Goal: Task Accomplishment & Management: Manage account settings

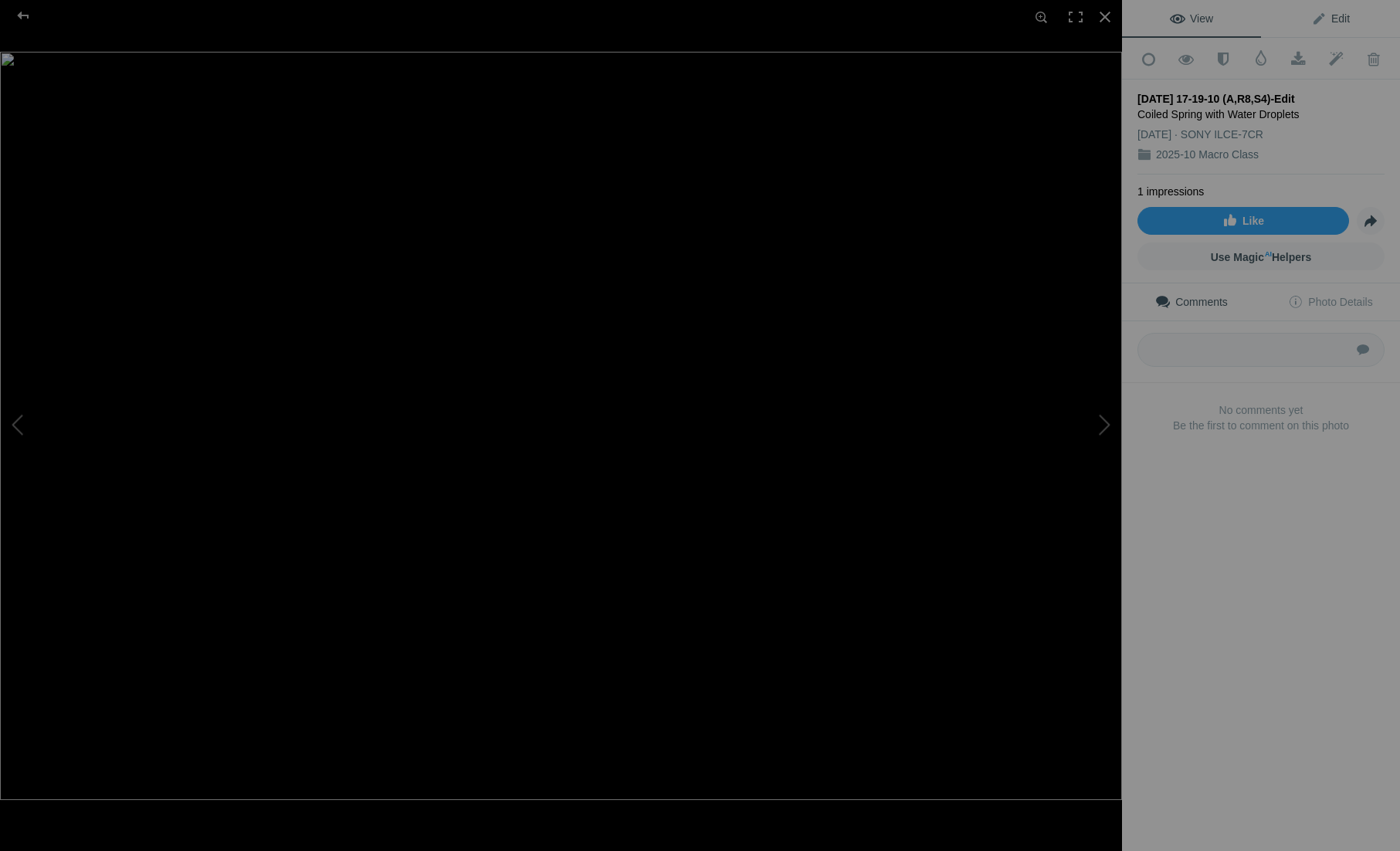
click at [1323, 13] on span "Edit" at bounding box center [1331, 18] width 38 height 13
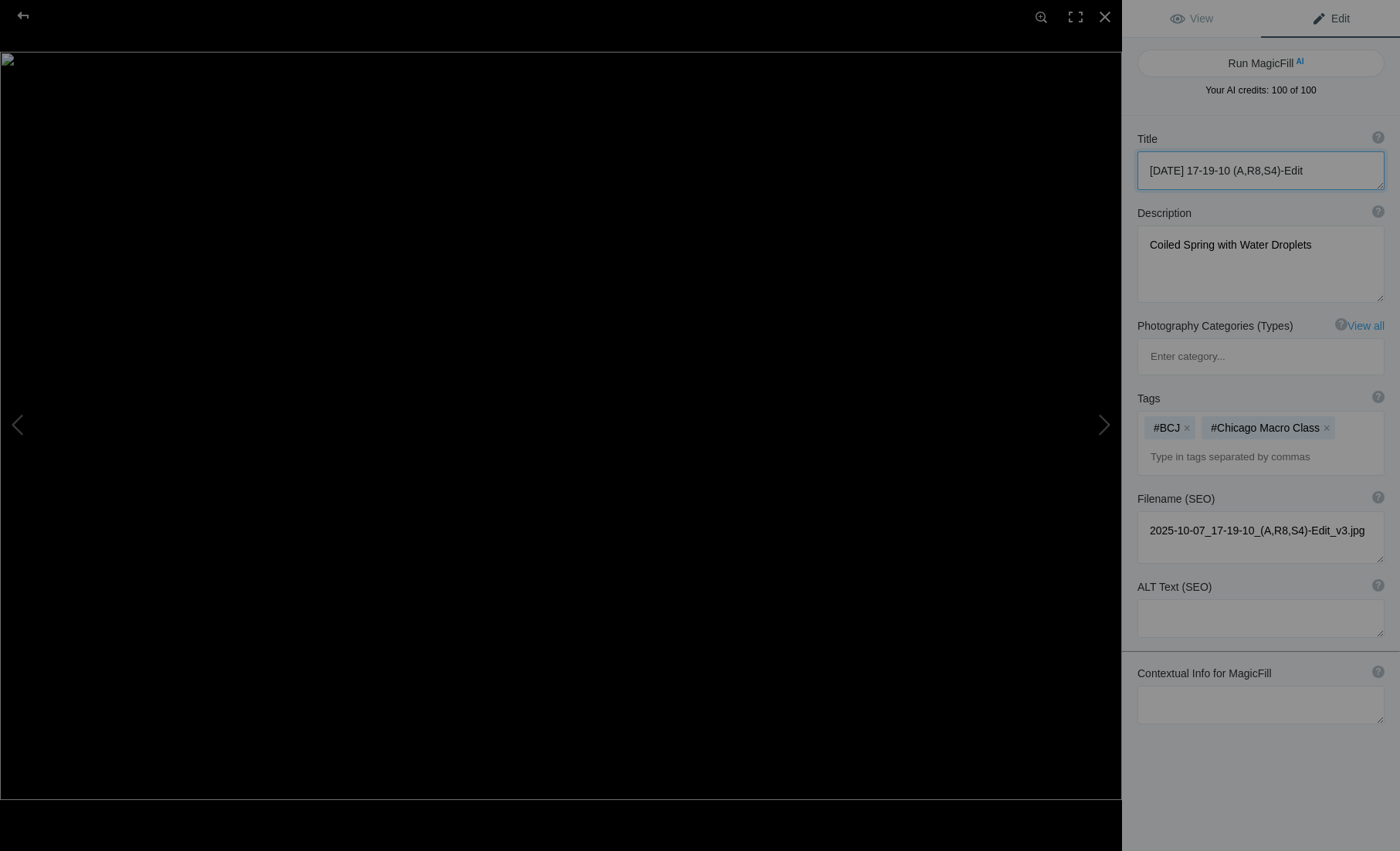
click at [1301, 171] on textarea at bounding box center [1261, 171] width 247 height 38
click at [1301, 171] on textarea "To enrich screen reader interactions, please activate Accessibility in Grammarl…" at bounding box center [1261, 171] width 247 height 38
click at [1106, 428] on button at bounding box center [1064, 426] width 115 height 306
type textarea "[DATE] 16-22-51 (C,S4)"
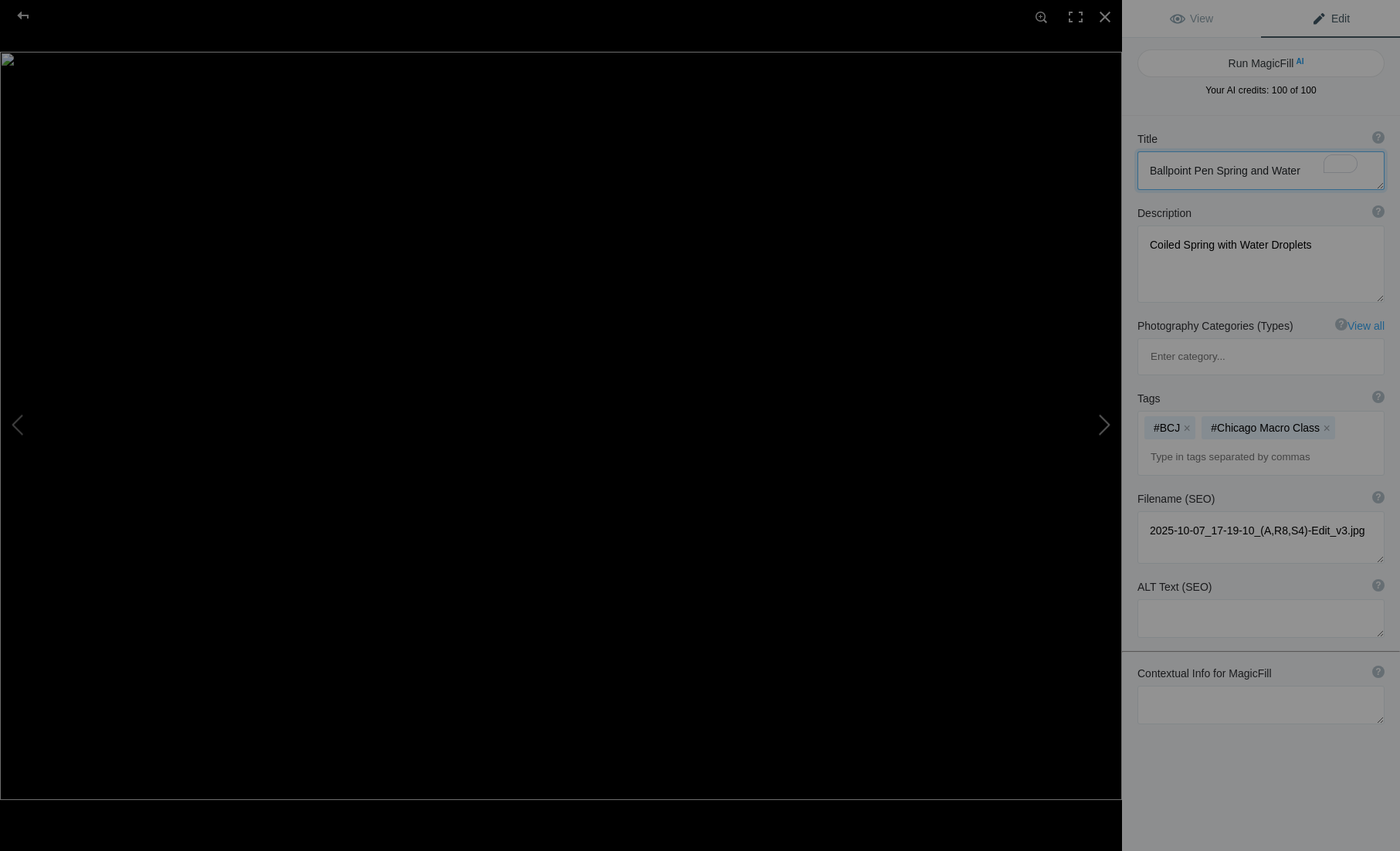
type textarea "2025-10-08_16-22-51_(C,S4).jpg"
drag, startPoint x: 1308, startPoint y: 173, endPoint x: 1131, endPoint y: 182, distance: 177.2
click at [1131, 182] on div "Title ? Photo title is one of the highest used Search Engine ranking criteria a…" at bounding box center [1261, 161] width 278 height 74
click at [1095, 428] on button at bounding box center [1064, 426] width 115 height 306
type textarea "A7C00007"
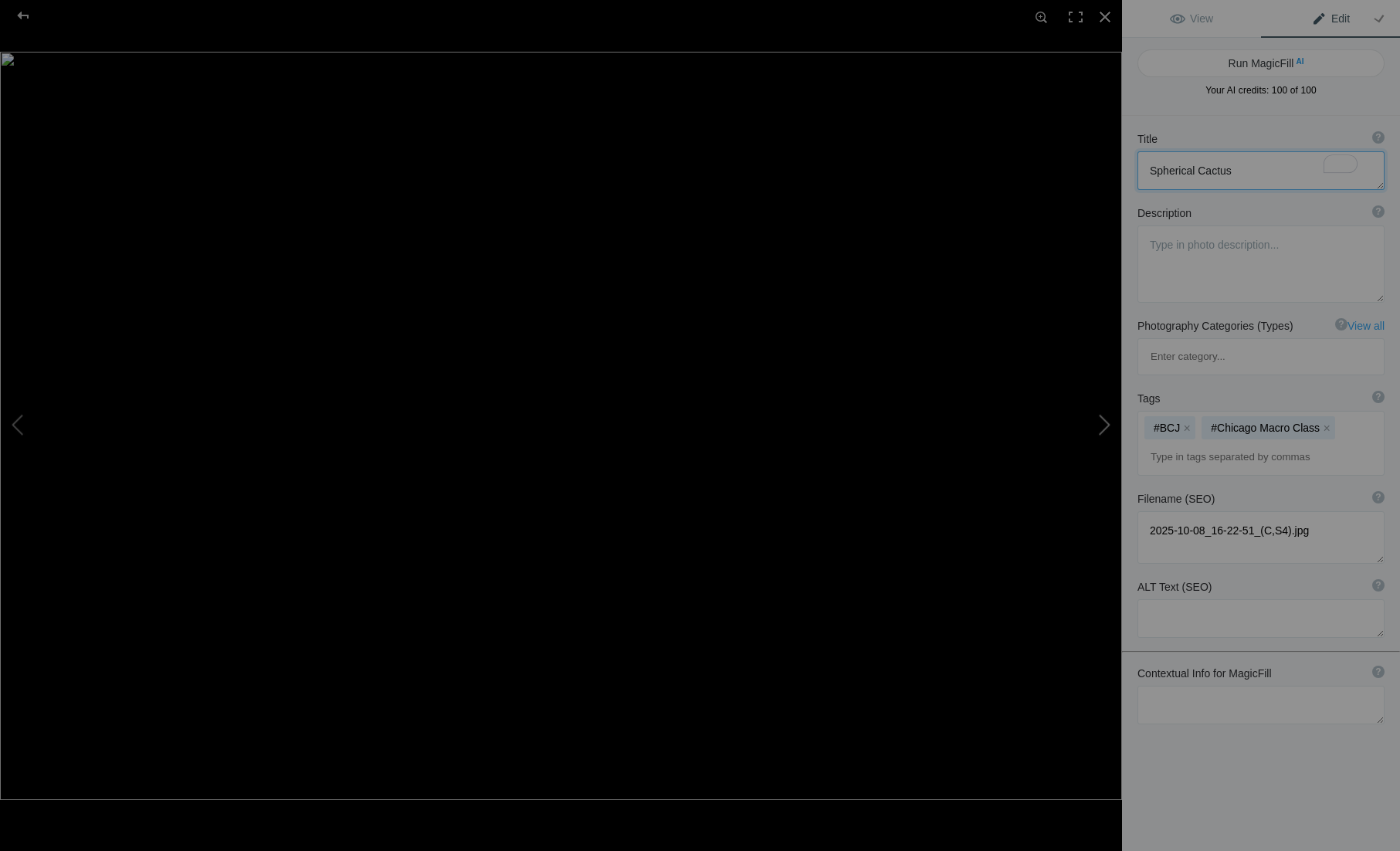
type textarea "A7C00007_v1.jpg"
drag, startPoint x: 1222, startPoint y: 173, endPoint x: 1086, endPoint y: 182, distance: 136.3
click at [1086, 182] on div "A7C00007 View Edit Run MagicFill AI Your AI credits: 100 of 100 You have used a…" at bounding box center [700, 425] width 1400 height 851
click at [1105, 421] on button at bounding box center [1064, 426] width 115 height 306
type textarea "Dandelion Clock Uprezzed"
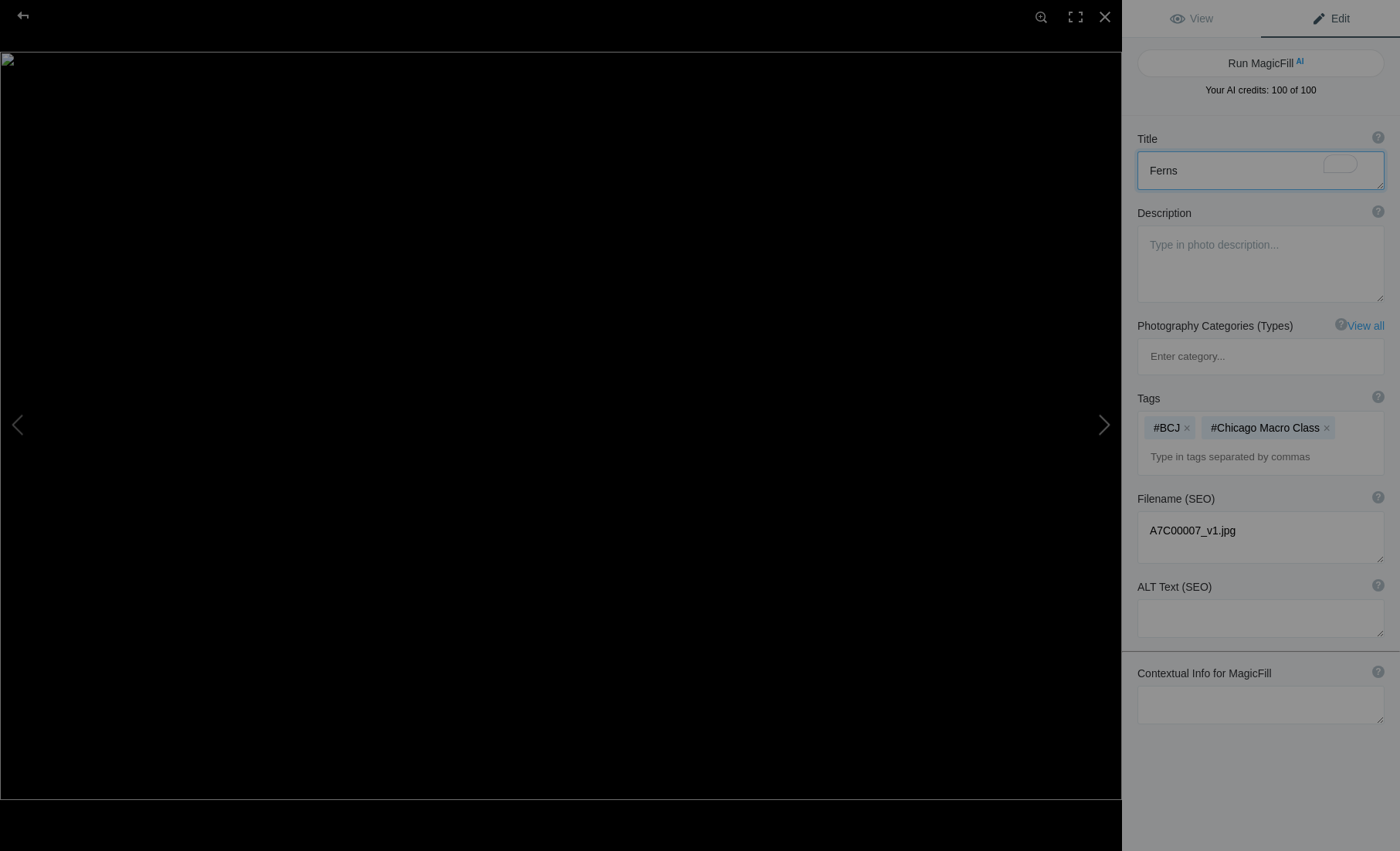
type textarea "Dandelion_Clock_Uprezzed_v1.jpg"
type textarea "Dandelion Clock Uprezzed"
click at [1189, 252] on textarea at bounding box center [1261, 264] width 247 height 77
type textarea "F"
type textarea "A flower is reflected in the water droplet"
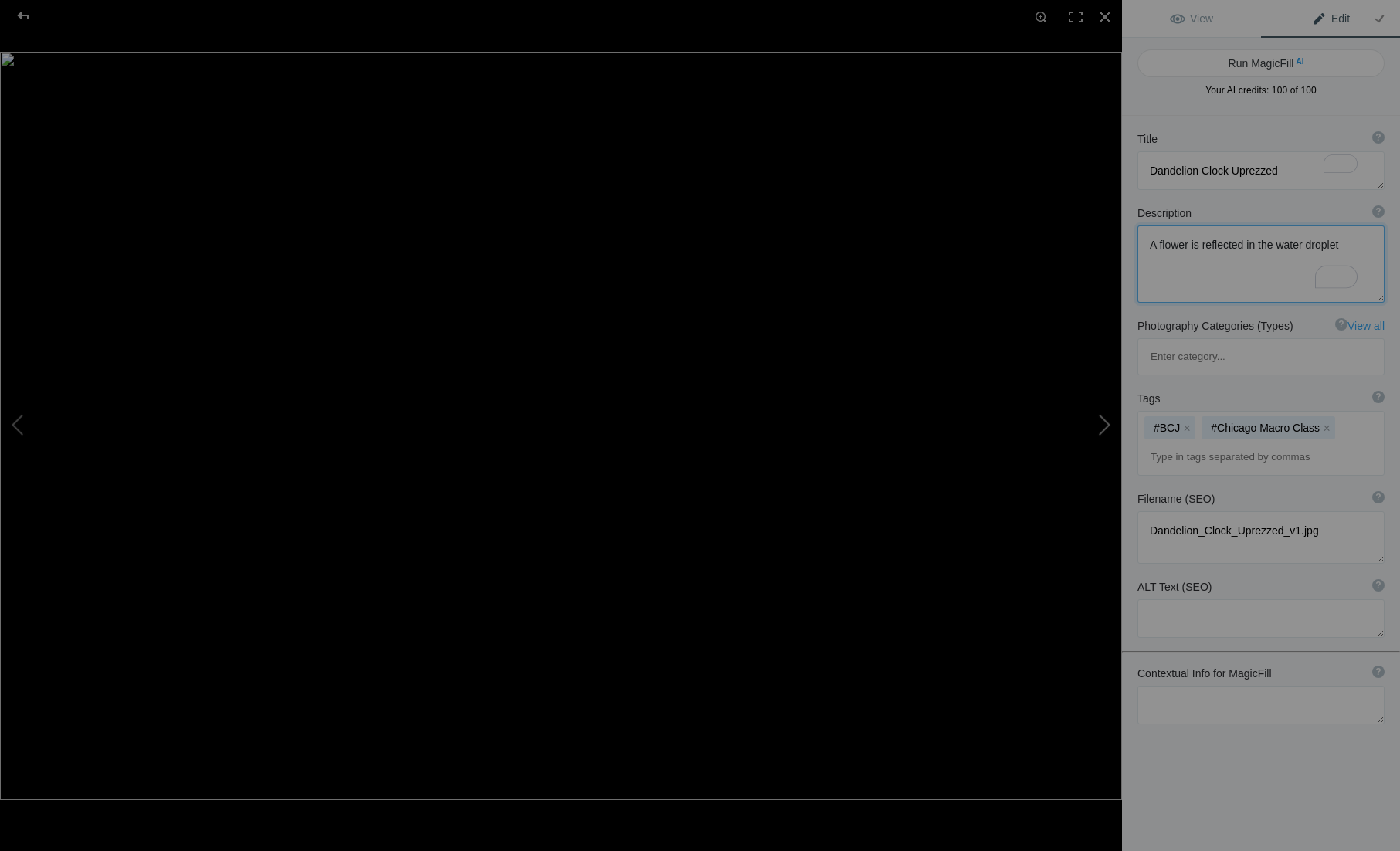
click at [1100, 427] on button at bounding box center [1064, 426] width 115 height 306
type textarea "[DATE] 08-34-26 (C,S4)"
type textarea "This is an imperfect focus stack. It looks like I missed a slice right near the…"
type textarea "2025-10-10_08-34-26_(C,S4)_v2.jpg"
type textarea "This is an imperfect focus stack. It looks like I missed a slice right near the…"
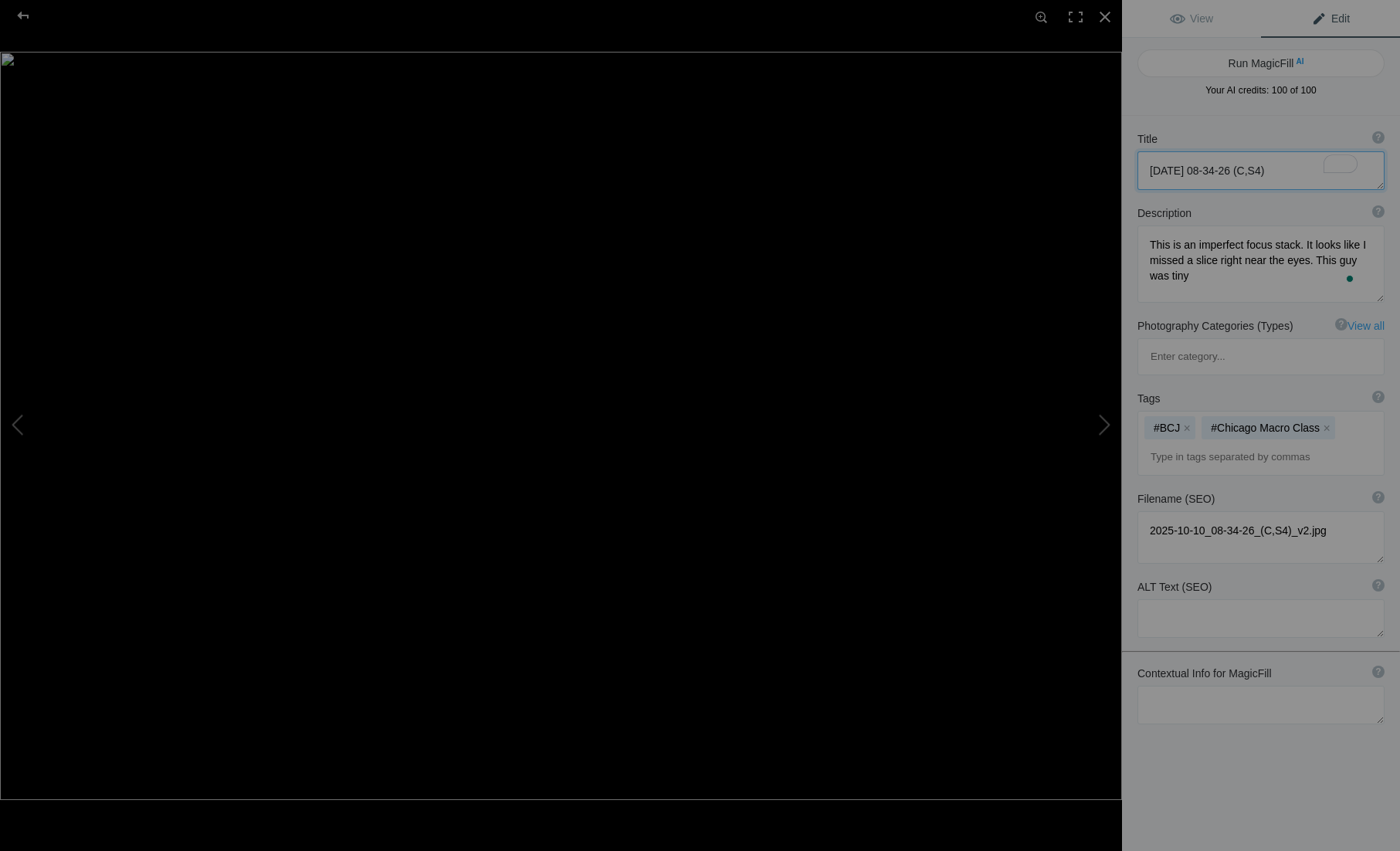
drag, startPoint x: 1316, startPoint y: 175, endPoint x: 1090, endPoint y: 173, distance: 226.0
click at [1090, 173] on div "[DATE] 08-34-26 (C,S4) View Edit Run MagicFill AI Your AI credits: 100 of 100 Y…" at bounding box center [700, 425] width 1400 height 851
type textarea "L"
click at [1099, 429] on button at bounding box center [1064, 426] width 115 height 306
type textarea "A7C01012"
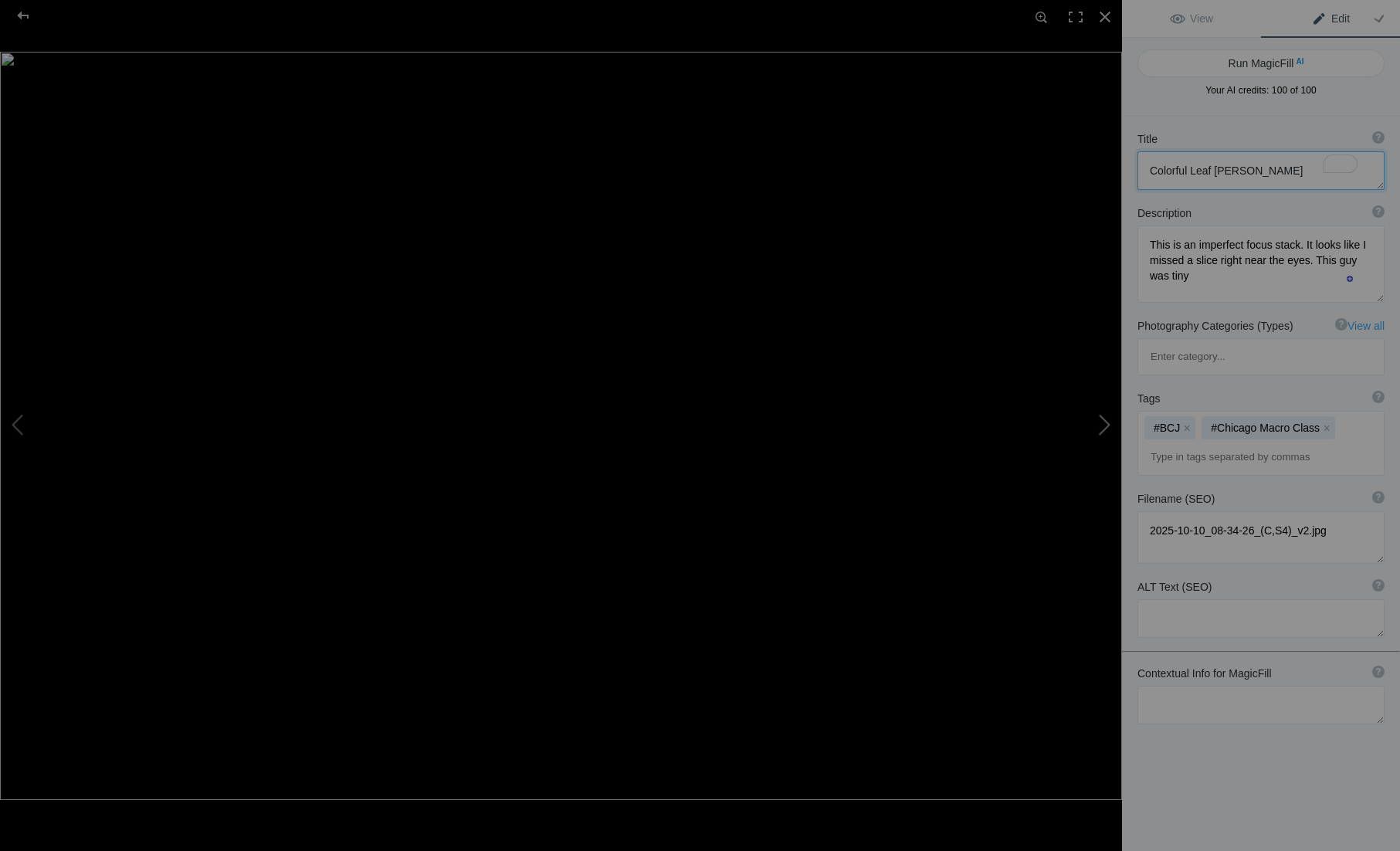
type textarea "This guy is very tiny."
type textarea "A7C01012_v1.jpg"
drag, startPoint x: 1231, startPoint y: 168, endPoint x: 1127, endPoint y: 164, distance: 104.1
click at [1127, 164] on div "Title ? Photo title is one of the highest used Search Engine ranking criteria a…" at bounding box center [1261, 161] width 278 height 74
click at [1098, 429] on button at bounding box center [1064, 426] width 115 height 306
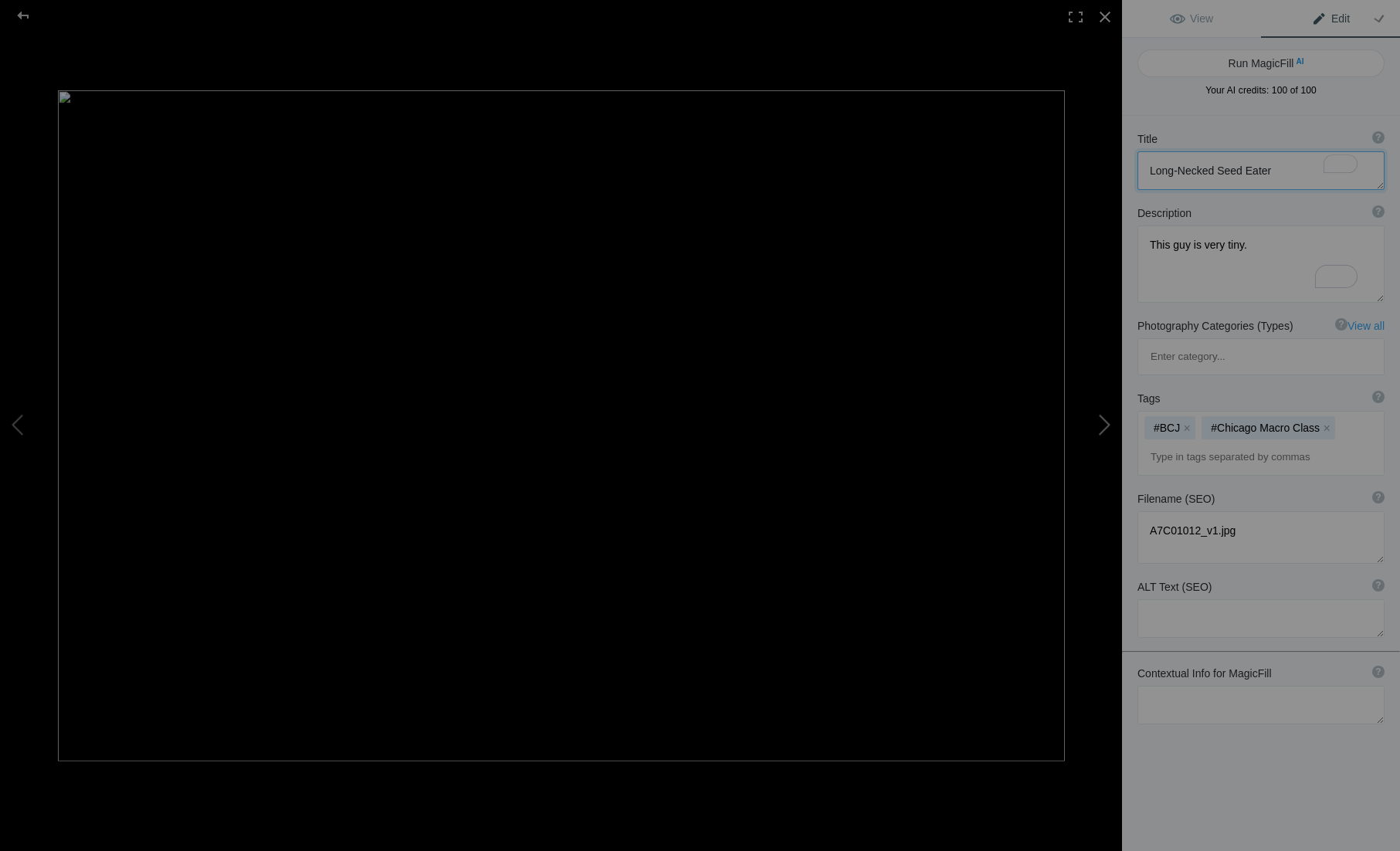
type textarea "A7C01012-2"
type textarea "Insect eyes are cool."
type textarea "A7C01012-2_v1.jpg"
drag, startPoint x: 1245, startPoint y: 169, endPoint x: 1025, endPoint y: 177, distance: 220.1
click at [1025, 177] on div "A7C01012 View Edit Run MagicFill AI Your AI credits: 100 of 100 You have used a…" at bounding box center [700, 425] width 1400 height 851
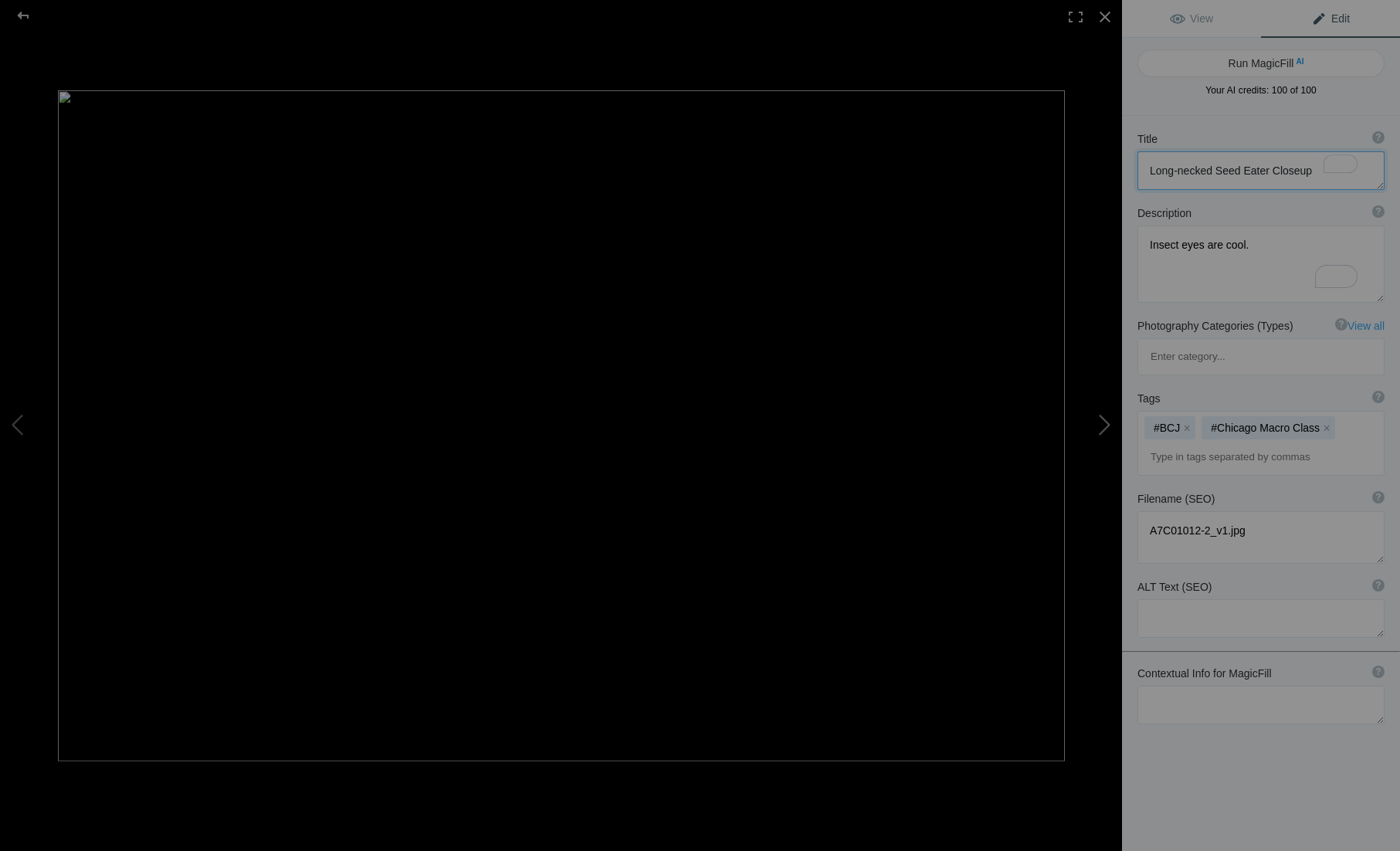
click at [1099, 433] on button at bounding box center [1064, 426] width 115 height 306
type textarea "M2A00358-Edit_0005_M2A00358-Edit.tif"
type textarea "Water droplets frozen by light."
type textarea "M2A00358-Edit_0005_M2A00358-Edit.tif_v1.jpg"
click at [1204, 157] on textarea "To enrich screen reader interactions, please activate Accessibility in Grammarl…" at bounding box center [1261, 171] width 247 height 38
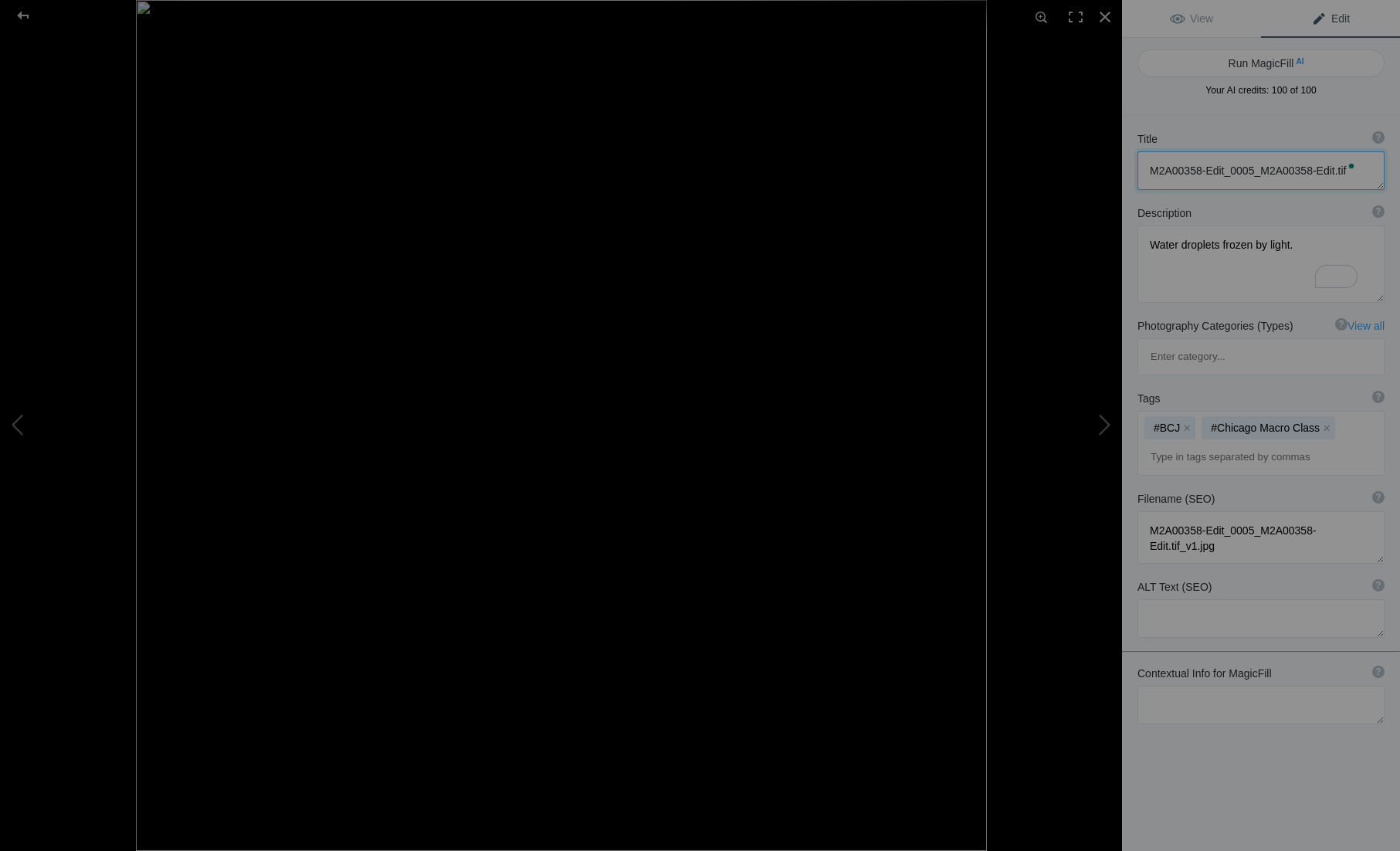
click at [1204, 157] on textarea "To enrich screen reader interactions, please activate Accessibility in Grammarl…" at bounding box center [1261, 171] width 247 height 38
click at [1249, 166] on textarea "To enrich screen reader interactions, please activate Accessibility in Grammarl…" at bounding box center [1261, 171] width 247 height 38
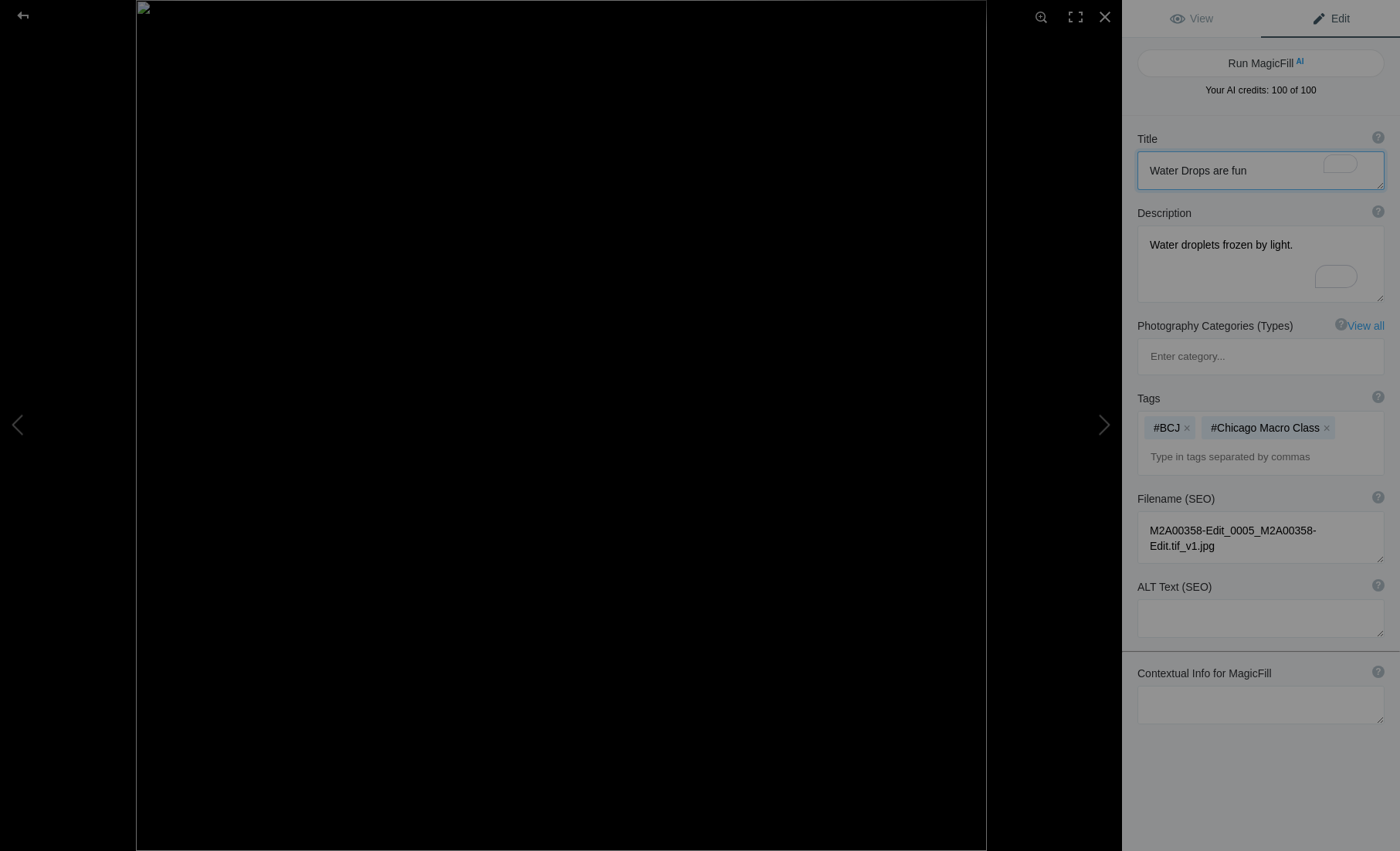
click at [1249, 166] on textarea "To enrich screen reader interactions, please activate Accessibility in Grammarl…" at bounding box center [1261, 171] width 247 height 38
drag, startPoint x: 1279, startPoint y: 168, endPoint x: 1128, endPoint y: 164, distance: 151.1
click at [1128, 164] on div "Title ? Photo title is one of the highest used Search Engine ranking criteria a…" at bounding box center [1261, 161] width 278 height 74
click at [1107, 421] on button at bounding box center [1064, 426] width 115 height 306
type textarea "M2A00358-Edit_0004_M2A00355.ARW"
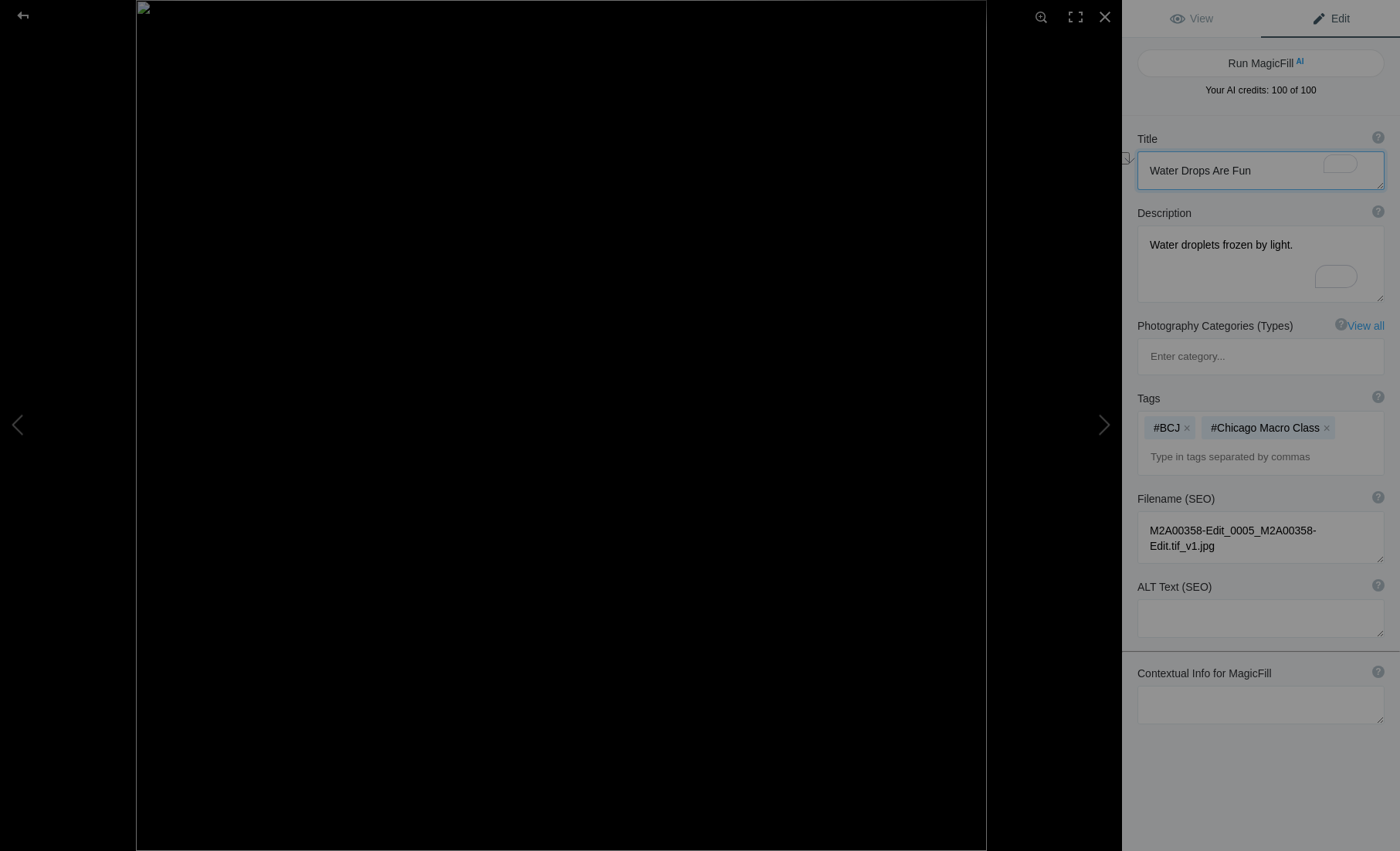
type textarea "M2A00358-Edit_0004_M2A00355.ARW_v1.jpg"
click at [1234, 176] on textarea "To enrich screen reader interactions, please activate Accessibility in Grammarl…" at bounding box center [1261, 171] width 247 height 38
paste textarea "Water Drops Are Fun"
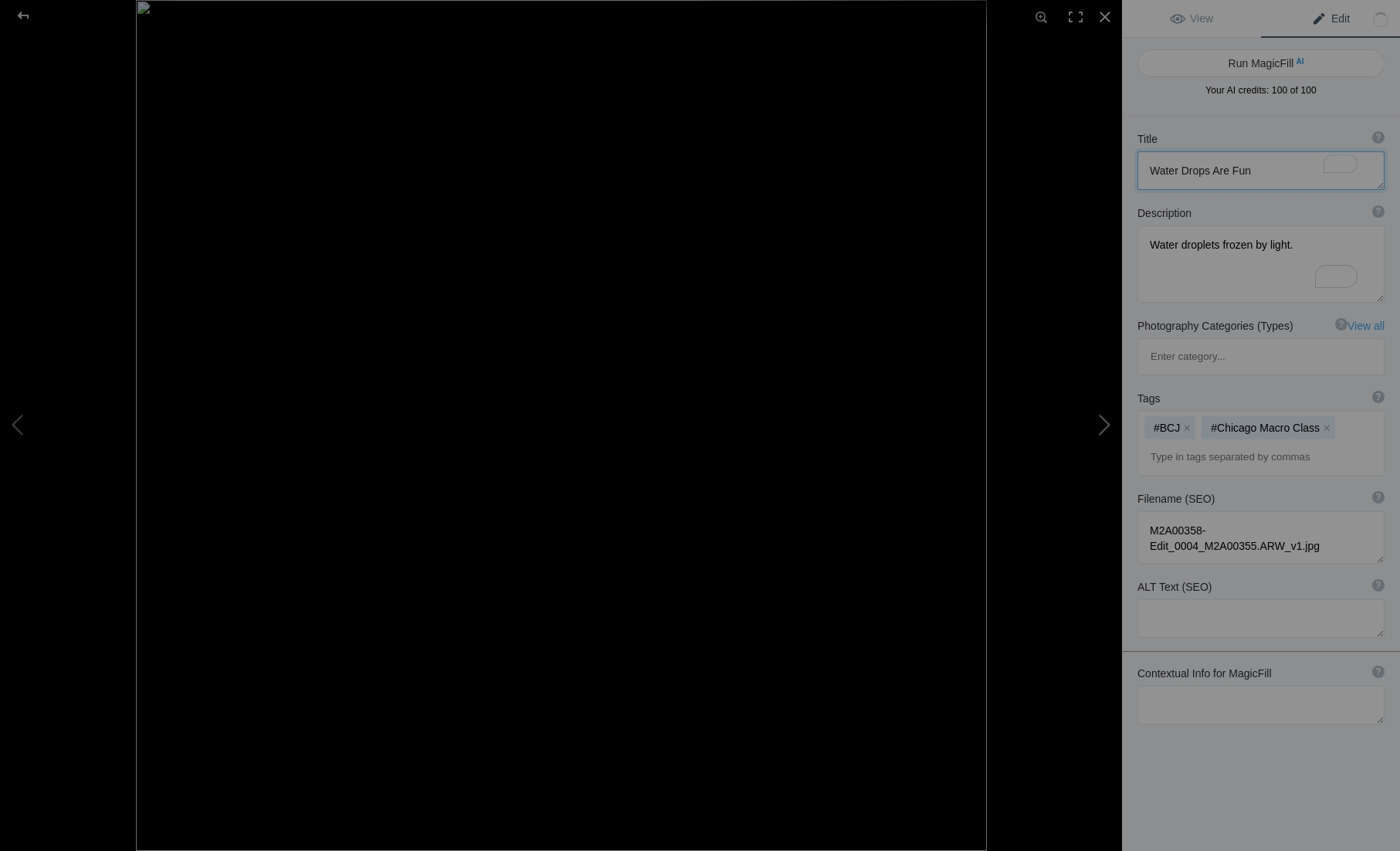
click at [1095, 424] on button at bounding box center [1064, 426] width 115 height 306
type textarea "M2A00358-Edit_0003_M2A00113-Edit-Edit.tif"
type textarea "M2A00358-Edit_0003_M2A00113-Edit-Edit.tif_v1.jpg"
click at [1217, 166] on textarea "To enrich screen reader interactions, please activate Accessibility in Grammarl…" at bounding box center [1261, 171] width 247 height 38
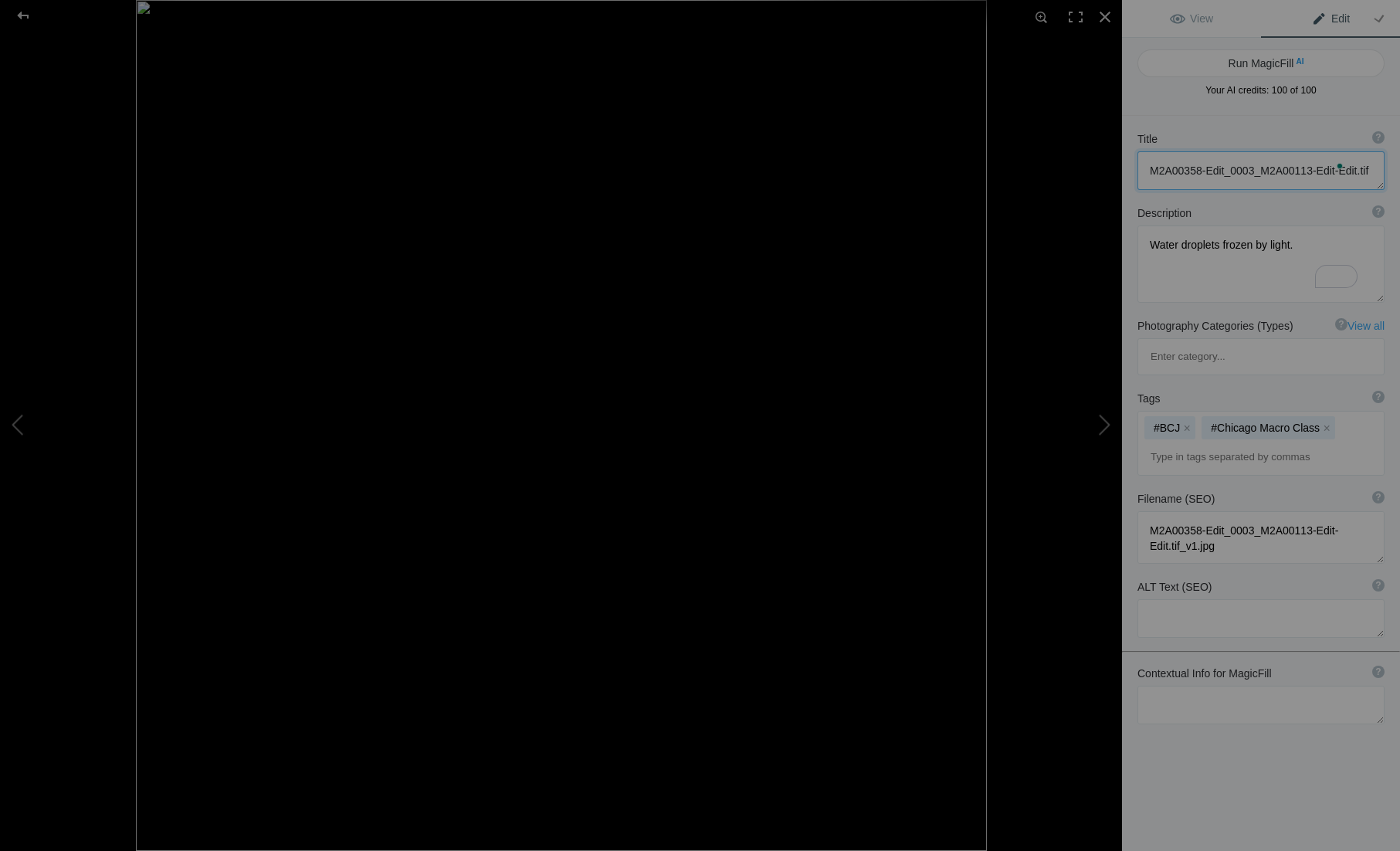
click at [1217, 166] on textarea "To enrich screen reader interactions, please activate Accessibility in Grammarl…" at bounding box center [1261, 171] width 247 height 38
paste textarea "Water Drops Are Fun"
click at [1108, 425] on button at bounding box center [1064, 426] width 115 height 306
type textarea "M2A00358-Edit_0002_M2A00108.ARW"
type textarea "M2A00358-Edit_0002_M2A00108.ARW_v1.jpg"
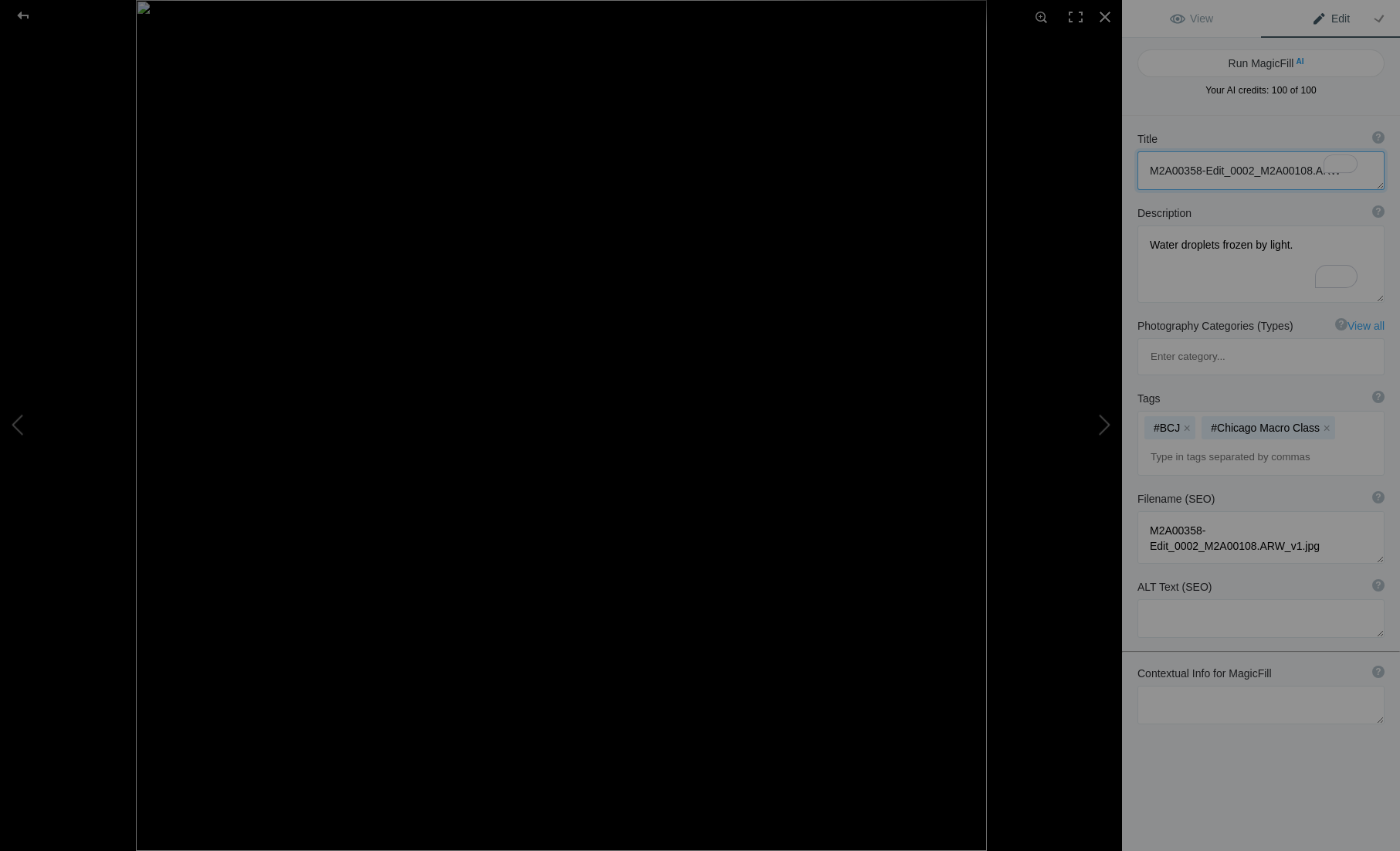
click at [1195, 172] on textarea "To enrich screen reader interactions, please activate Accessibility in Grammarl…" at bounding box center [1261, 171] width 247 height 38
paste textarea "Water Drops Are Fun"
click at [1101, 432] on button at bounding box center [1064, 426] width 115 height 306
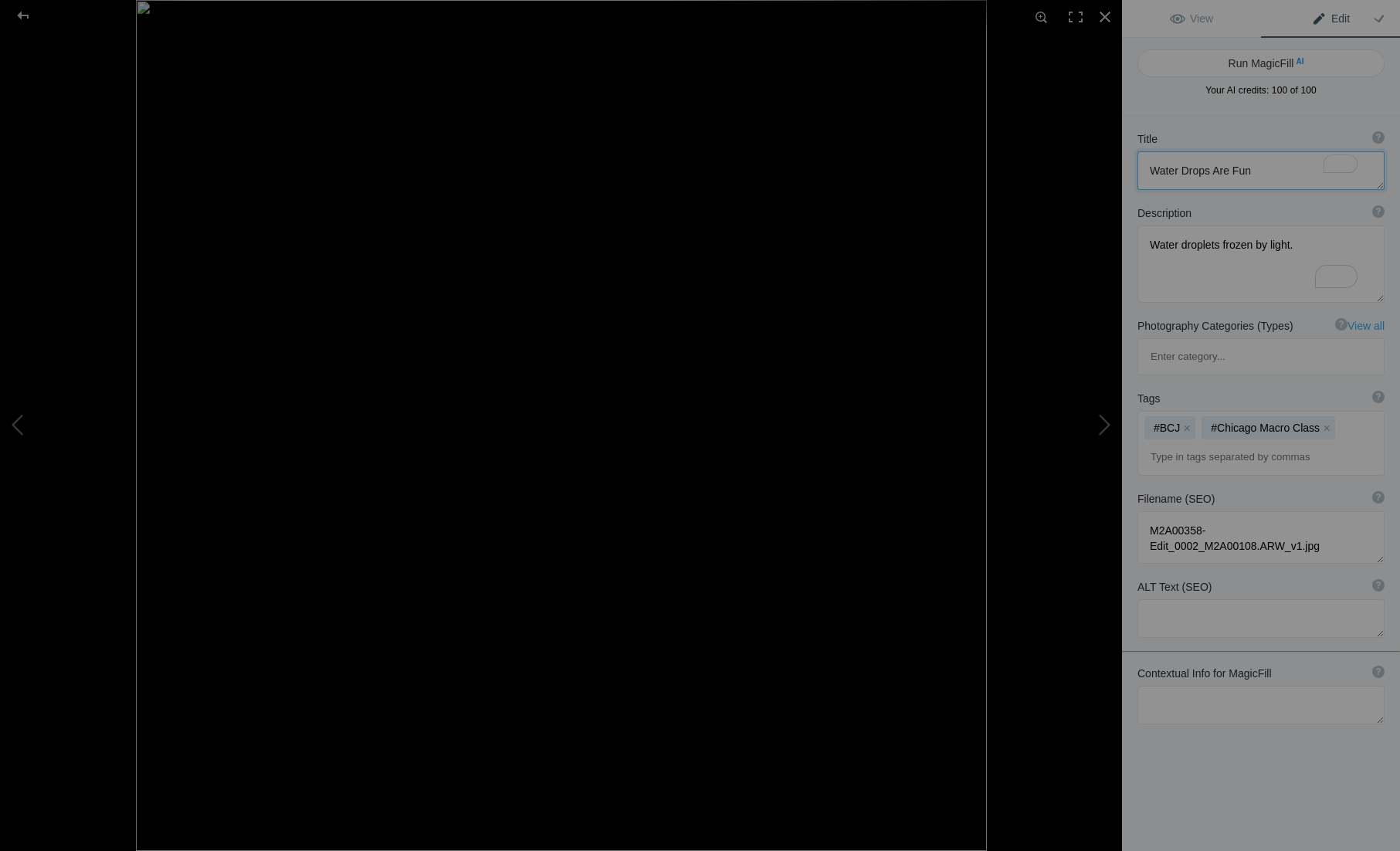
type textarea "M2A00358-Edit_0001_M2A00099.ARW"
type textarea "M2A00358-Edit_0001_M2A00099.ARW_v1.jpg"
click at [1188, 167] on textarea "To enrich screen reader interactions, please activate Accessibility in Grammarl…" at bounding box center [1261, 171] width 247 height 38
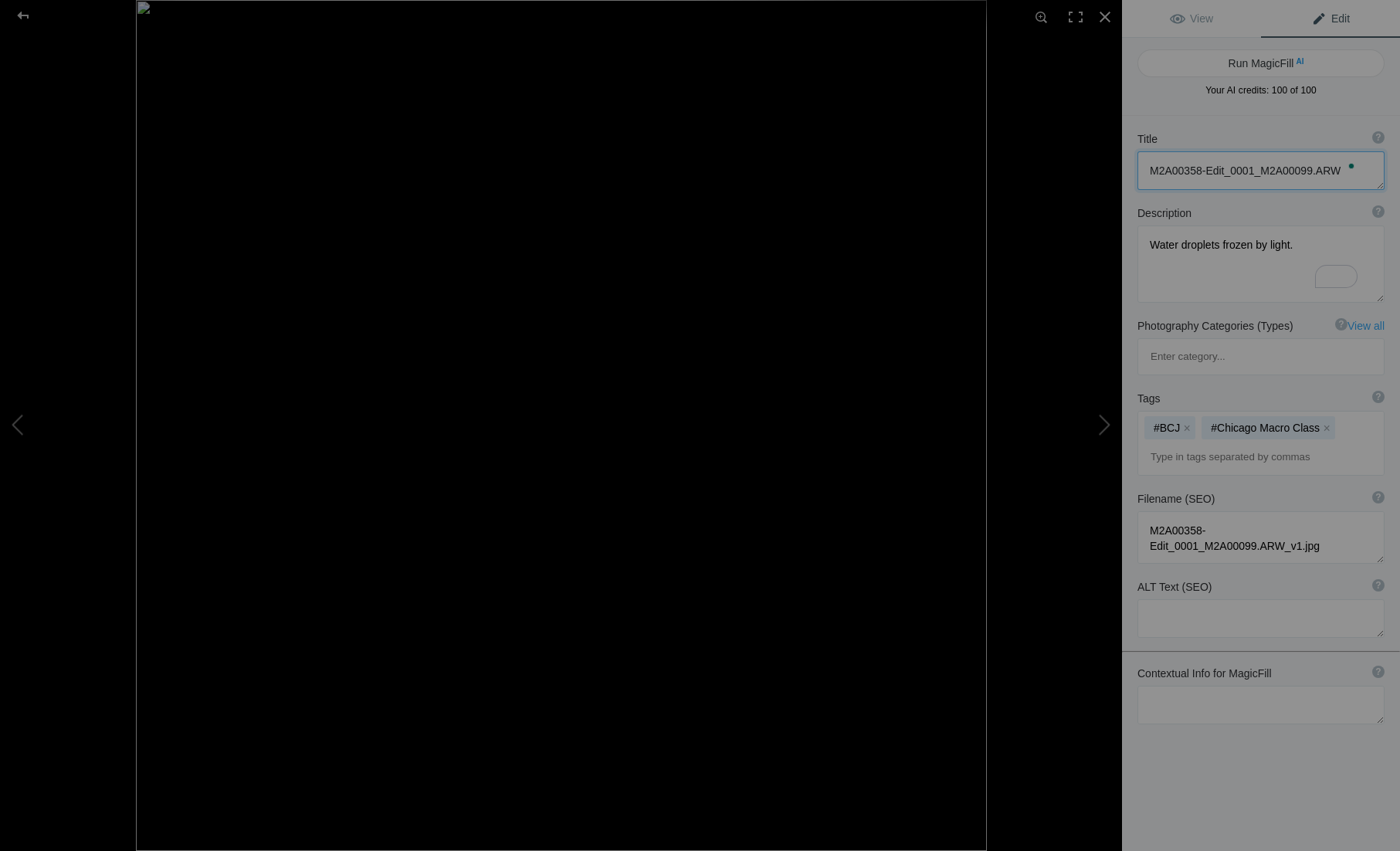
paste textarea "Water Drops Are Fun"
click at [1089, 426] on button at bounding box center [1064, 426] width 115 height 306
type textarea "M2A00358-Edit_0000_M2A00138.ARW"
type textarea "M2A00358-Edit_0000_M2A00138.ARW_v1.jpg"
click at [1249, 171] on textarea "To enrich screen reader interactions, please activate Accessibility in Grammarl…" at bounding box center [1261, 171] width 247 height 38
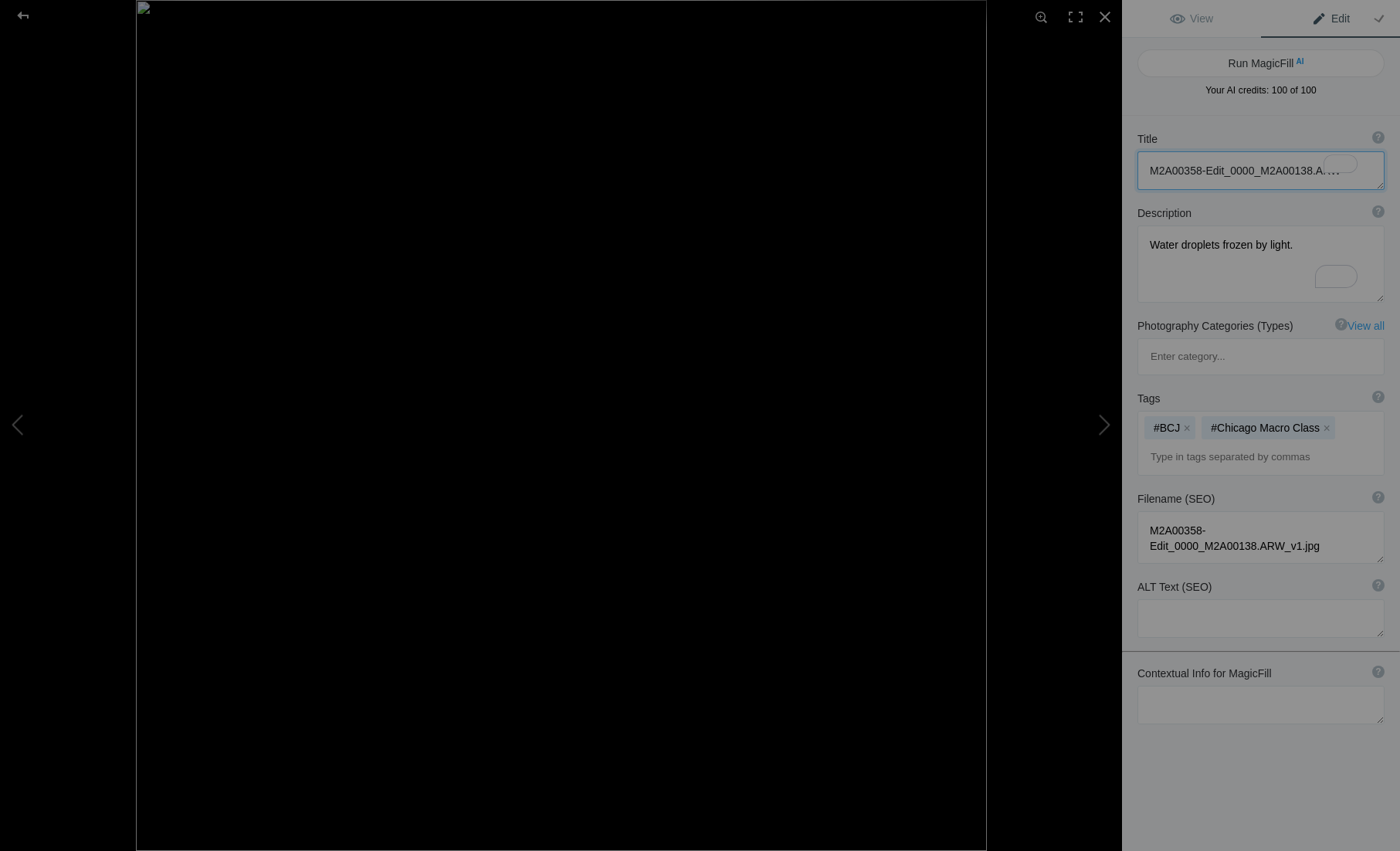
click at [1249, 171] on textarea "To enrich screen reader interactions, please activate Accessibility in Grammarl…" at bounding box center [1261, 171] width 247 height 38
paste textarea "Water Drops Are Fun"
click at [1105, 432] on button at bounding box center [1064, 426] width 115 height 306
type textarea "A7C00005-Edit"
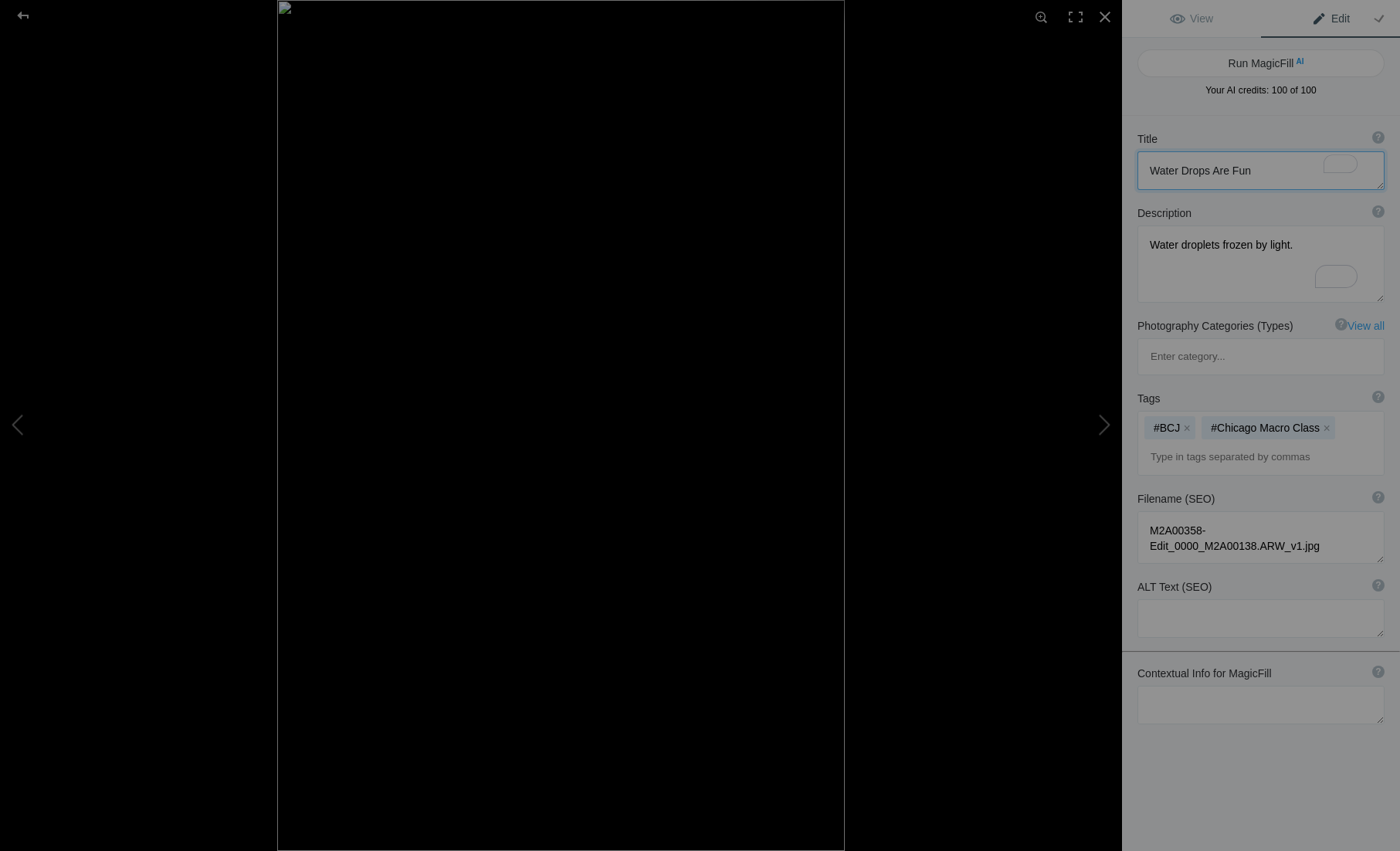
type textarea "Single exposure, not stacked."
type textarea "A7C00005-Edit_v2.jpg"
click at [1253, 164] on textarea "To enrich screen reader interactions, please activate Accessibility in Grammarl…" at bounding box center [1261, 171] width 247 height 38
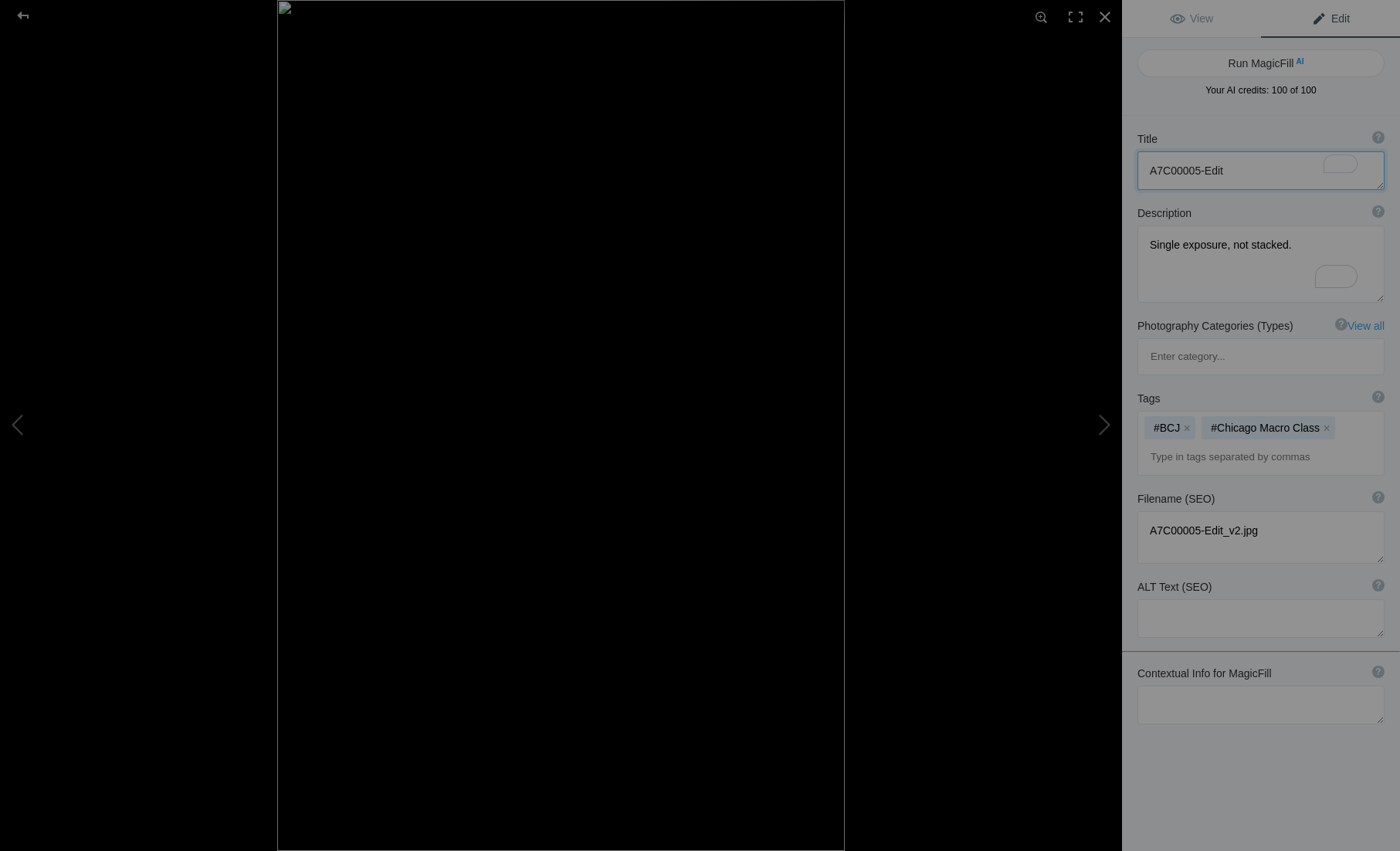
paste textarea "Water Drops Are Fun"
click at [1114, 417] on button at bounding box center [1064, 426] width 115 height 306
type textarea "[DATE] [DATE] (B,R8,S4)"
type textarea "I can't positively identify this one."
type textarea "2025-10-11_11-27-02_(B,R8,S4)_v1.jpg"
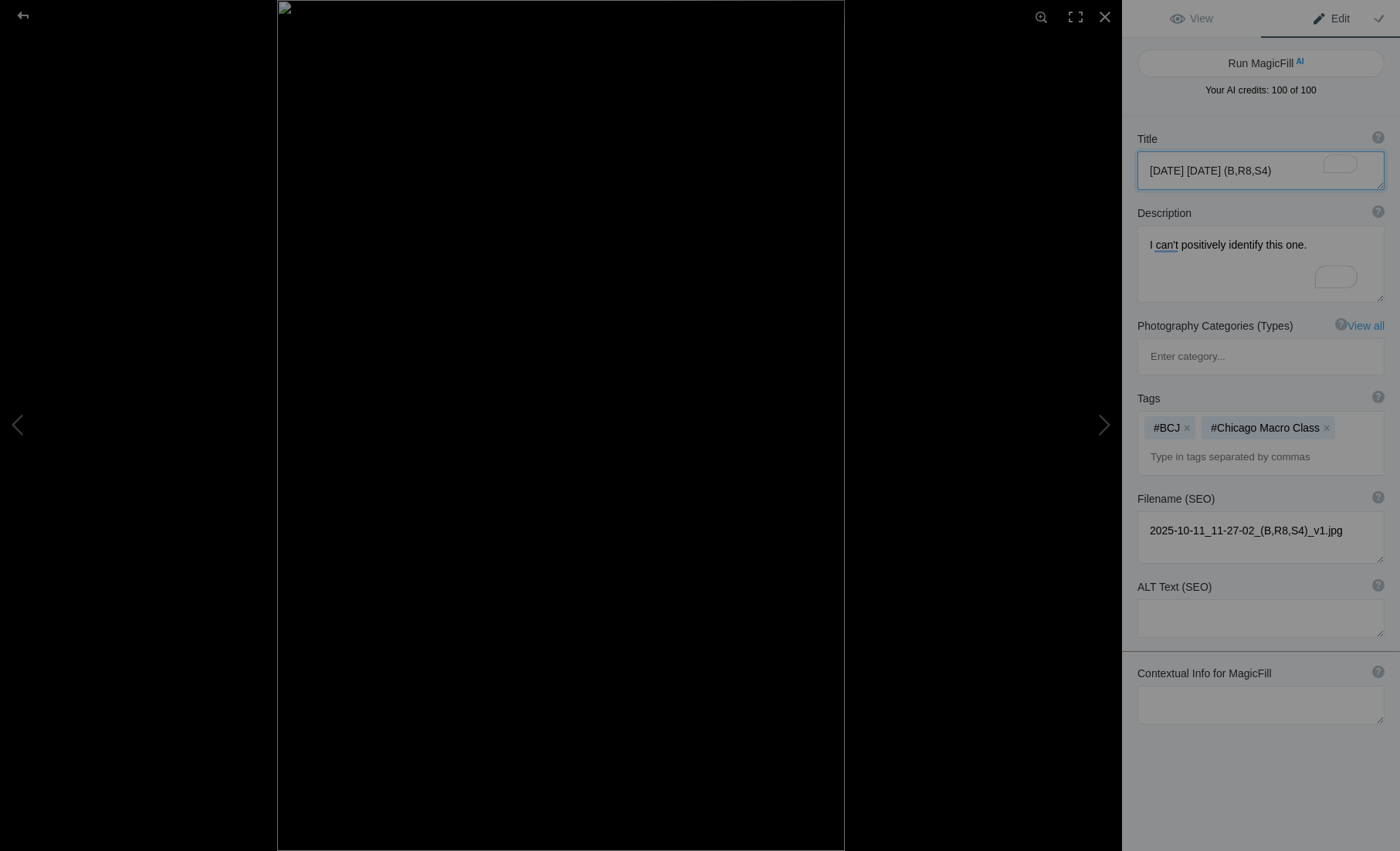
click at [1246, 161] on textarea "To enrich screen reader interactions, please activate Accessibility in Grammarl…" at bounding box center [1261, 171] width 247 height 38
paste textarea "Water Drops Are Fun"
click at [1095, 427] on button at bounding box center [1064, 426] width 115 height 306
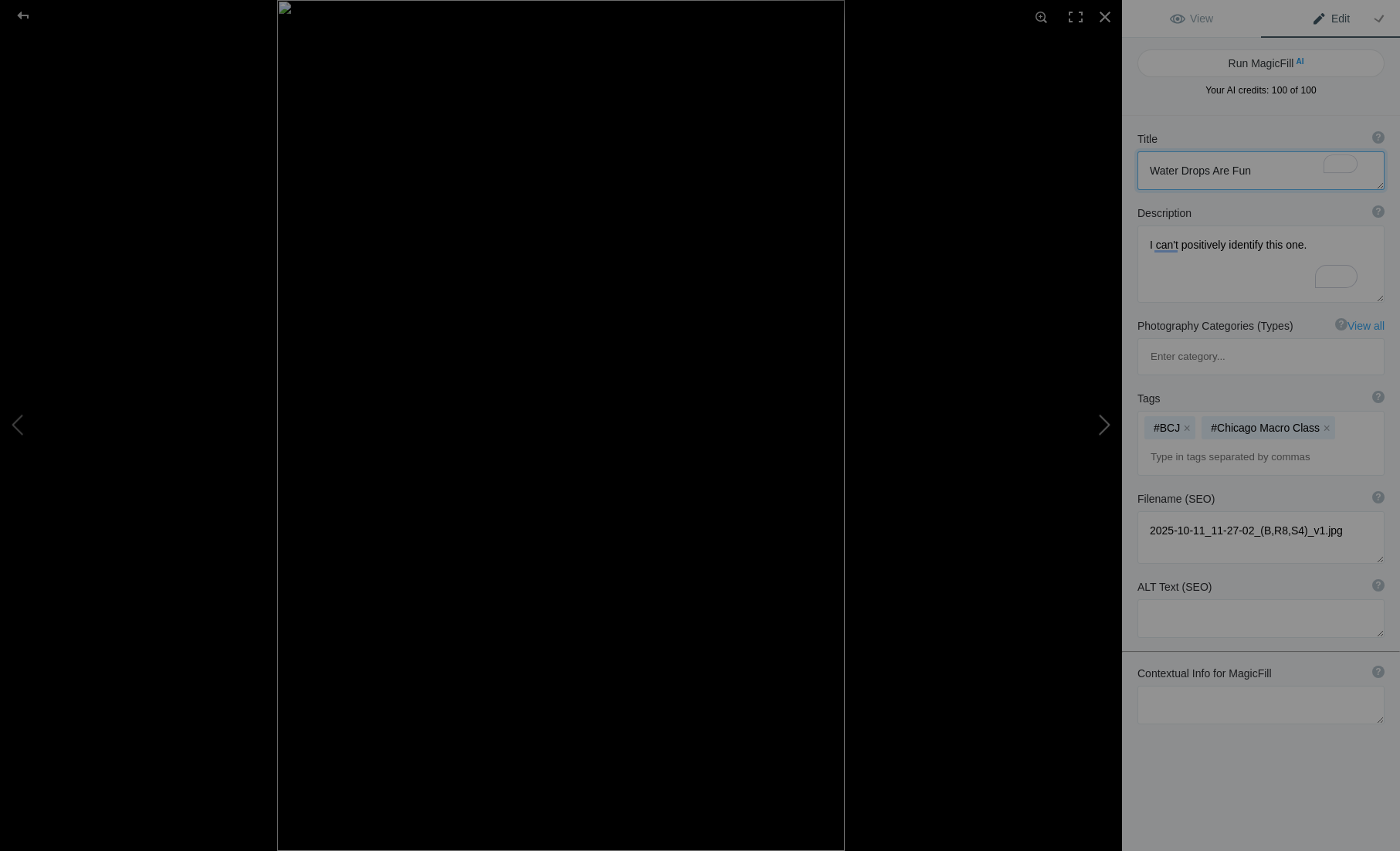
type textarea "M2A00301"
type textarea "Green filters make green smoke. Oddly fascinating, I don't see myself usin this…"
type textarea "M2A00301_v1.jpg"
click at [23, 408] on button at bounding box center [58, 426] width 115 height 306
type textarea "Water Drops Are Fun"
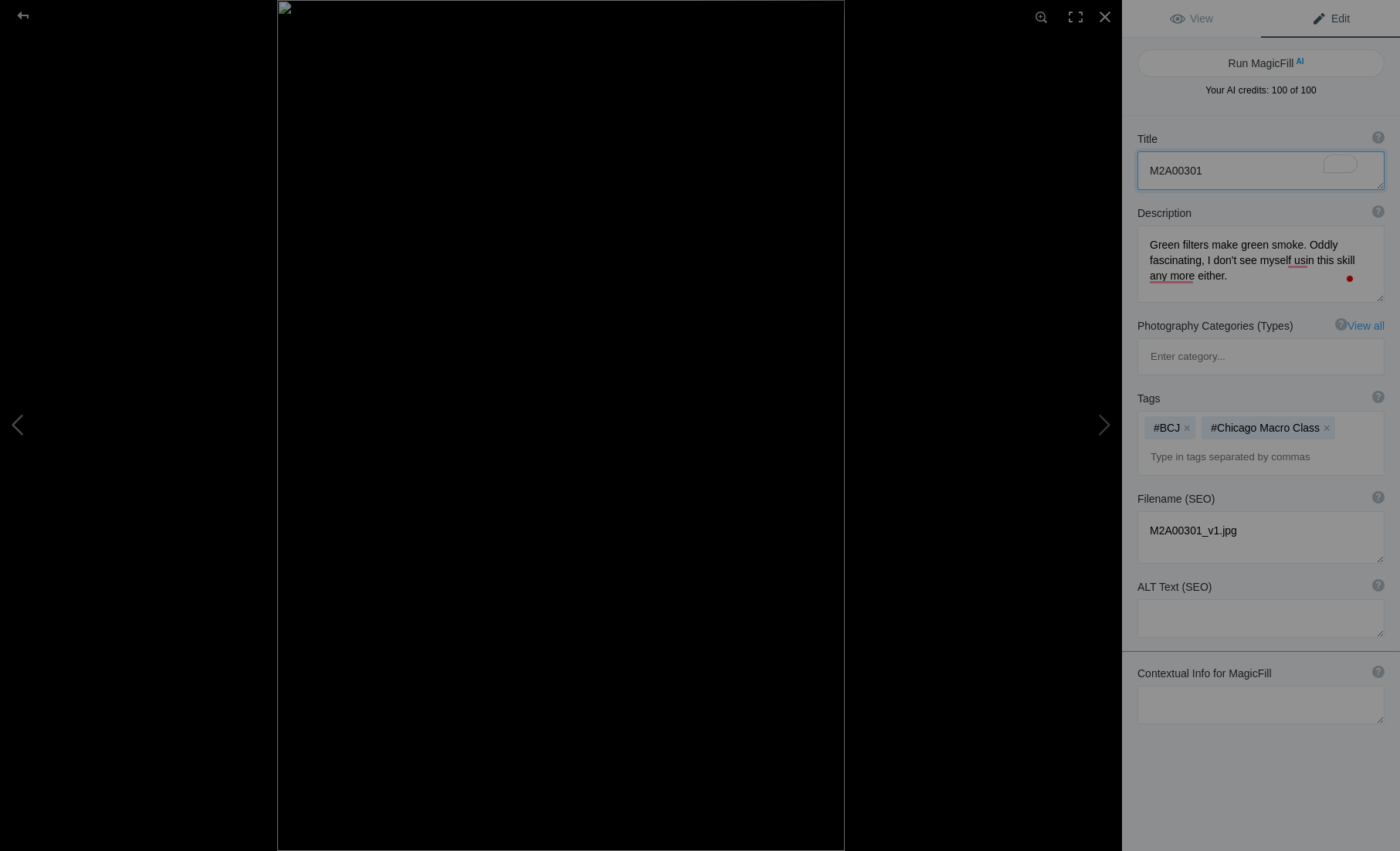
type textarea "I can't positively identify this one."
type textarea "2025-10-11_11-27-02_(B,R8,S4)_v1.jpg"
click at [1154, 192] on div "Title ? Photo title is one of the highest used Search Engine ranking criteria a…" at bounding box center [1261, 161] width 278 height 74
click at [1161, 175] on textarea "To enrich screen reader interactions, please activate Accessibility in Grammarl…" at bounding box center [1261, 171] width 247 height 38
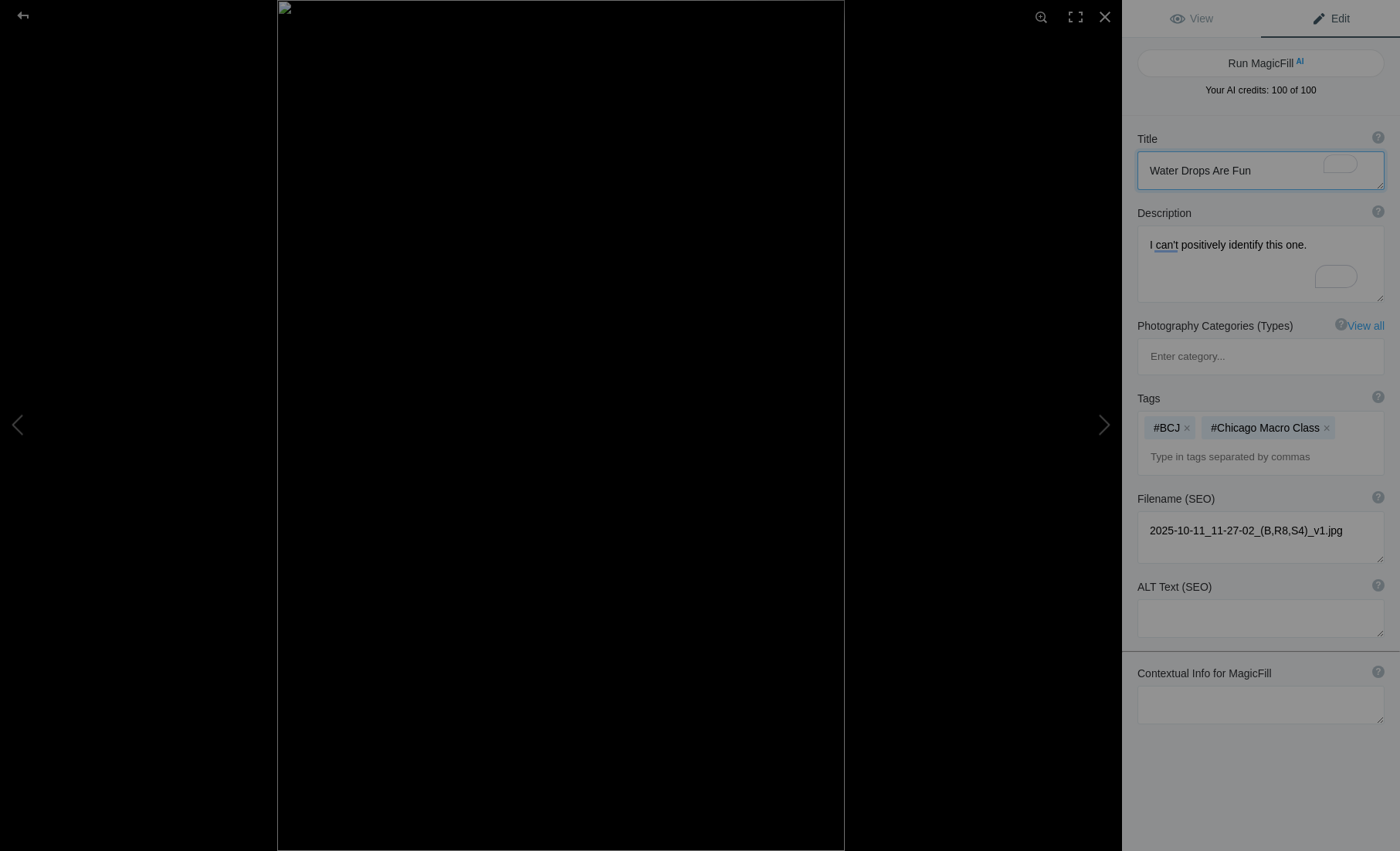
click at [1161, 175] on textarea "To enrich screen reader interactions, please activate Accessibility in Grammarl…" at bounding box center [1261, 171] width 247 height 38
type textarea "s"
click at [1098, 430] on button at bounding box center [1064, 426] width 115 height 306
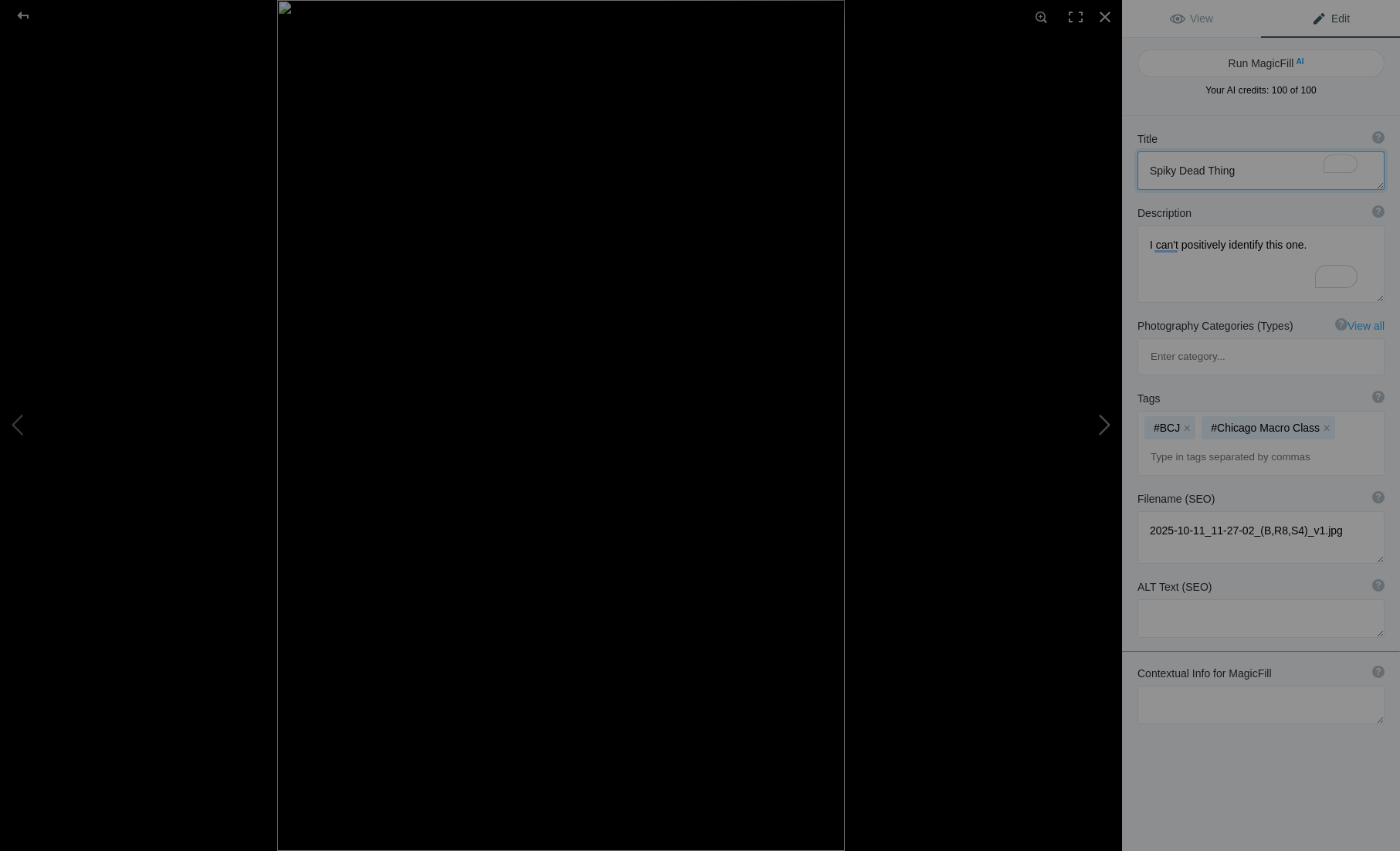
type textarea "M2A00301"
type textarea "Green filters make green smoke. Oddly fascinating, I don't see myself usin this…"
type textarea "M2A00301_v1.jpg"
click at [1215, 165] on textarea "To enrich screen reader interactions, please activate Accessibility in Grammarl…" at bounding box center [1261, 171] width 247 height 38
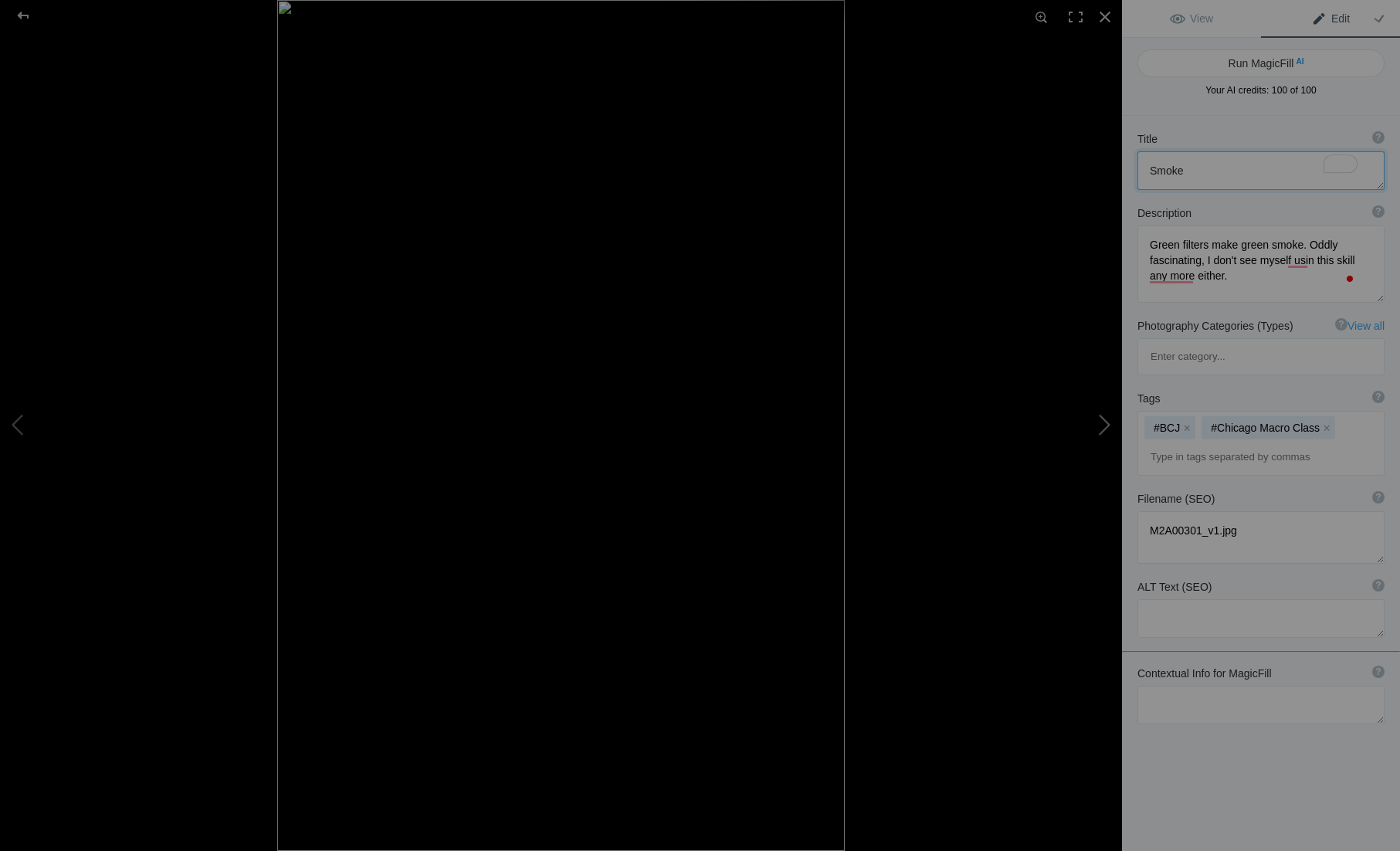
click at [1095, 431] on button at bounding box center [1064, 426] width 115 height 306
type textarea "M2A00053-Edit"
type textarea "I'm pretty sure that this is a skill I'm not going to need very often."
type textarea "M2A00053-Edit_v1.jpg"
click at [1249, 182] on textarea "To enrich screen reader interactions, please activate Accessibility in Grammarl…" at bounding box center [1261, 171] width 247 height 38
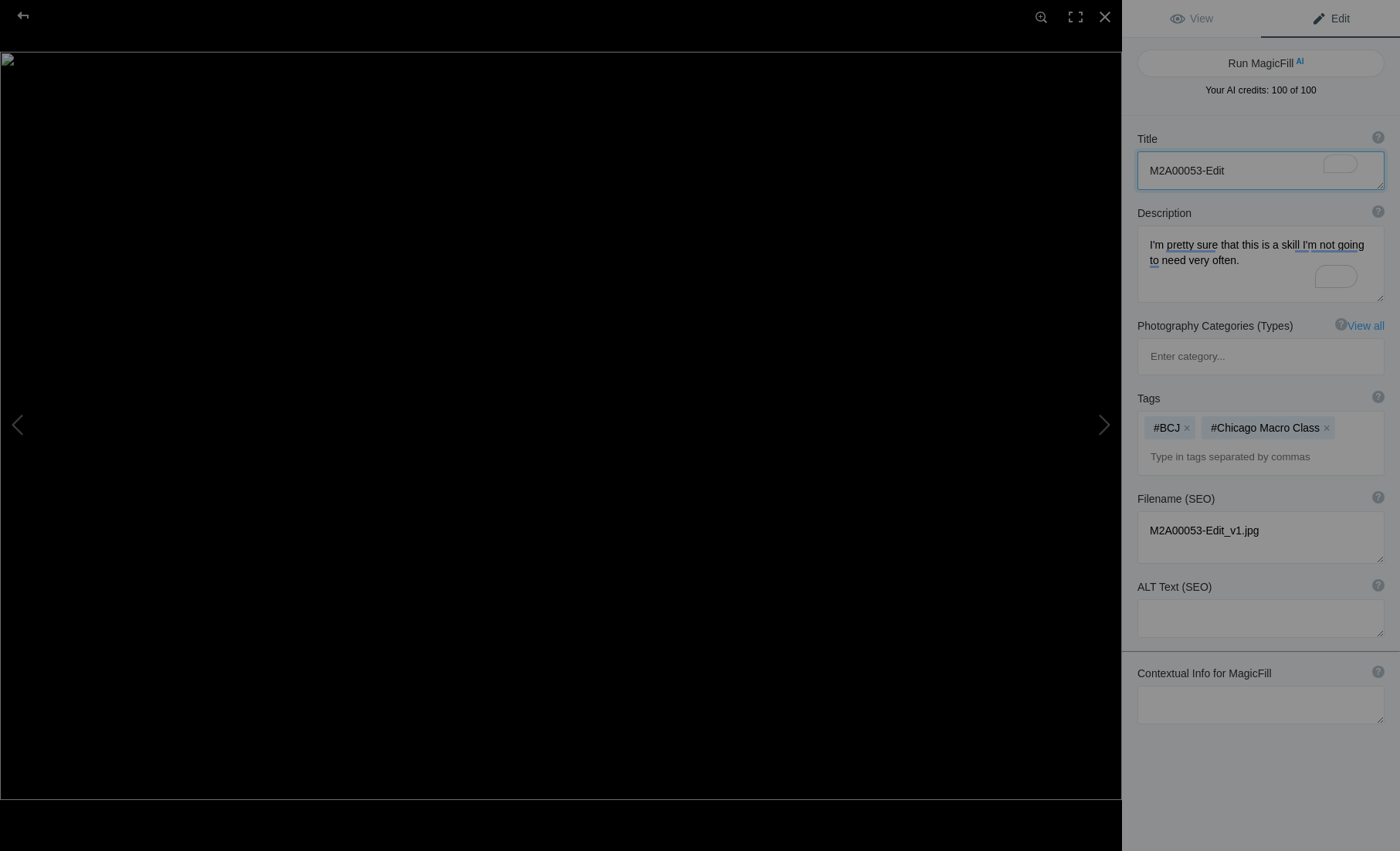
click at [1249, 182] on textarea "To enrich screen reader interactions, please activate Accessibility in Grammarl…" at bounding box center [1261, 171] width 247 height 38
type textarea "T"
click at [1090, 436] on button at bounding box center [1064, 426] width 115 height 306
type textarea "[DATE] 17-48-01 (C,S4)"
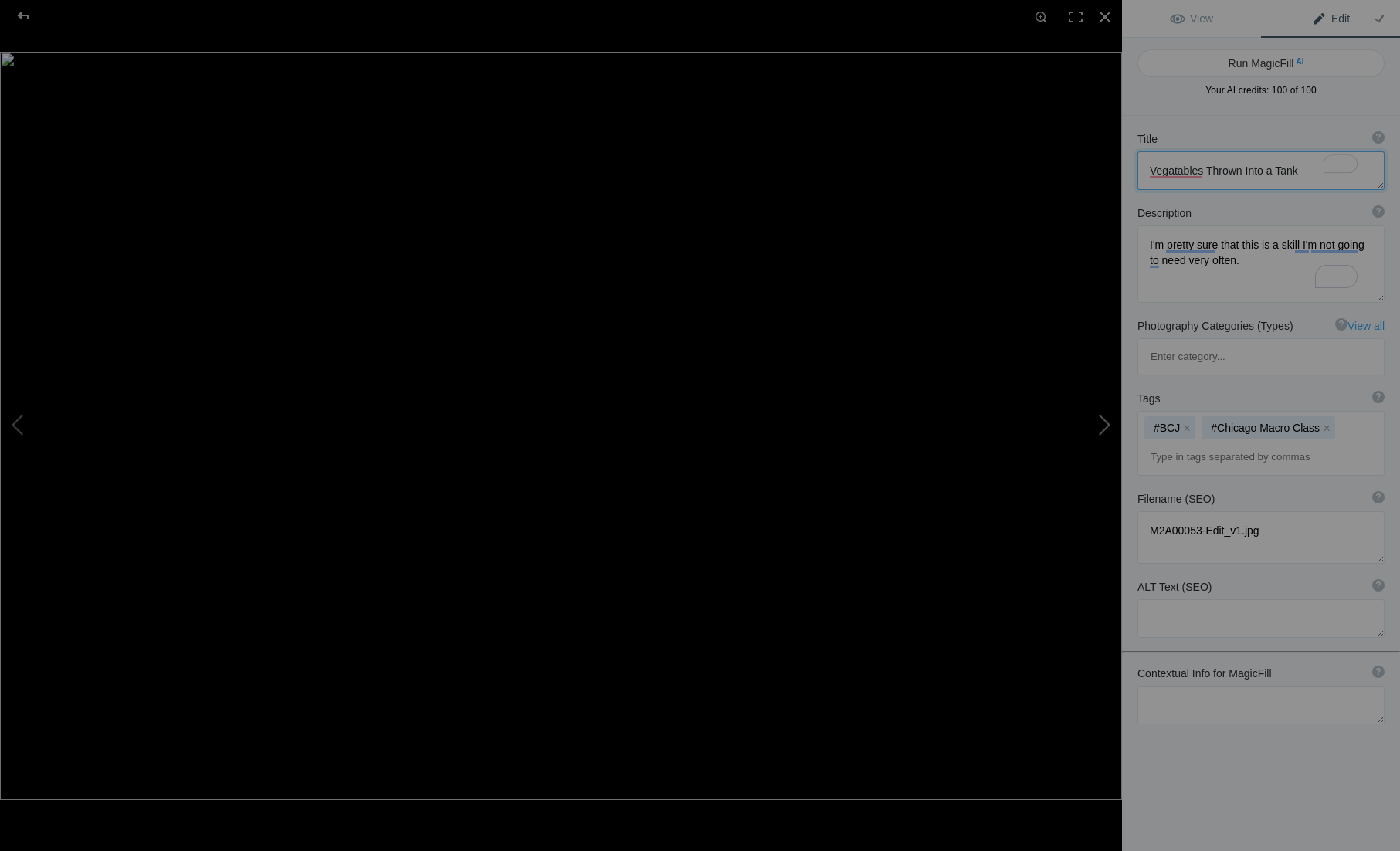
type textarea "60 Image handheld focus stack."
type textarea "2025-10-10_17-48-01_(C,S4)_v2.jpg"
drag, startPoint x: 1315, startPoint y: 177, endPoint x: 1048, endPoint y: 171, distance: 267.1
click at [1048, 171] on div "[DATE] 17-48-01 (C,S4) View Edit Run MagicFill AI Your AI credits: 100 of 100 Y…" at bounding box center [700, 425] width 1400 height 851
click at [1090, 421] on button at bounding box center [1064, 426] width 115 height 306
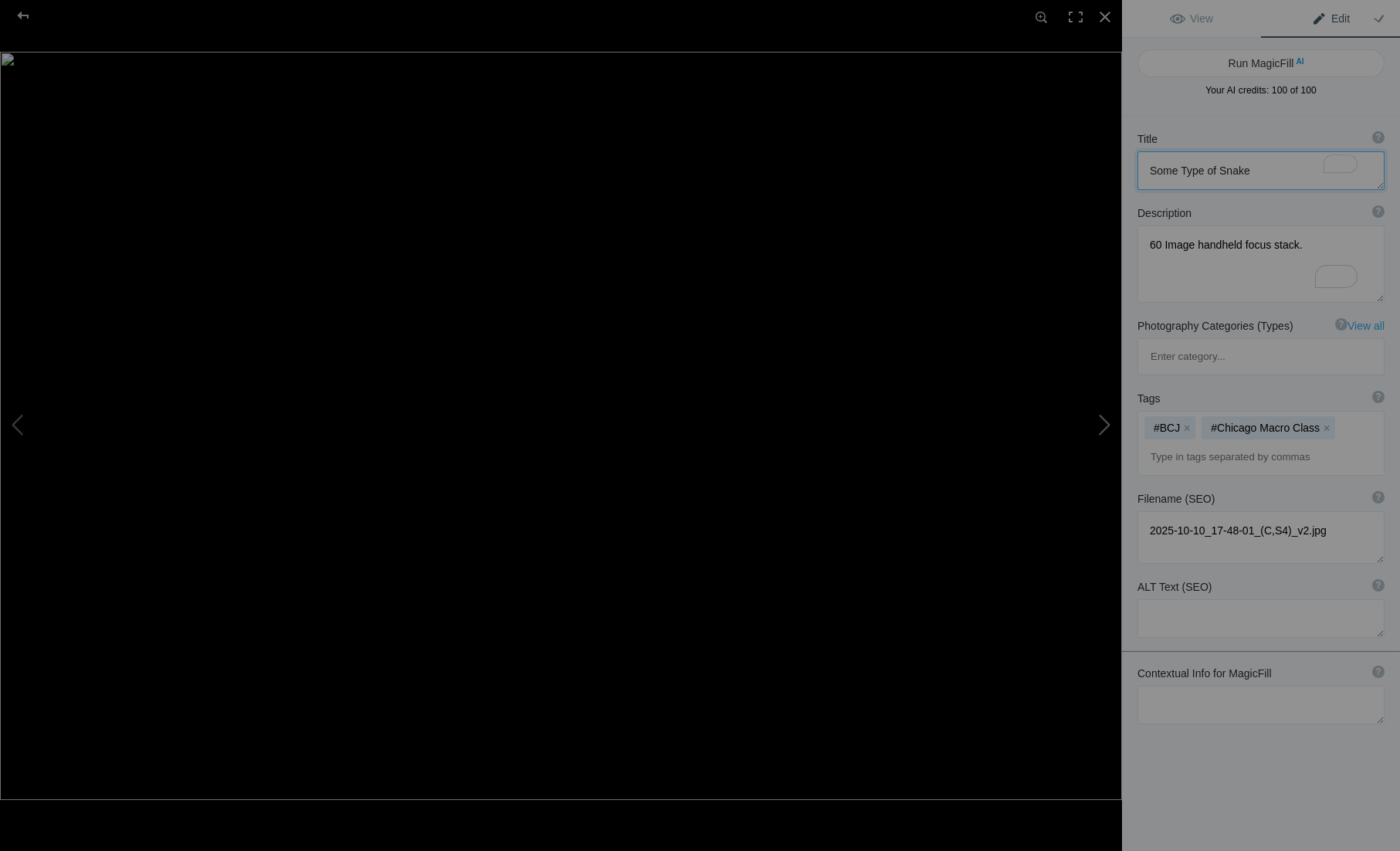
type textarea "Ballpoint Pen Spring and Water"
type textarea "Coiled Spring with Water Droplets"
type textarea "2025-10-07_17-19-10_(A,R8,S4)-Edit_v3.jpg"
click at [1103, 419] on button at bounding box center [1064, 426] width 115 height 306
type textarea "[DATE] 16-22-51 (C,S4)"
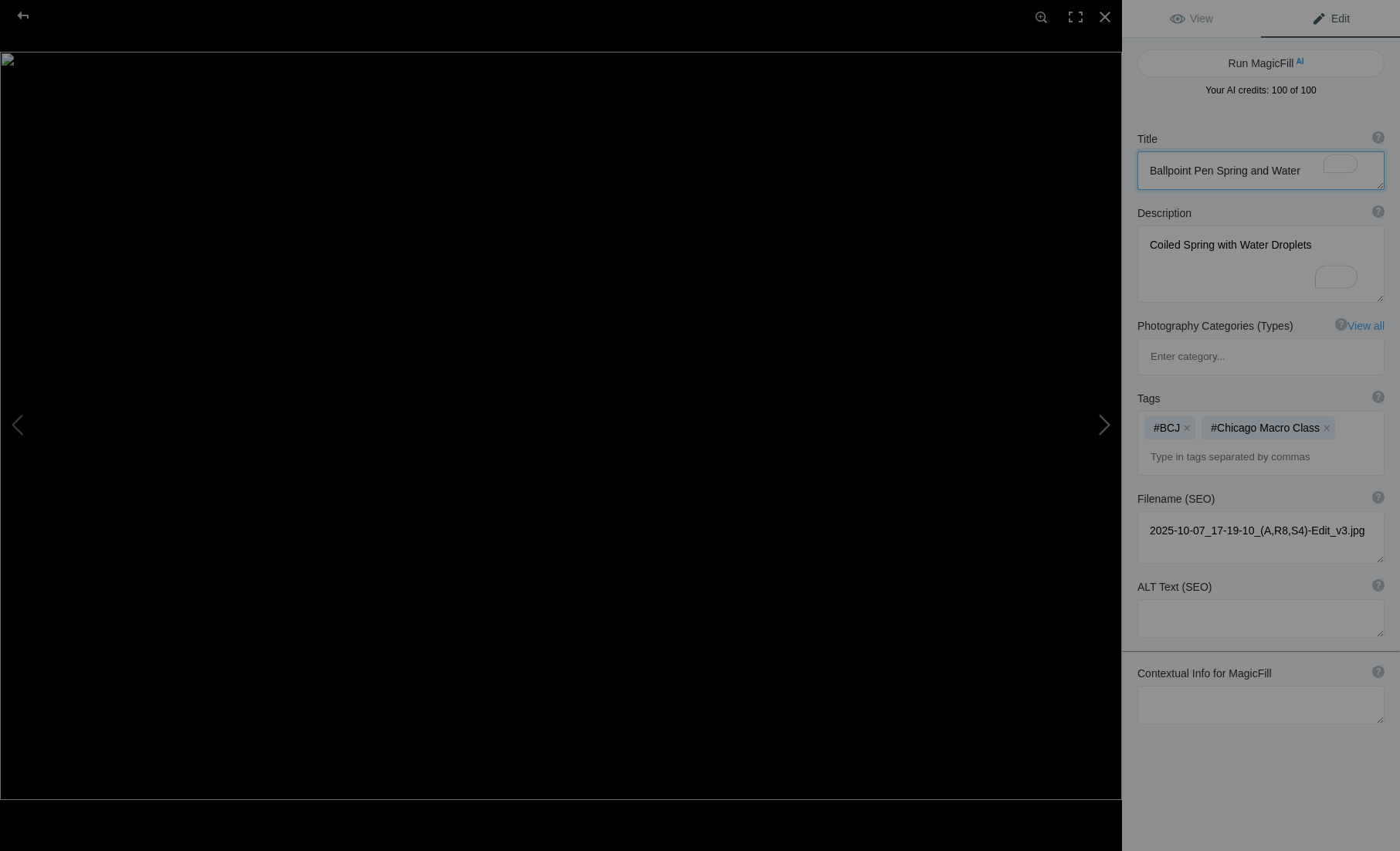
type textarea "Spherical Cactus"
type textarea "2025-10-08_16-22-51_(C,S4)_v1.jpg"
click at [1103, 419] on button at bounding box center [1064, 426] width 115 height 306
type textarea "A7C00007"
type textarea "Hotel room art"
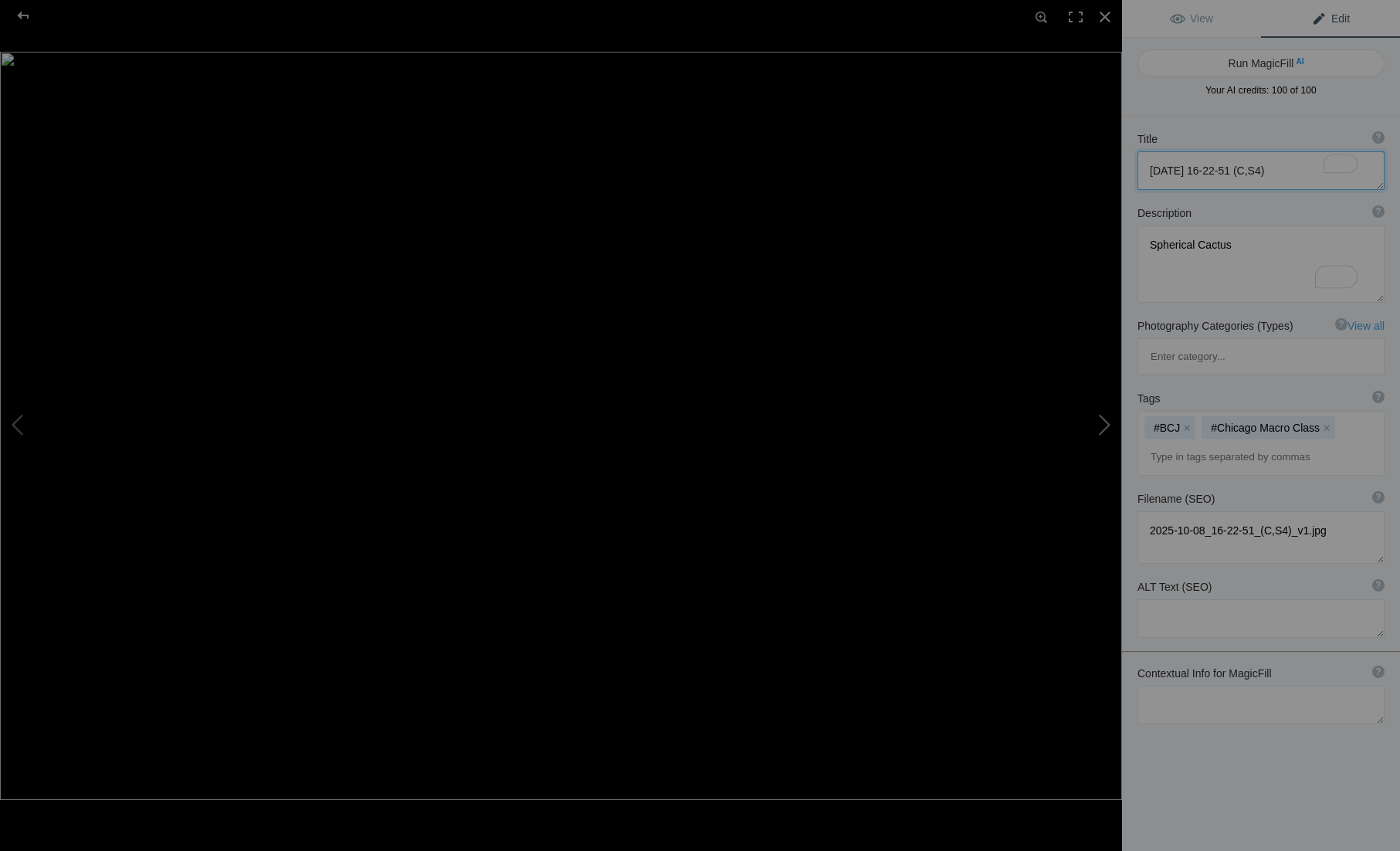
type textarea "A7C00007_v2.jpg"
click at [29, 432] on button at bounding box center [58, 426] width 115 height 306
type textarea "[DATE] 16-22-51 (C,S4)"
type textarea "Spherical Cactus"
type textarea "2025-10-08_16-22-51_(C,S4)_v1.jpg"
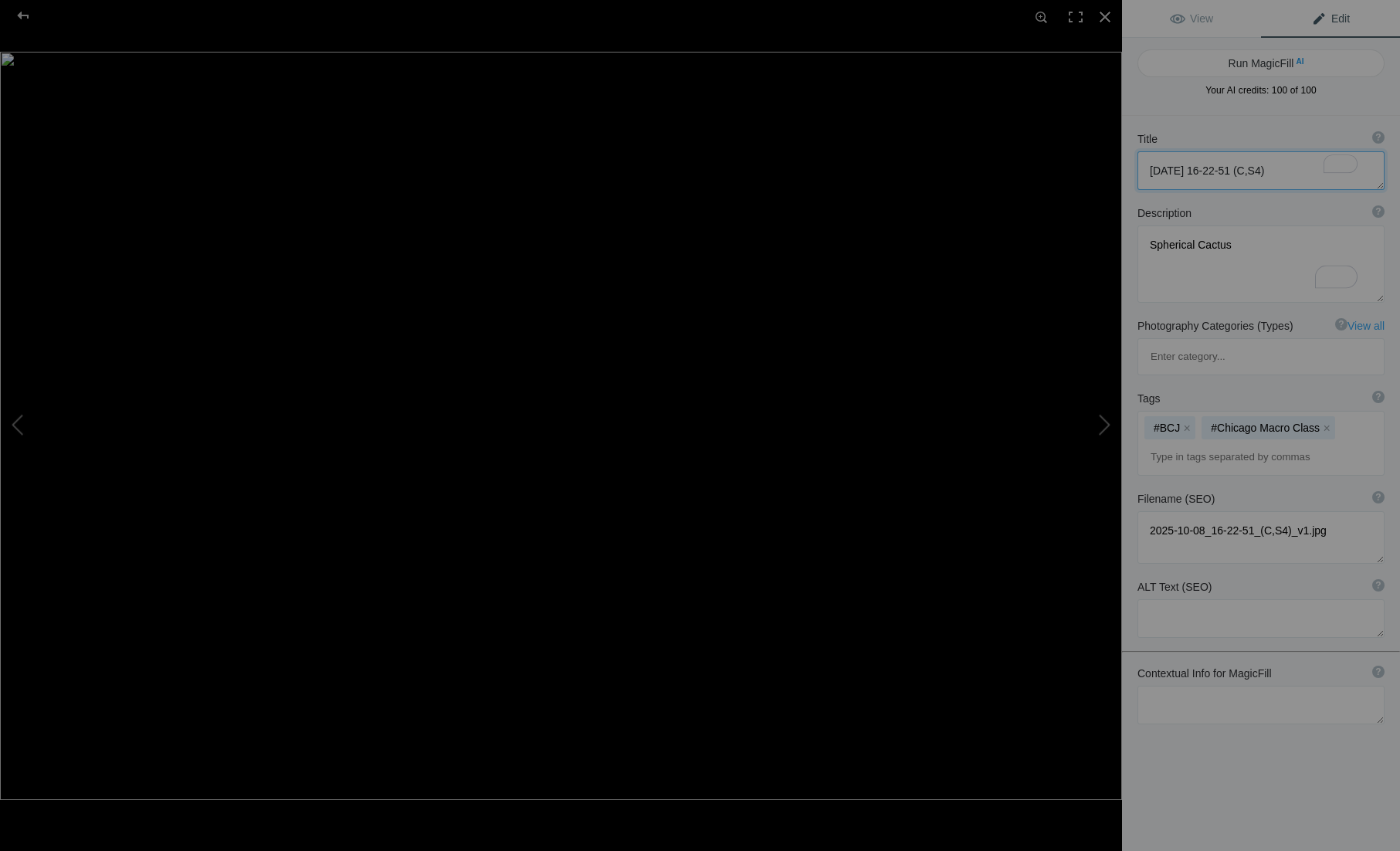
click at [1267, 172] on textarea "To enrich screen reader interactions, please activate Accessibility in Grammarl…" at bounding box center [1261, 171] width 247 height 38
type textarea "Handheld Focus Stack"
click at [1280, 257] on textarea "To enrich screen reader interactions, please activate Accessibility in Grammarl…" at bounding box center [1261, 264] width 247 height 77
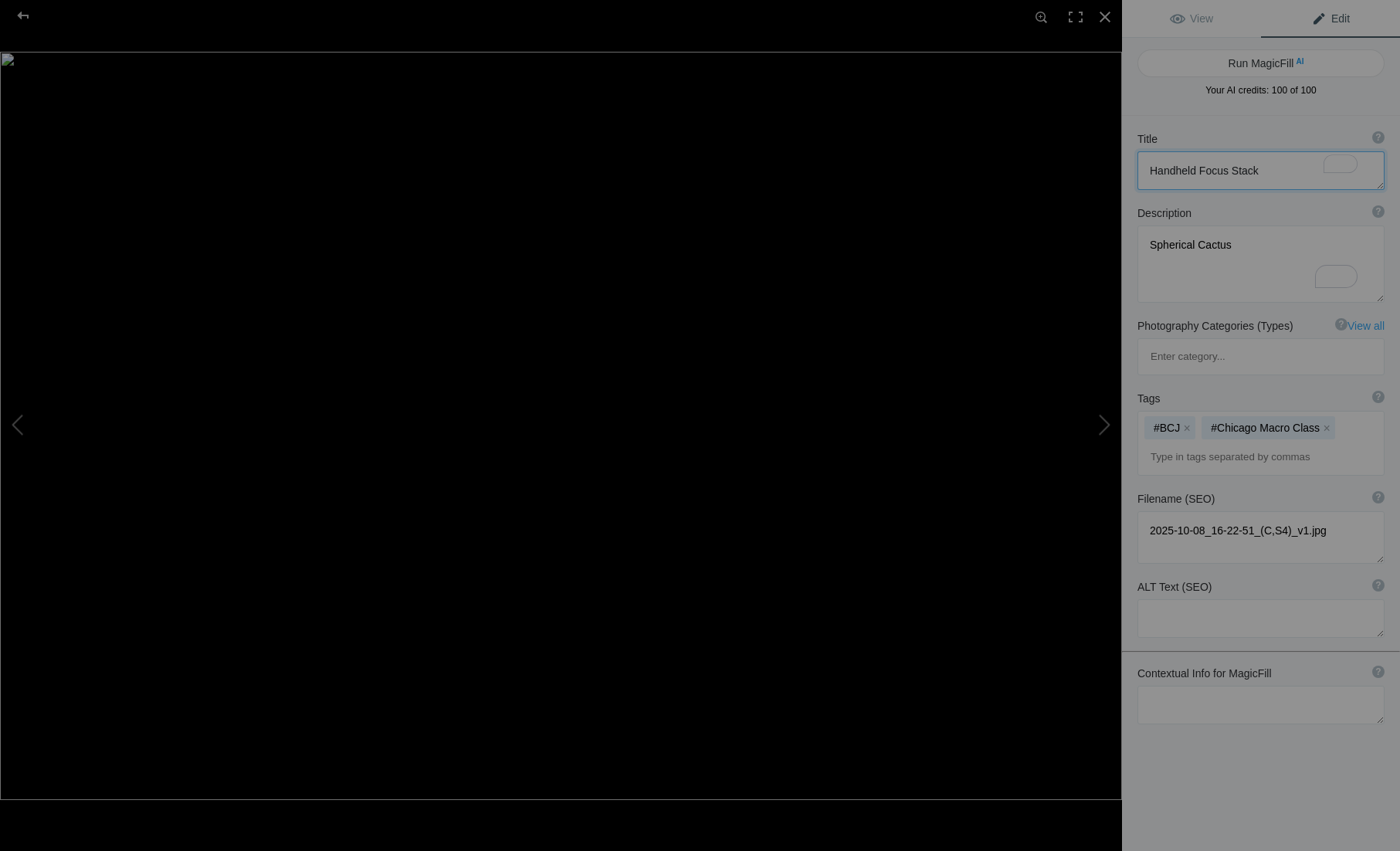
drag, startPoint x: 1256, startPoint y: 157, endPoint x: 1162, endPoint y: 161, distance: 94.1
click at [1162, 161] on textarea "To enrich screen reader interactions, please activate Accessibility in Grammarl…" at bounding box center [1261, 171] width 247 height 38
click at [1300, 161] on textarea "To enrich screen reader interactions, please activate Accessibility in Grammarl…" at bounding box center [1261, 171] width 247 height 38
drag, startPoint x: 1305, startPoint y: 160, endPoint x: 1114, endPoint y: 163, distance: 191.0
click at [1114, 163] on div "[DATE] 16-22-51 (C,S4) View Edit Run MagicFill AI Your AI credits: 100 of 100 Y…" at bounding box center [700, 425] width 1400 height 851
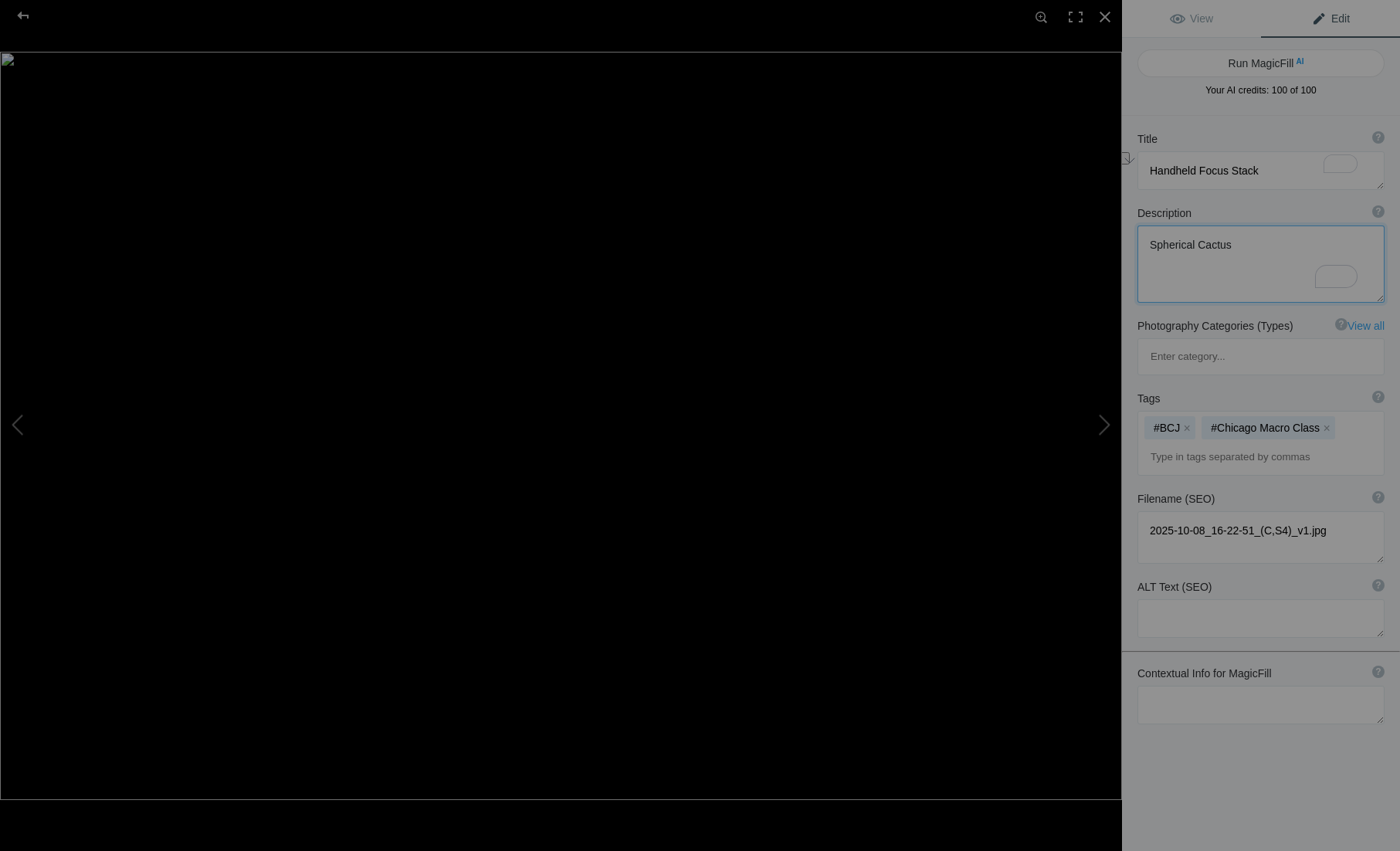
click at [1272, 294] on textarea "To enrich screen reader interactions, please activate Accessibility in Grammarl…" at bounding box center [1261, 264] width 247 height 77
paste textarea "Handheld Focus Stack"
click at [1251, 251] on textarea "To enrich screen reader interactions, please activate Accessibility in Grammarl…" at bounding box center [1261, 264] width 247 height 77
drag, startPoint x: 1224, startPoint y: 250, endPoint x: 1089, endPoint y: 245, distance: 135.1
click at [1089, 245] on div "[DATE] 16-22-51 (C,S4) View Edit Run MagicFill AI Your AI credits: 100 of 100 Y…" at bounding box center [700, 425] width 1400 height 851
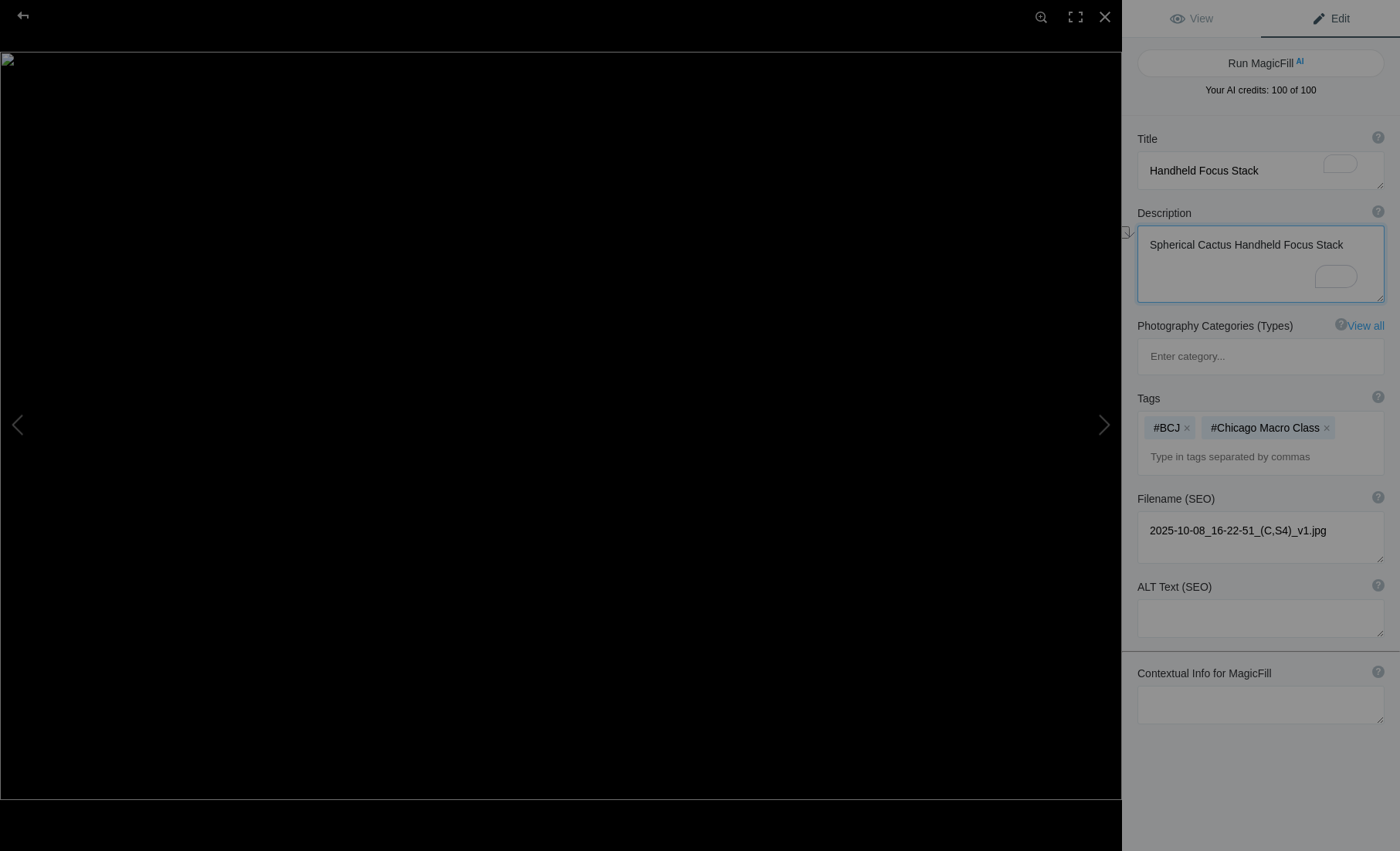
click at [1224, 249] on textarea "To enrich screen reader interactions, please activate Accessibility in Grammarl…" at bounding box center [1261, 264] width 247 height 77
drag, startPoint x: 1228, startPoint y: 249, endPoint x: 1126, endPoint y: 249, distance: 102.0
click at [1126, 249] on div "Description ? By adding more context around images, results can become much mor…" at bounding box center [1261, 254] width 278 height 113
type textarea "Handheld Focus Stack"
drag, startPoint x: 1277, startPoint y: 171, endPoint x: 1010, endPoint y: 160, distance: 267.2
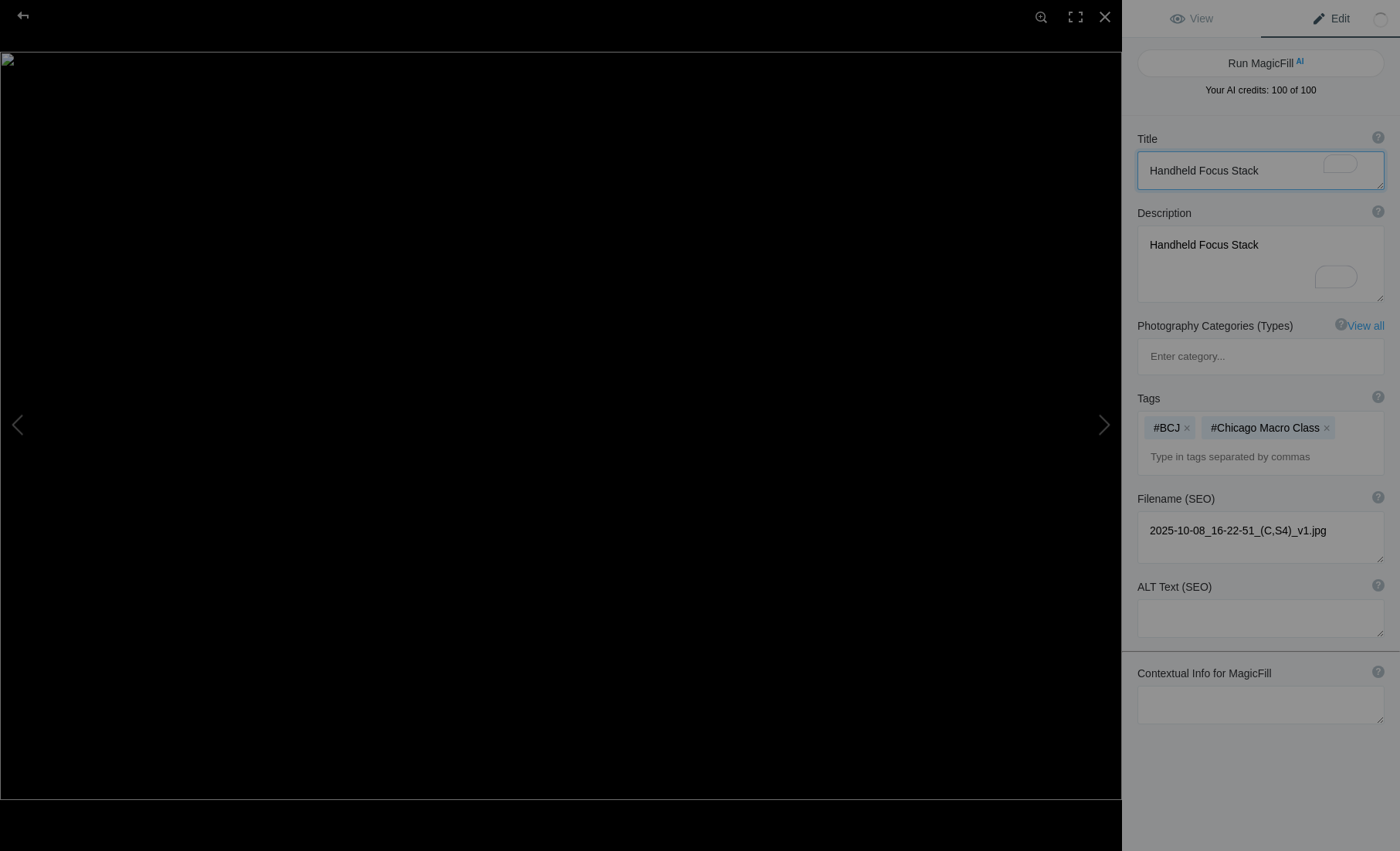
click at [1010, 160] on div "[DATE] 16-22-51 (C,S4) View Edit Run MagicFill AI Your AI credits: 100 of 100 Y…" at bounding box center [700, 425] width 1400 height 851
paste textarea "Spherical Cactus"
click at [1285, 234] on textarea "To enrich screen reader interactions, please activate Accessibility in Grammarl…" at bounding box center [1261, 264] width 247 height 77
click at [1310, 265] on textarea "To enrich screen reader interactions, please activate Accessibility in Grammarl…" at bounding box center [1261, 264] width 247 height 77
click at [1097, 424] on button at bounding box center [1064, 426] width 115 height 306
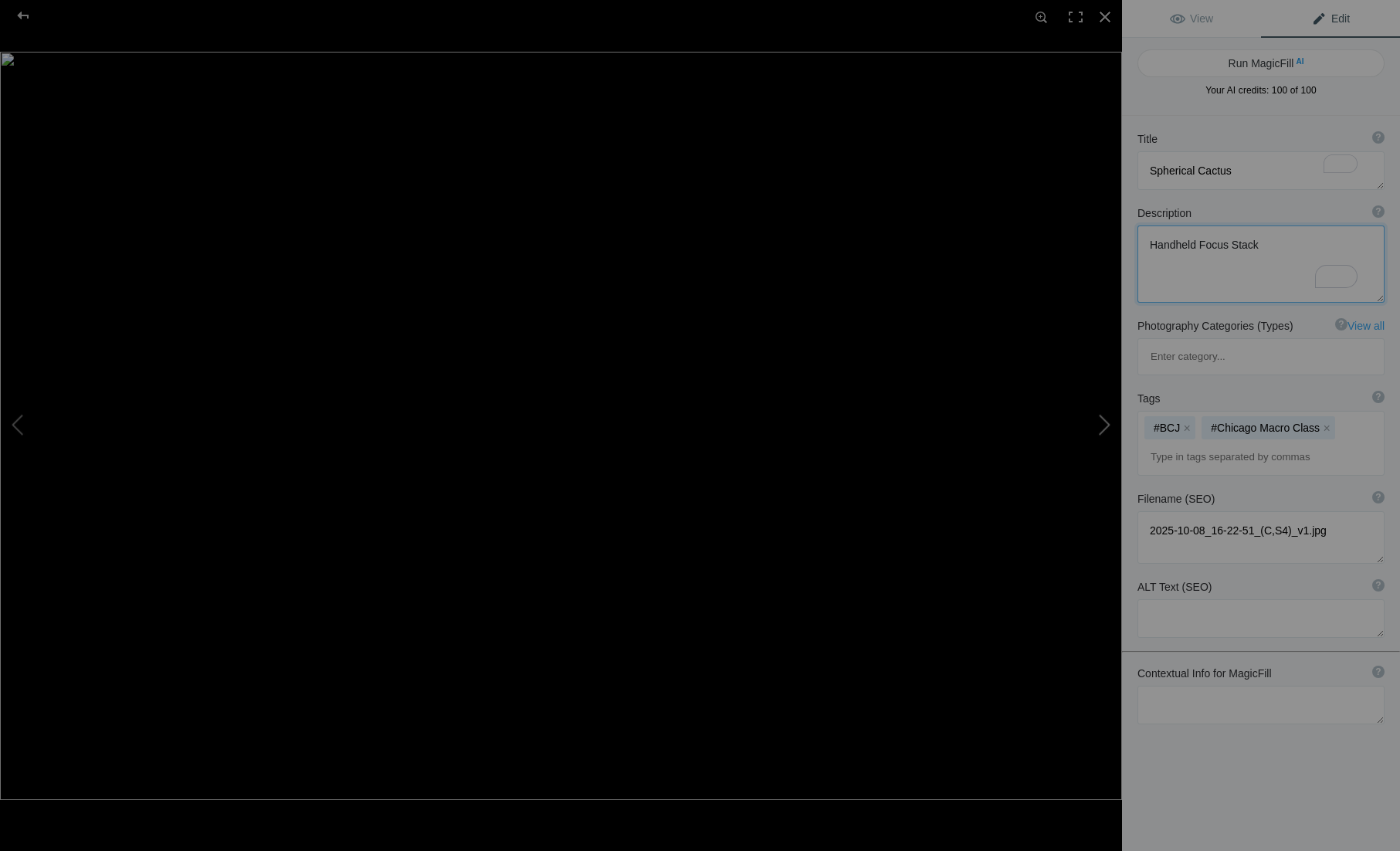
type textarea "A7C00007"
type textarea "Hotel room art"
type textarea "A7C00007_v2.jpg"
drag, startPoint x: 1242, startPoint y: 169, endPoint x: 1049, endPoint y: 168, distance: 193.0
click at [1049, 168] on div "A7C00007 View Edit Run MagicFill AI Your AI credits: 100 of 100 You have used a…" at bounding box center [700, 425] width 1400 height 851
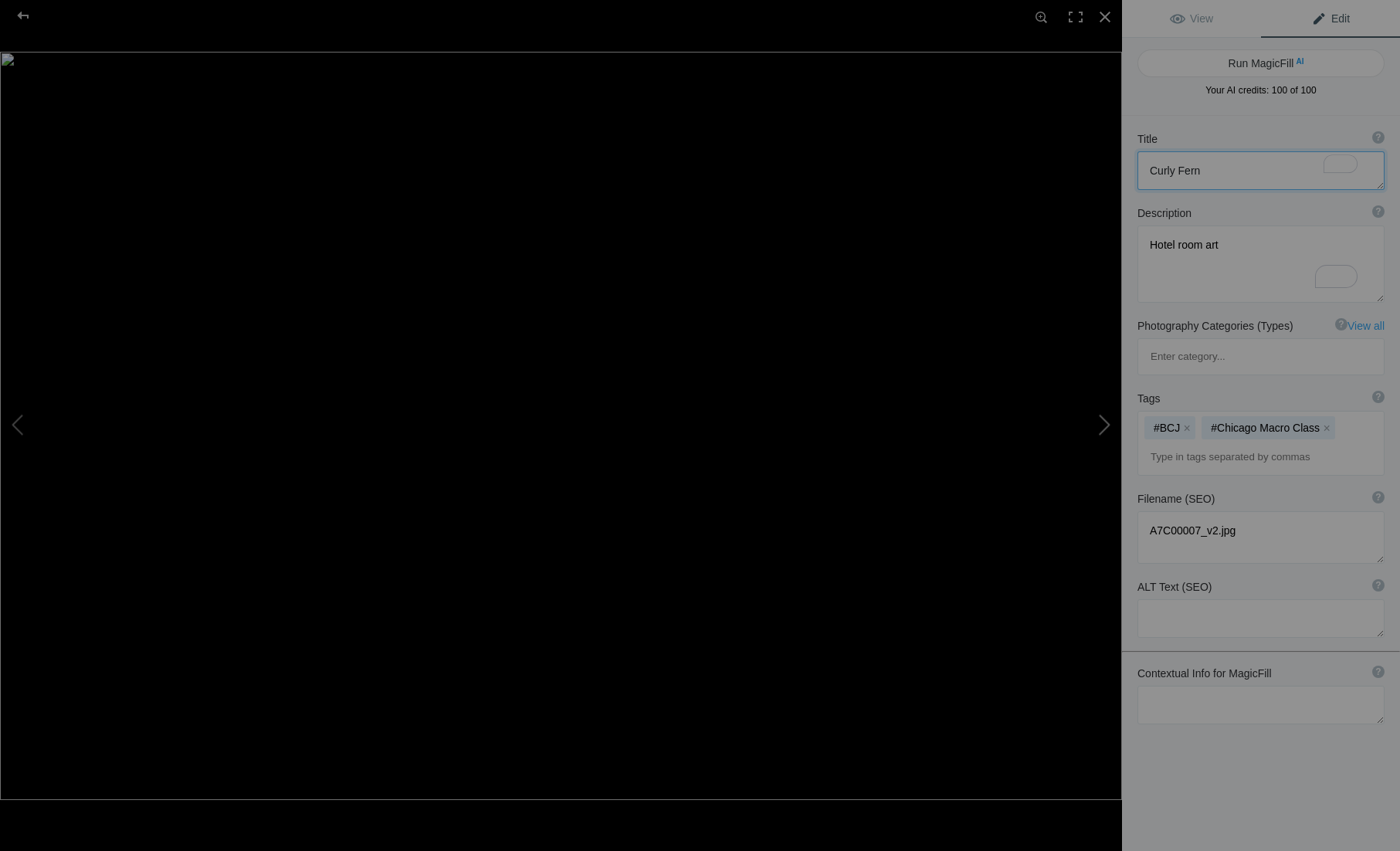
click at [1111, 418] on button at bounding box center [1064, 426] width 115 height 306
type textarea "Dandelion Clock Uprezzed"
type textarea "A flower is reflected in the water droplet"
type textarea "Dandelion_Clock_Uprezzed_v2.jpg"
click at [1111, 418] on button at bounding box center [1064, 426] width 115 height 306
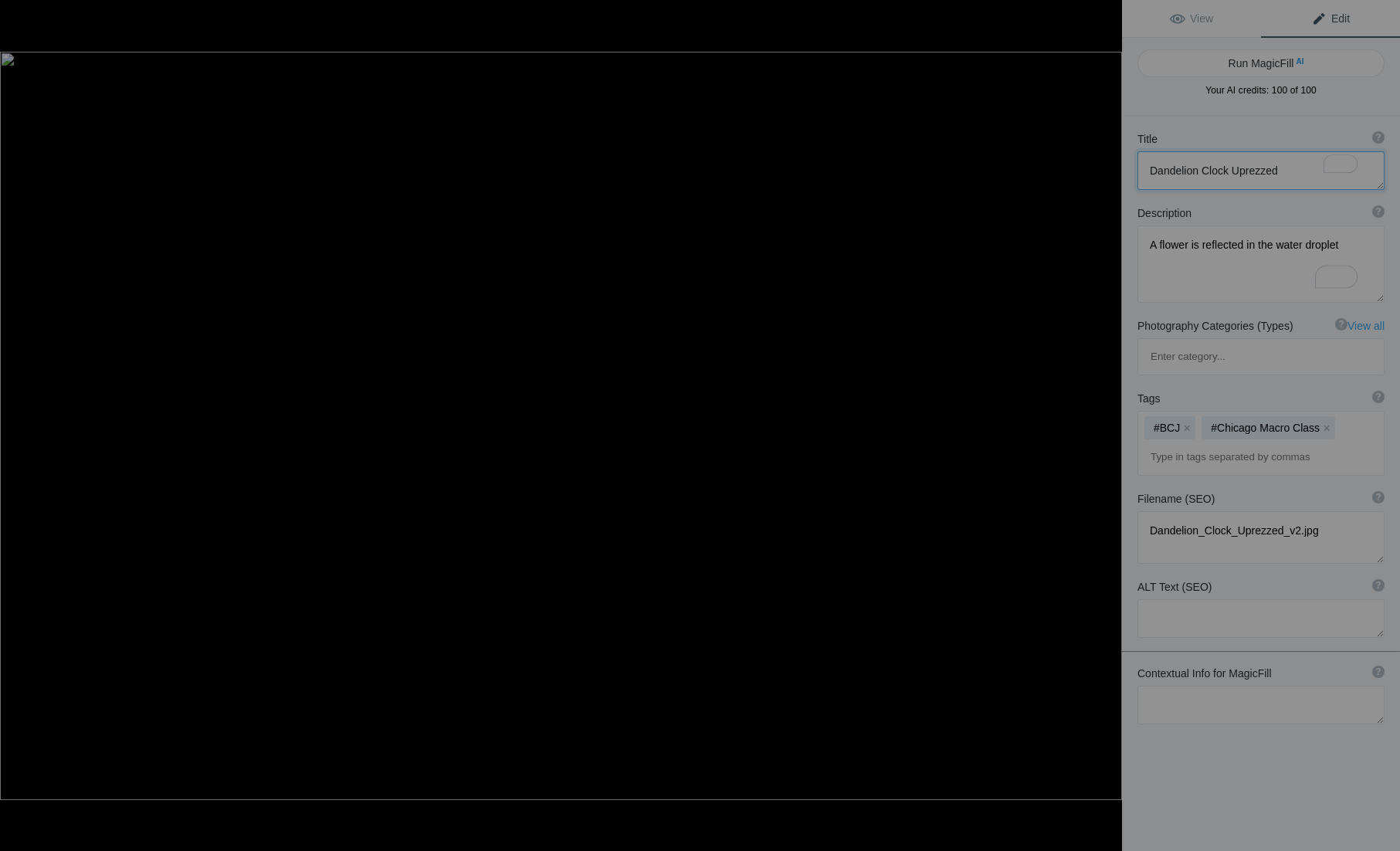
type textarea "Colorful Leaf [PERSON_NAME]"
type textarea "This is an imperfect focus stack. It looks like I missed a slice right near the…"
type textarea "2025-10-10_08-34-26_(C,S4)_v2.jpg"
click at [1111, 418] on button at bounding box center [1064, 426] width 115 height 306
type textarea "Long-Necked Seed Eater"
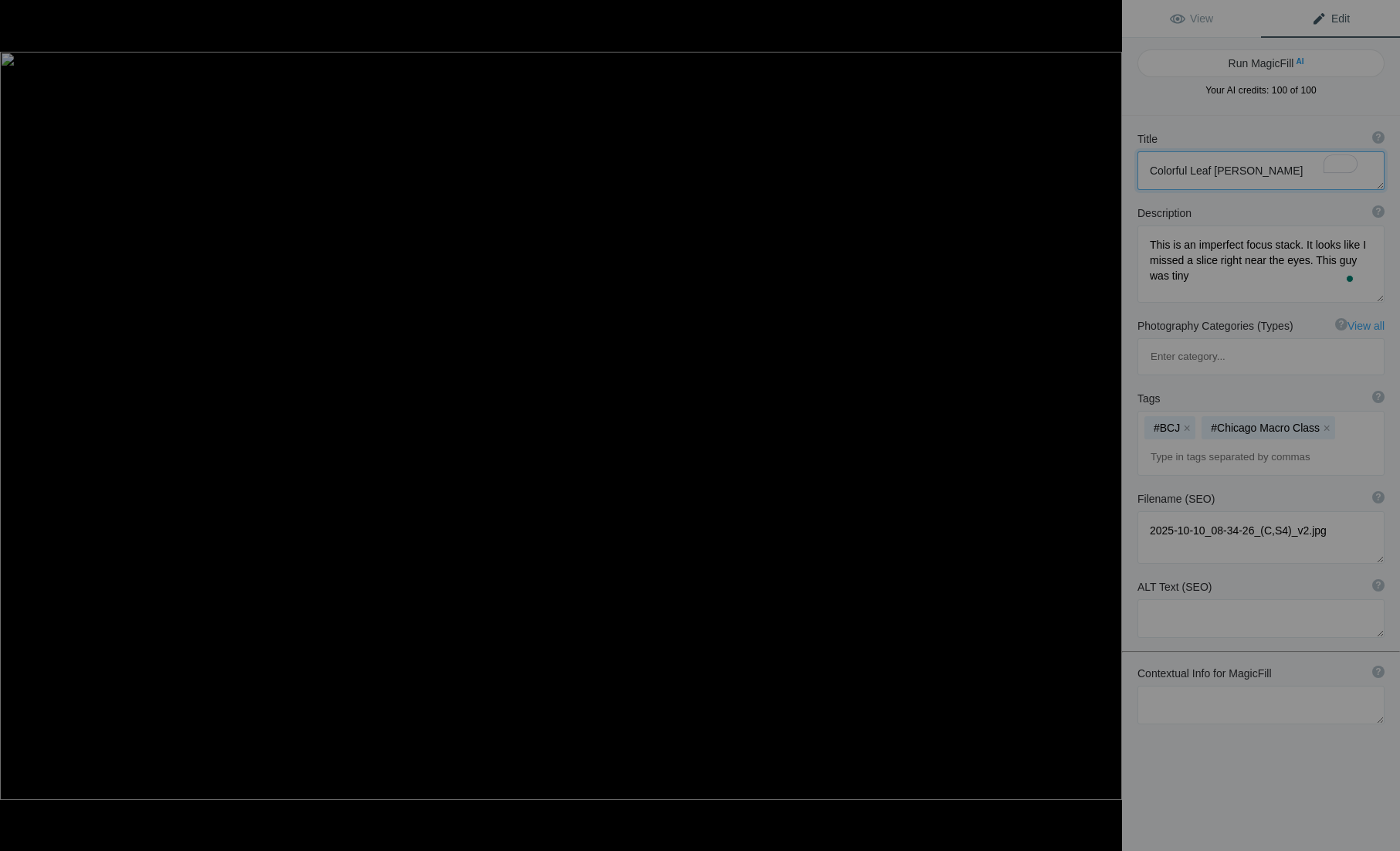
type textarea "This guy is very tiny."
type textarea "A7C01012_v1.jpg"
click at [1112, 426] on button at bounding box center [1064, 426] width 115 height 306
type textarea "Long-necked Seed Eater Closeup"
type textarea "Insect eyes are cool."
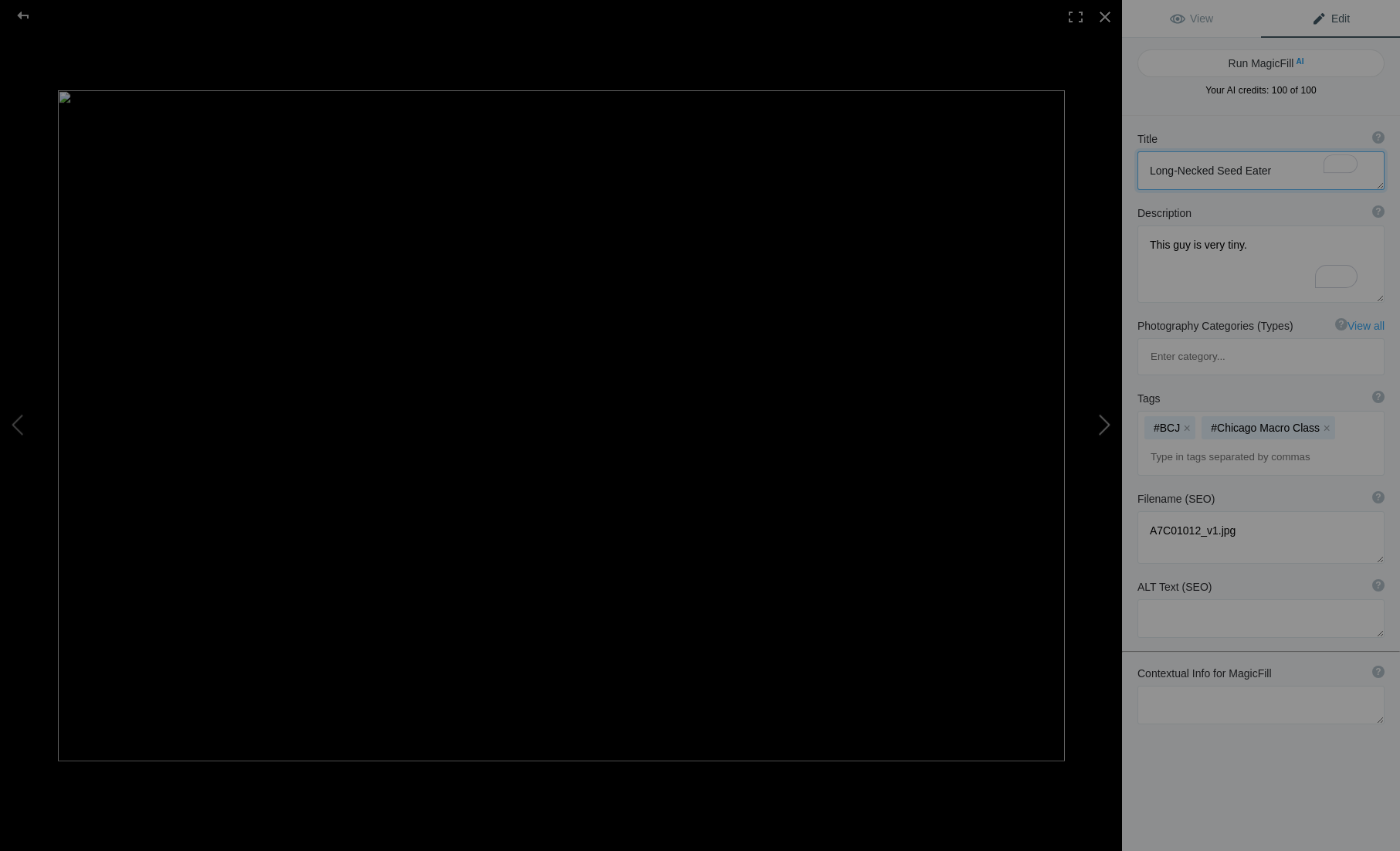
type textarea "A7C01012-2_v1.jpg"
click at [1112, 426] on button at bounding box center [1064, 426] width 115 height 306
type textarea "Water Drops Are Fun"
type textarea "Water droplets frozen by light."
click at [1112, 426] on button at bounding box center [1064, 426] width 115 height 306
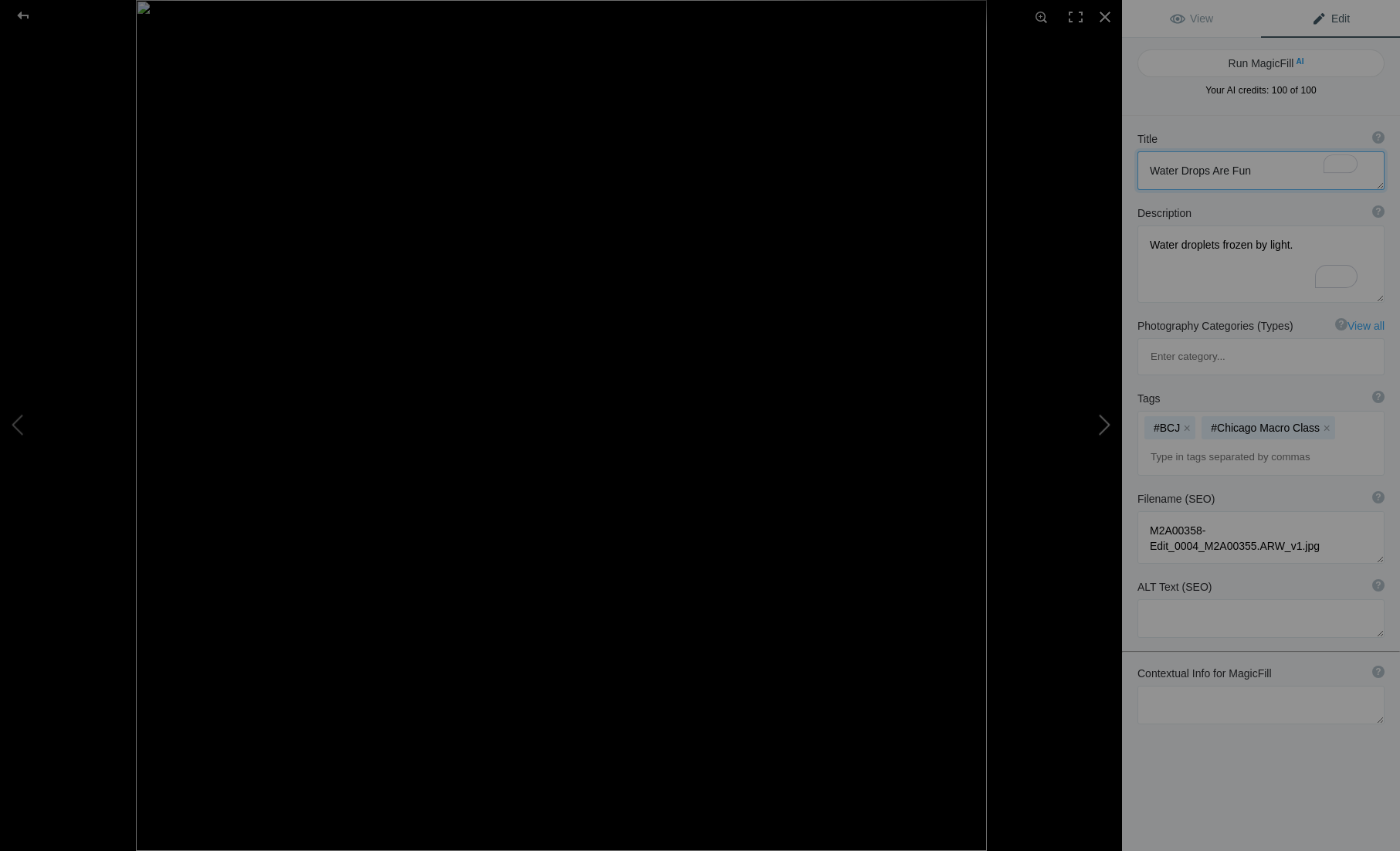
click at [1112, 426] on button at bounding box center [1064, 426] width 115 height 306
type textarea "M2A00358-Edit_0000_M2A00138.ARW_v1.jpg"
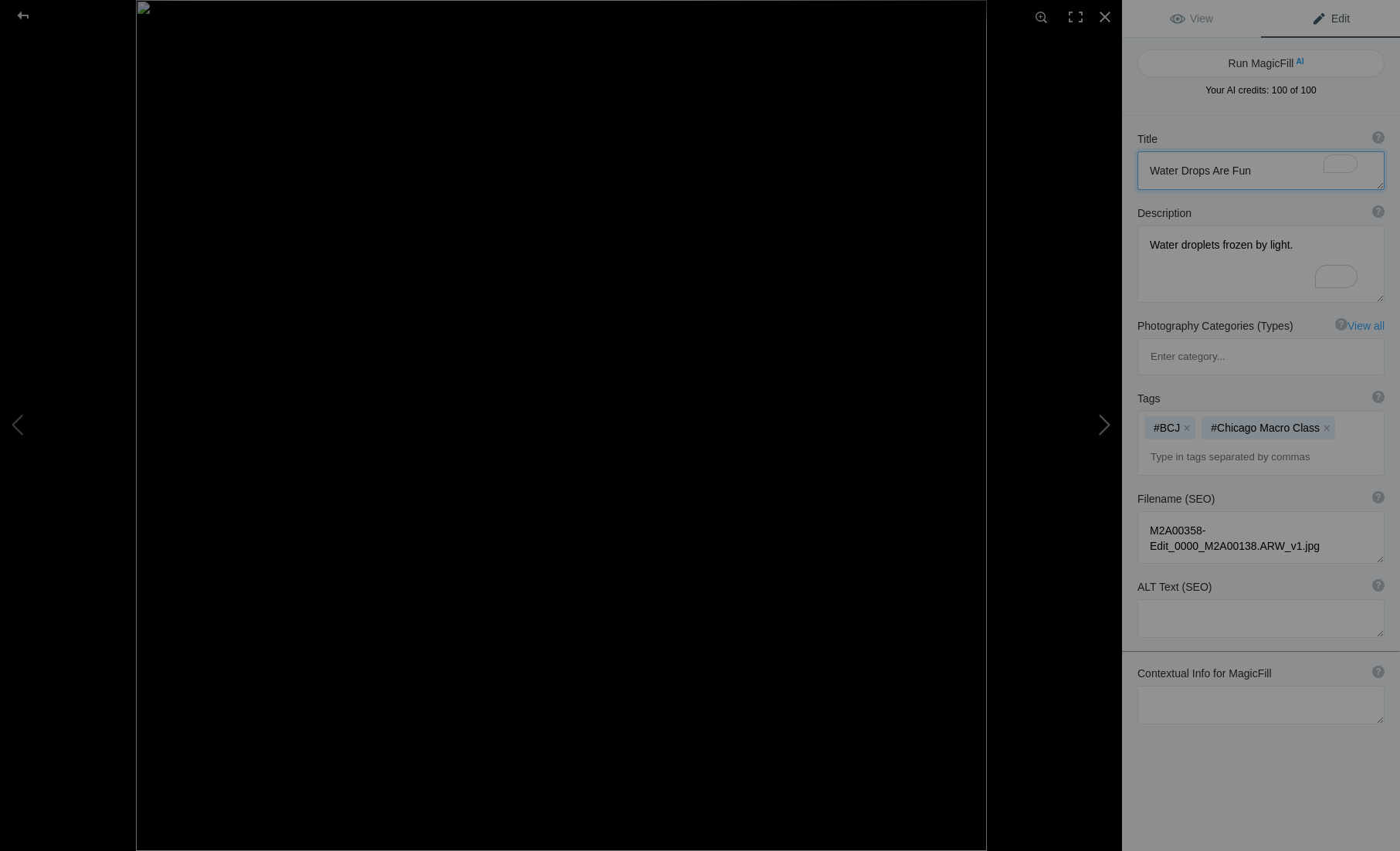
click at [1112, 426] on button at bounding box center [1064, 426] width 115 height 306
type textarea "Single exposure, not stacked."
type textarea "A7C00005-Edit_v2.jpg"
click at [1112, 426] on button at bounding box center [1064, 426] width 115 height 306
type textarea "Spiky Dead Thing"
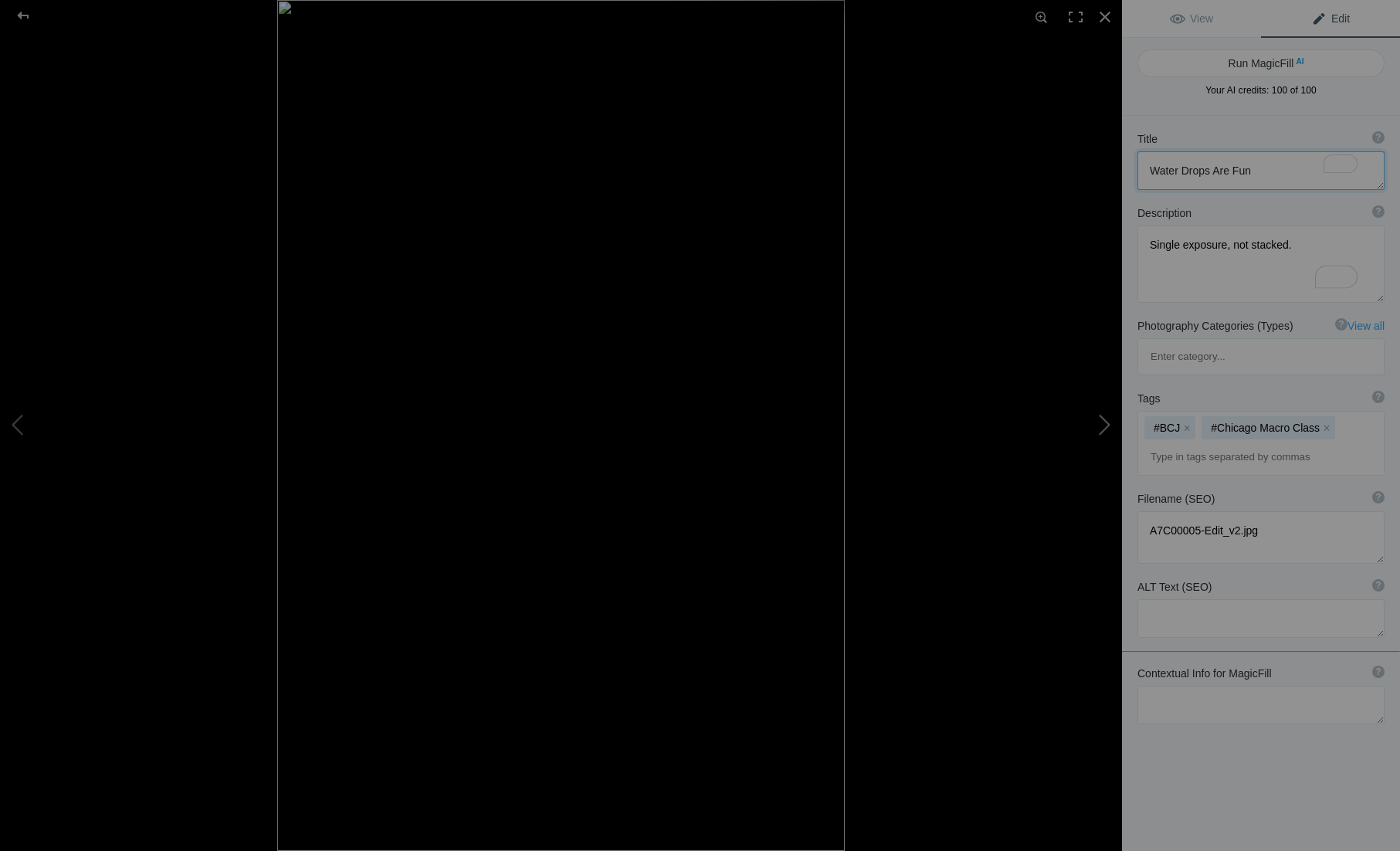
type textarea "I can't positively identify this one."
type textarea "2025-10-11_11-27-02_(B,R8,S4)_v1.jpg"
click at [1112, 426] on button at bounding box center [1064, 426] width 115 height 306
type textarea "Smoke"
type textarea "Green filters make green smoke. Oddly fascinating, I don't see myself usin this…"
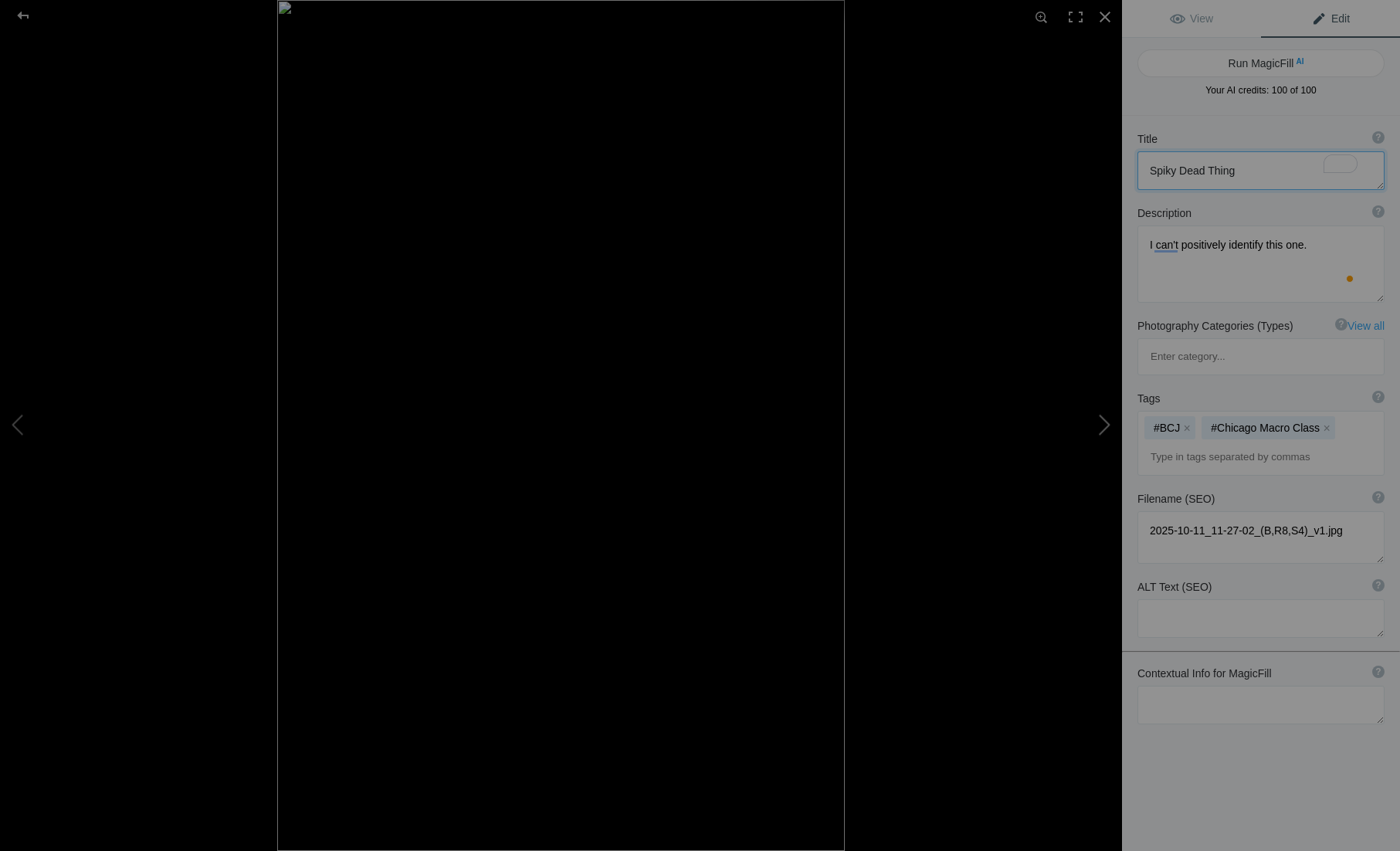
type textarea "M2A00301_v1.jpg"
click at [1112, 426] on button at bounding box center [1064, 426] width 115 height 306
type textarea "Vegatables Thrown Into a Tank"
type textarea "I'm pretty sure that this is a skill I'm not going to need very often."
type textarea "M2A00053-Edit_v1.jpg"
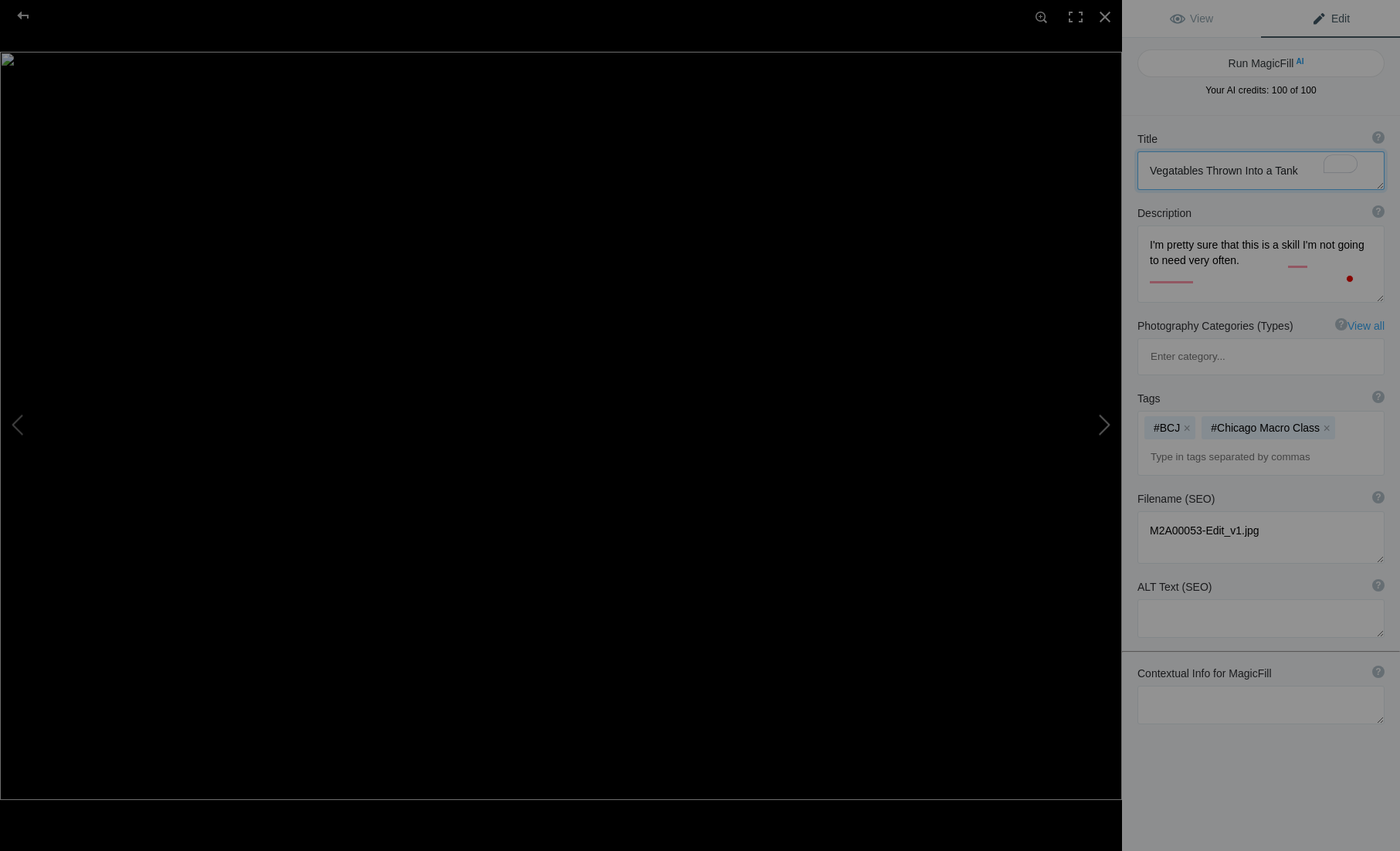
click at [1112, 426] on button at bounding box center [1064, 426] width 115 height 306
type textarea "Some Type of Snake"
type textarea "60 Image handheld focus stack."
type textarea "2025-10-10_17-48-01_(C,S4)_v2.jpg"
click at [1112, 426] on button at bounding box center [1064, 426] width 115 height 306
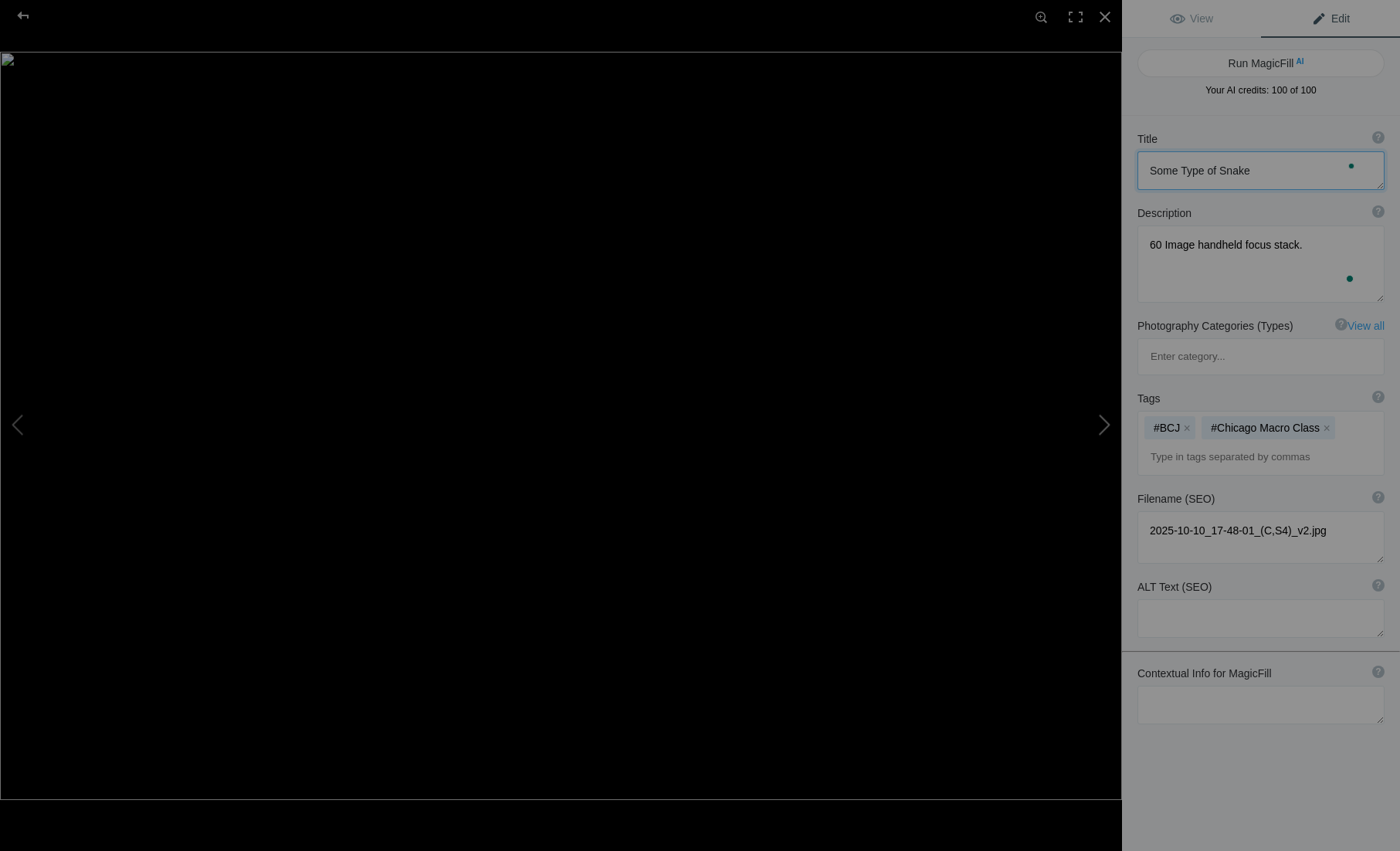
type textarea "Ballpoint Pen Spring and Water"
type textarea "Coiled Spring with Water Droplets"
type textarea "2025-10-07_17-19-10_(A,R8,S4)-Edit_v3.jpg"
click at [1112, 426] on button at bounding box center [1064, 426] width 115 height 306
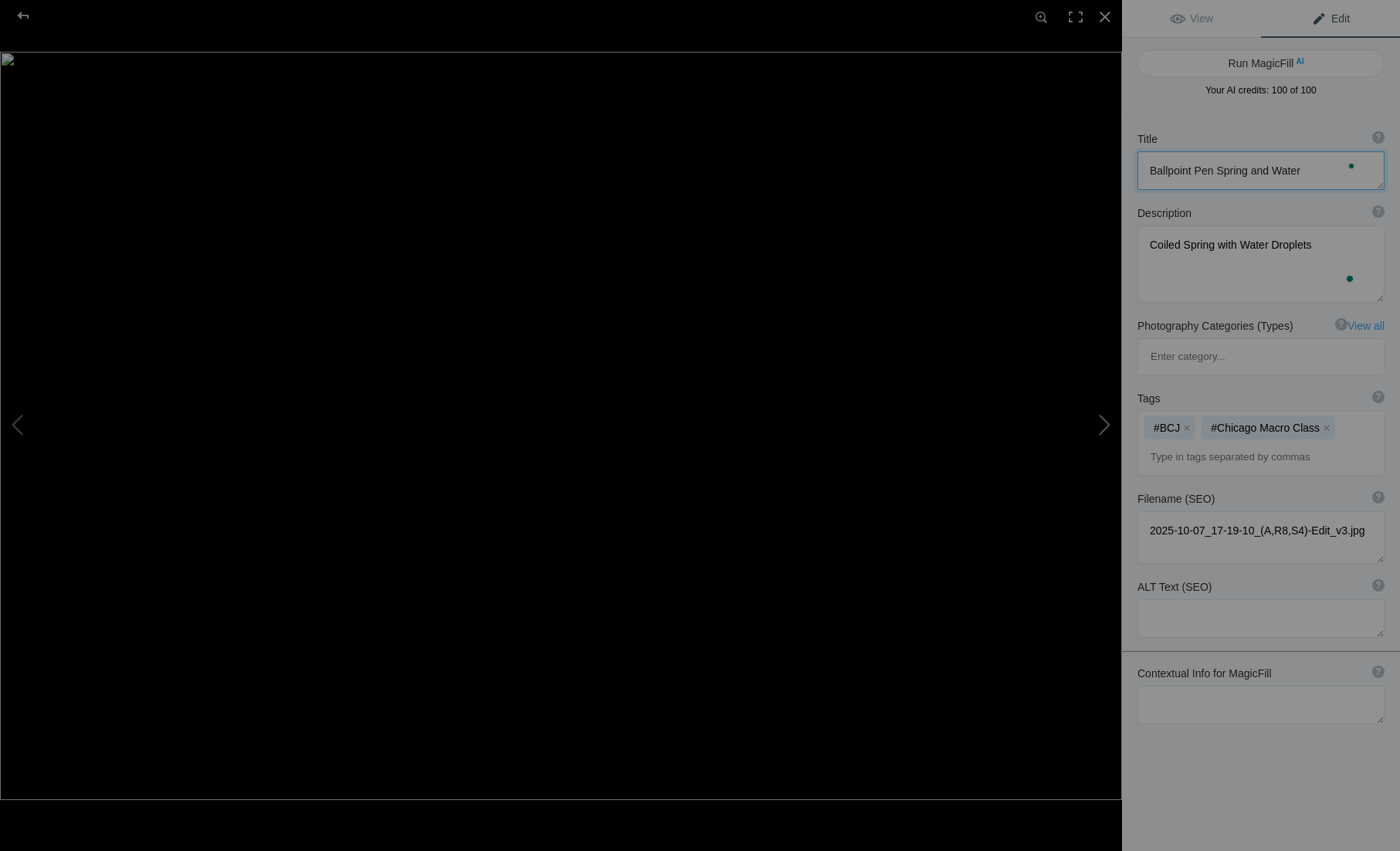
type textarea "Spherical Cactus"
type textarea "Handheld Focus Stack"
type textarea "2025-10-08_16-22-51_(C,S4)_v1.jpg"
click at [1112, 426] on button at bounding box center [1064, 426] width 115 height 306
type textarea "Curly Fern"
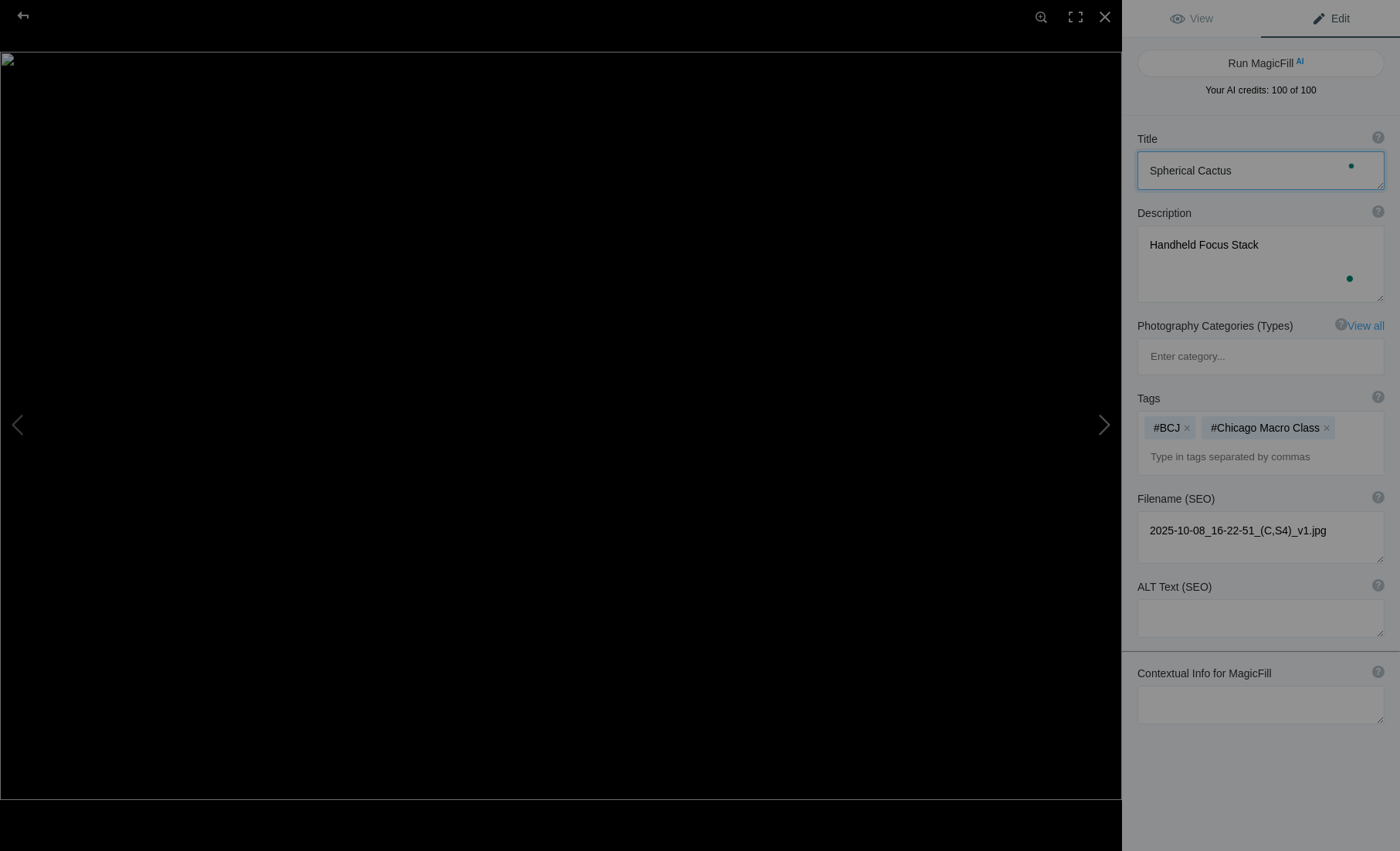
type textarea "Hotel room art"
type textarea "A7C00007_v2.jpg"
click at [1112, 426] on button at bounding box center [1064, 426] width 115 height 306
type textarea "Dandelion Clock Uprezzed"
type textarea "A flower is reflected in the water droplet"
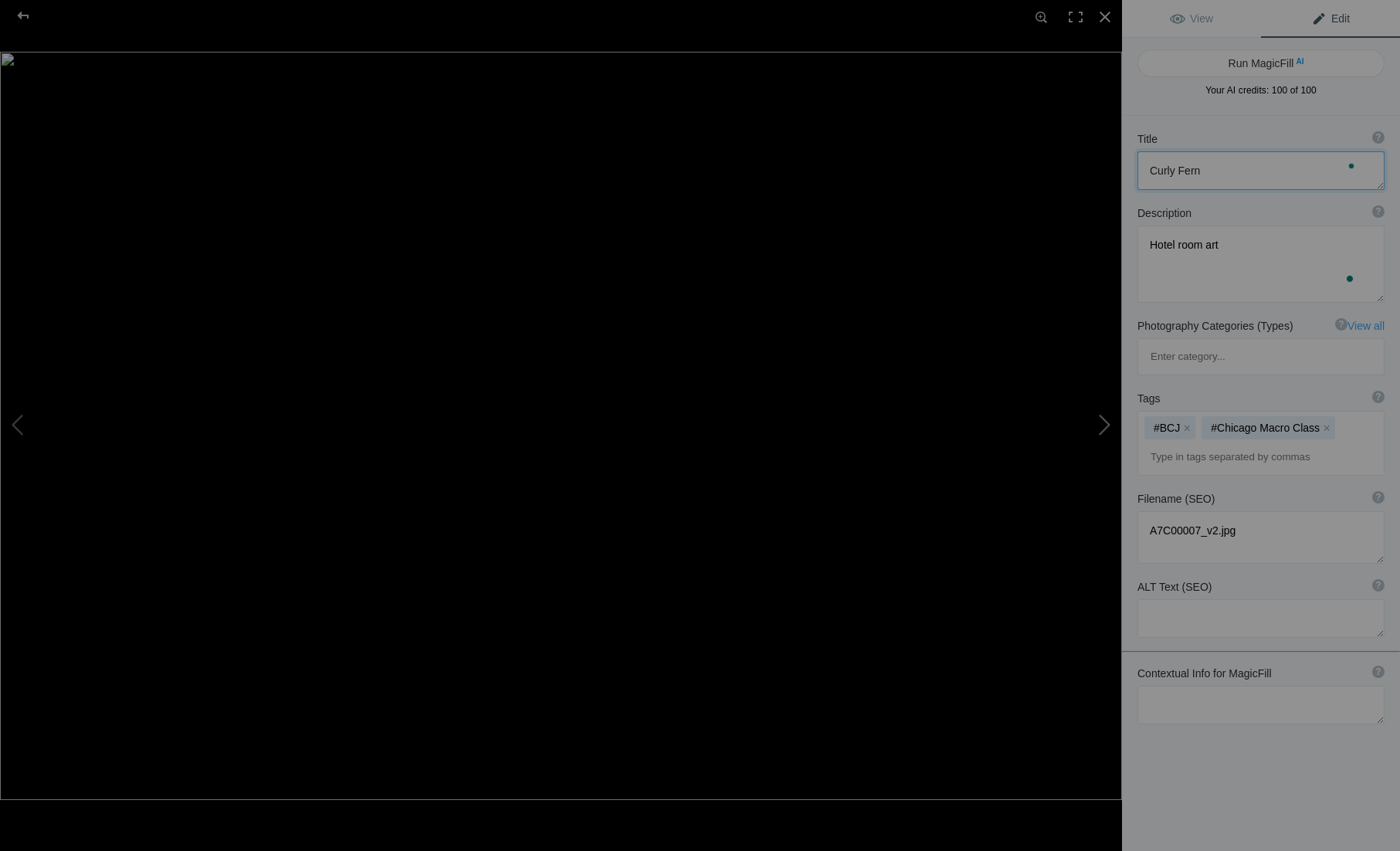
type textarea "Dandelion_Clock_Uprezzed_v2.jpg"
type textarea "Colorful Leaf [PERSON_NAME]"
type textarea "This is an imperfect focus stack. It looks like I missed a slice right near the…"
type textarea "2025-10-10_08-34-26_(C,S4)_v2.jpg"
type textarea "Colorful Leaf [PERSON_NAME]"
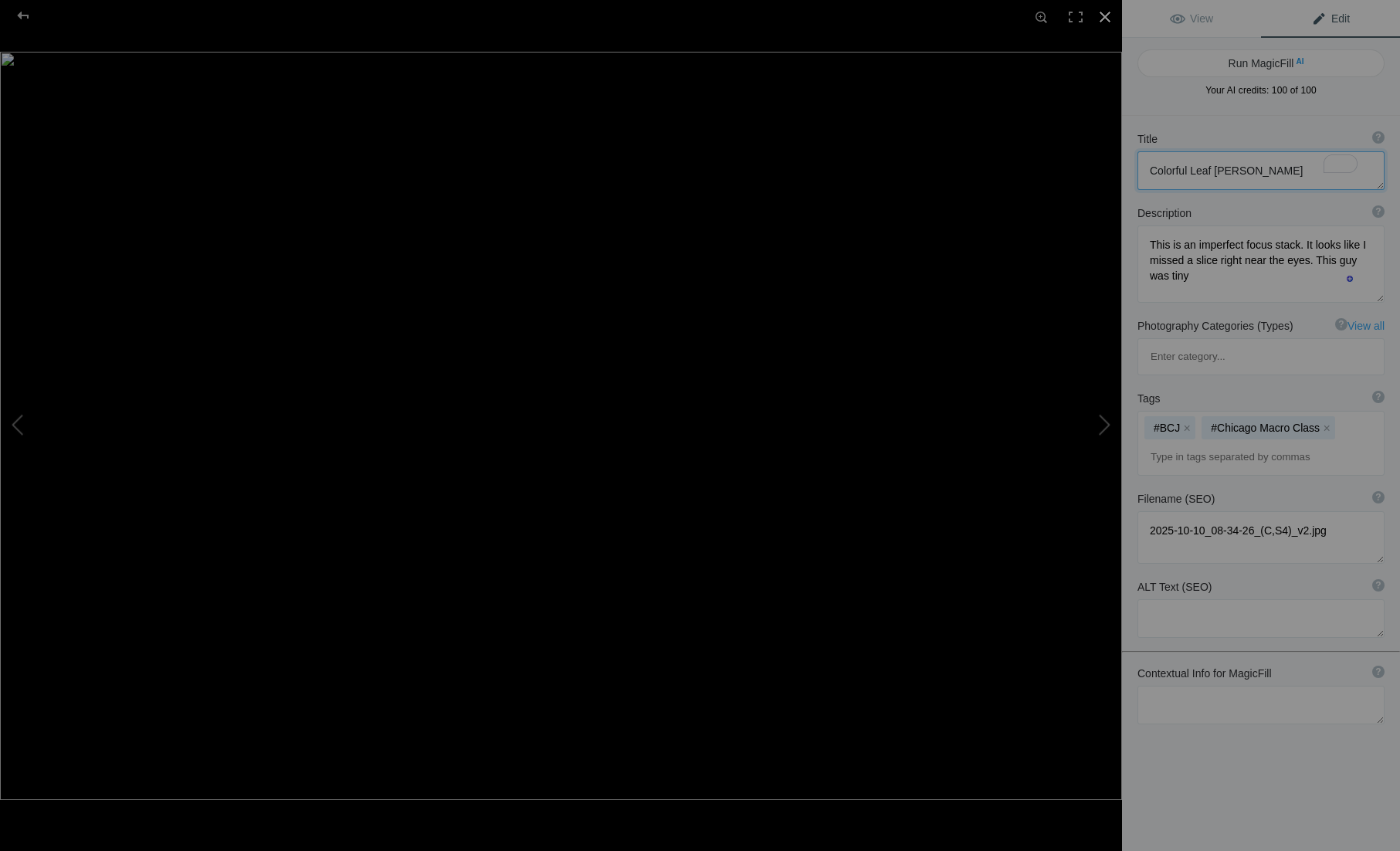
click at [1107, 23] on div at bounding box center [1105, 17] width 34 height 34
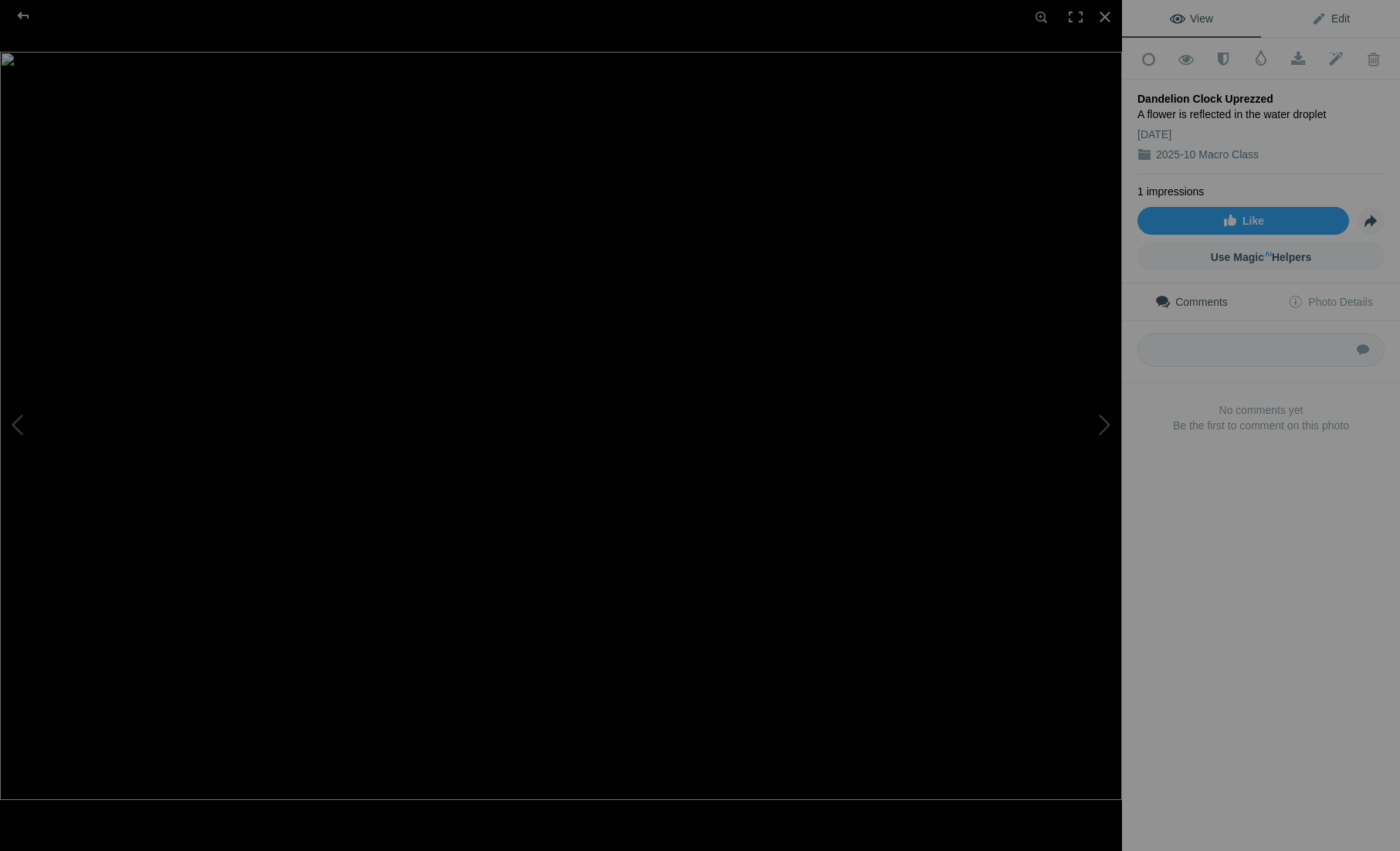
click at [1321, 13] on span "Edit" at bounding box center [1331, 18] width 38 height 13
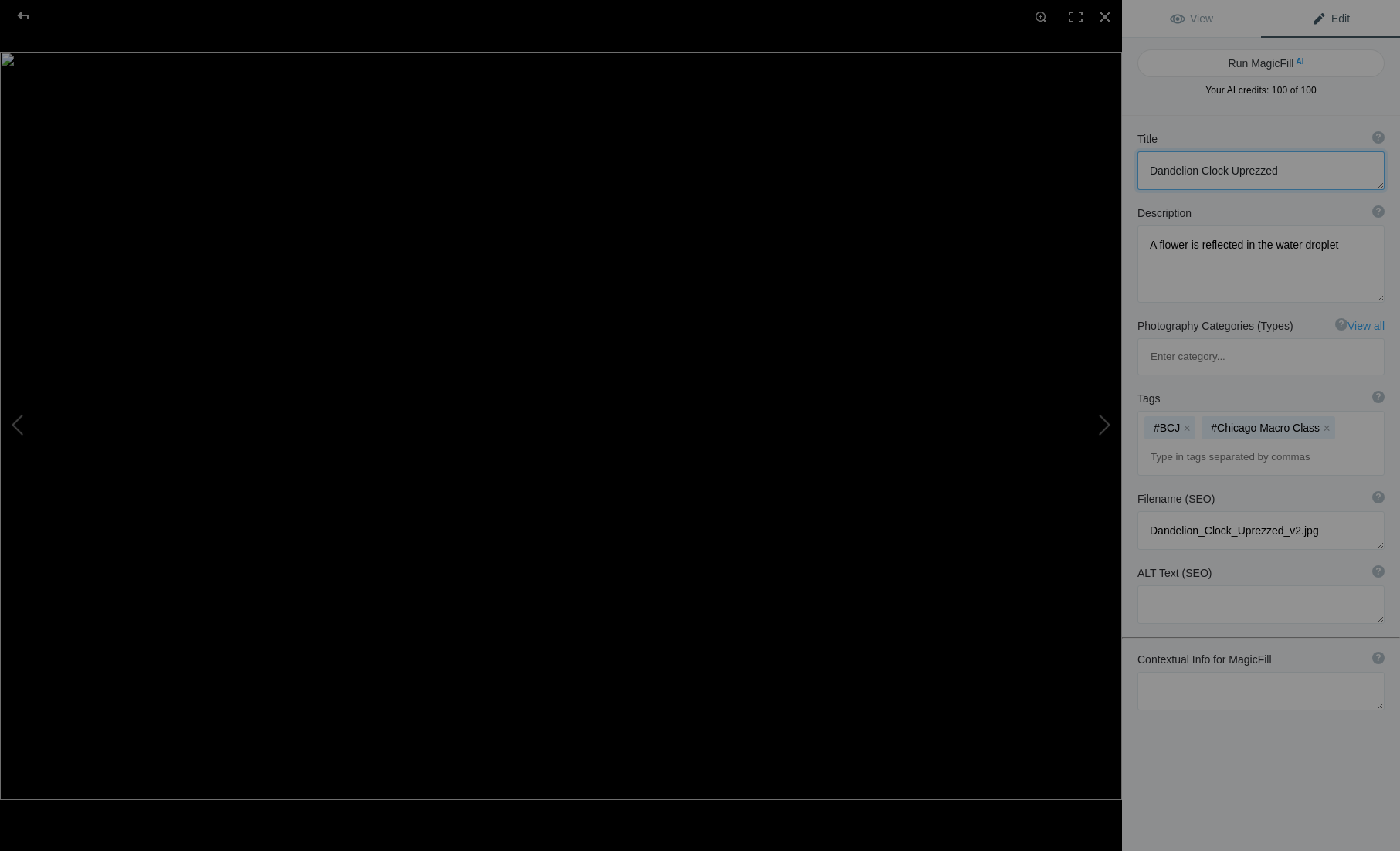
click at [1264, 186] on textarea at bounding box center [1261, 171] width 247 height 38
click at [1264, 186] on textarea "To enrich screen reader interactions, please activate Accessibility in Grammarl…" at bounding box center [1261, 171] width 247 height 38
type textarea "Dandelion Clock and Water Droplet"
click at [1269, 722] on div "Title ? Photo title is one of the highest used Search Engine ranking criteria a…" at bounding box center [1261, 541] width 278 height 851
click at [1110, 15] on div at bounding box center [1105, 17] width 34 height 34
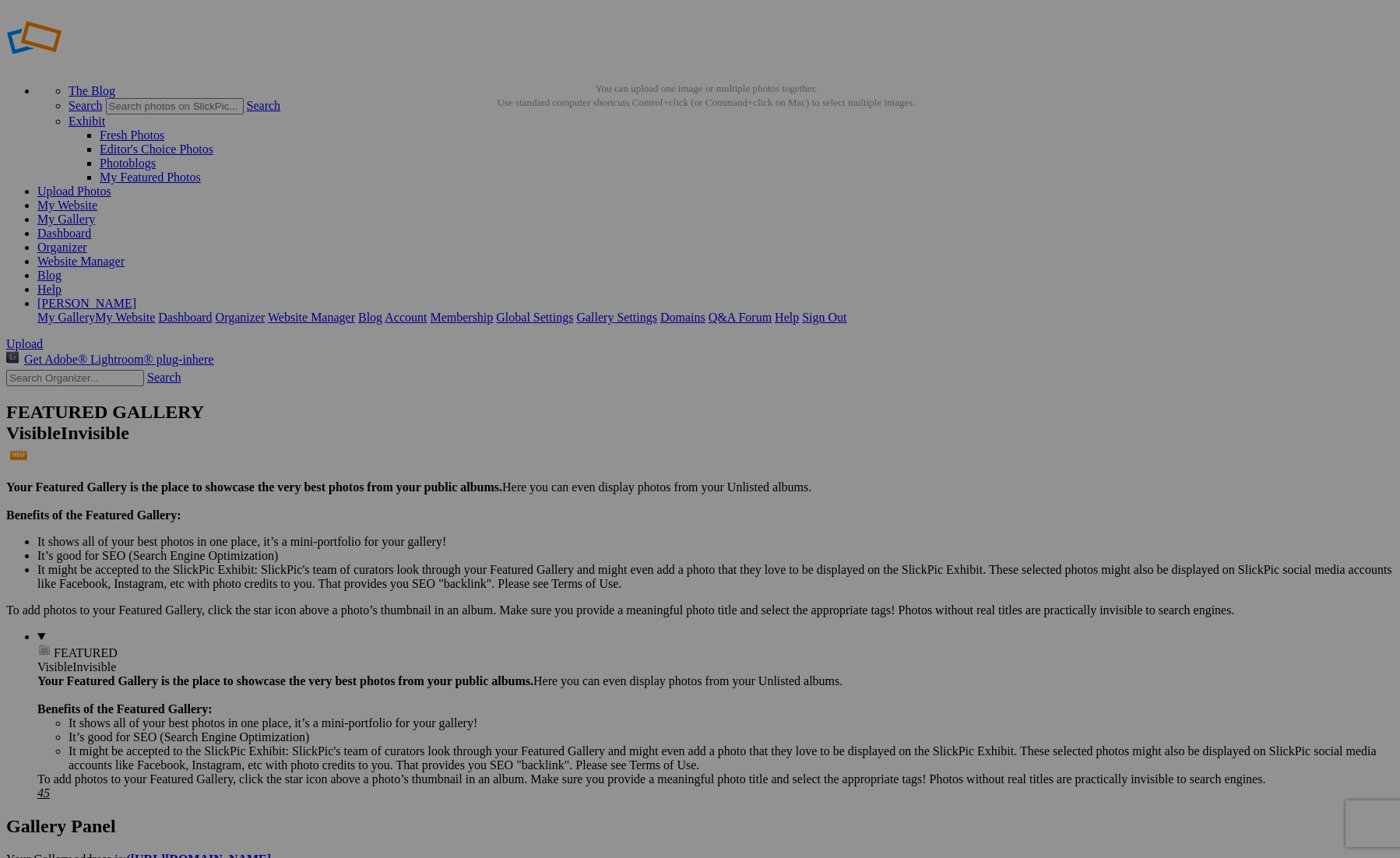
click at [156, 630] on details "FEATURED Visible Invisible Your Featured Gallery is the place to showcase the v…" at bounding box center [715, 715] width 1356 height 170
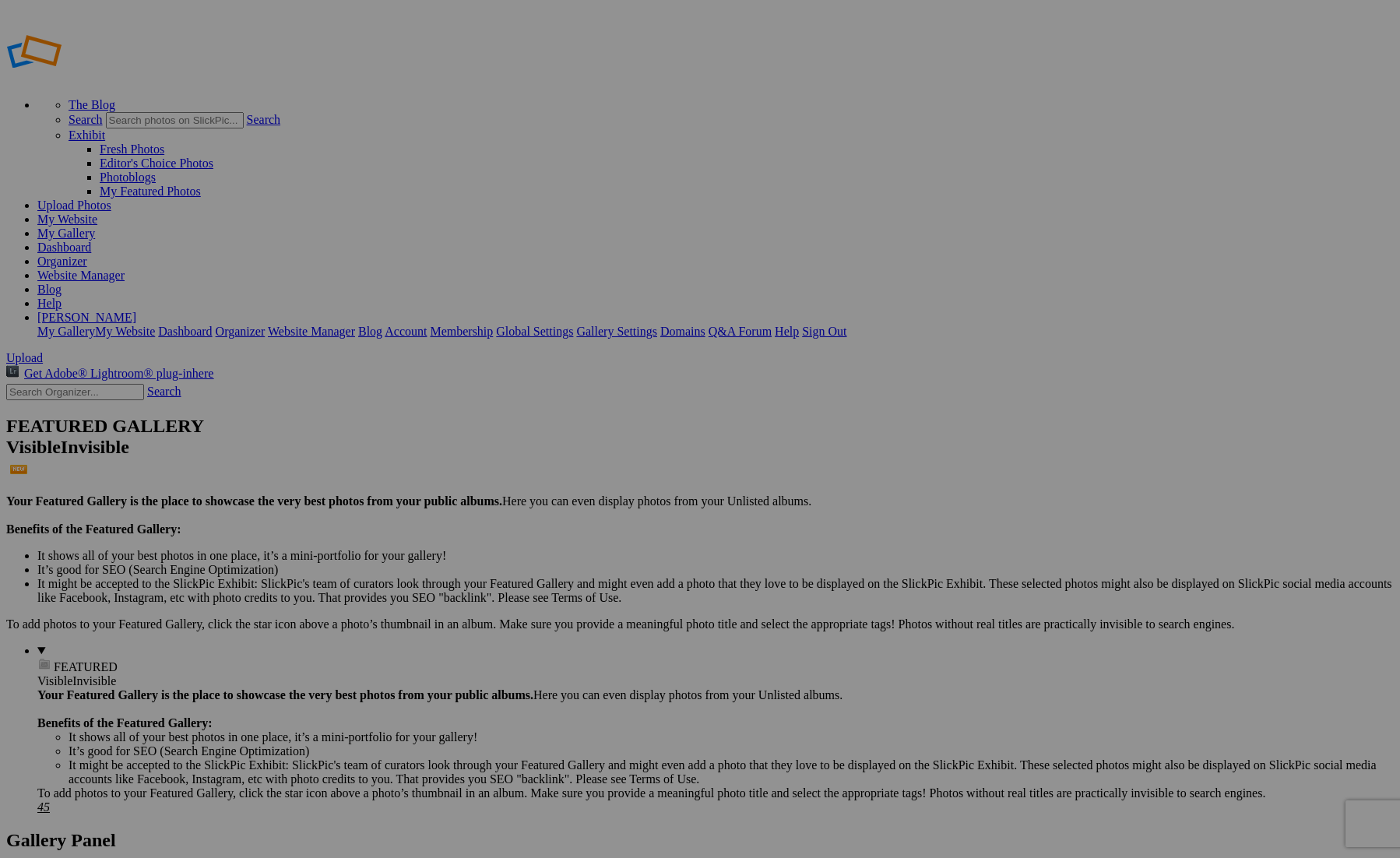
click at [125, 268] on link "Website Manager" at bounding box center [80, 275] width 87 height 13
